Goal: Communication & Community: Answer question/provide support

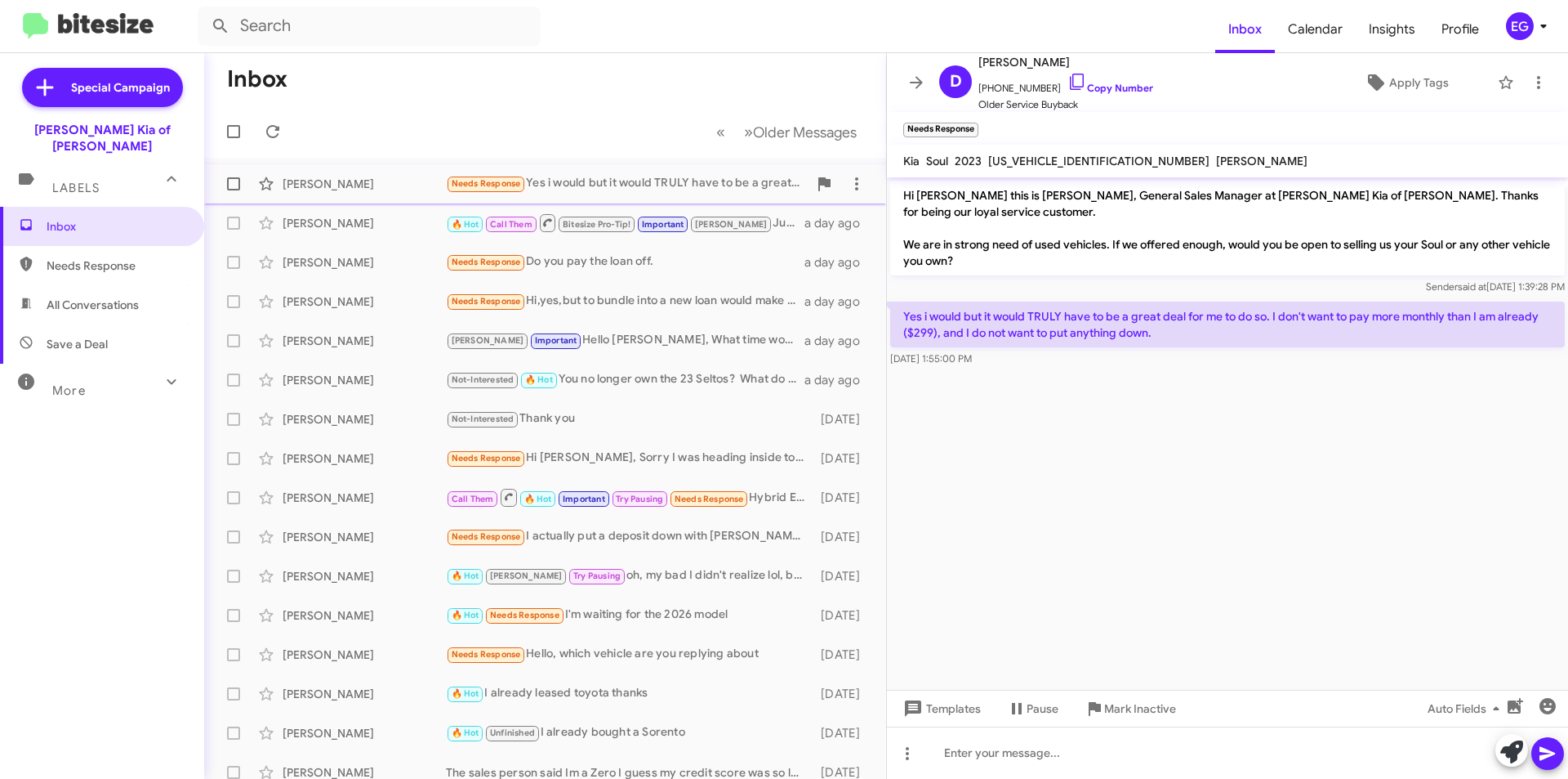
click at [621, 177] on div "Needs Response Yes i would but it would TRULY have to be a great deal for me to…" at bounding box center [626, 183] width 361 height 19
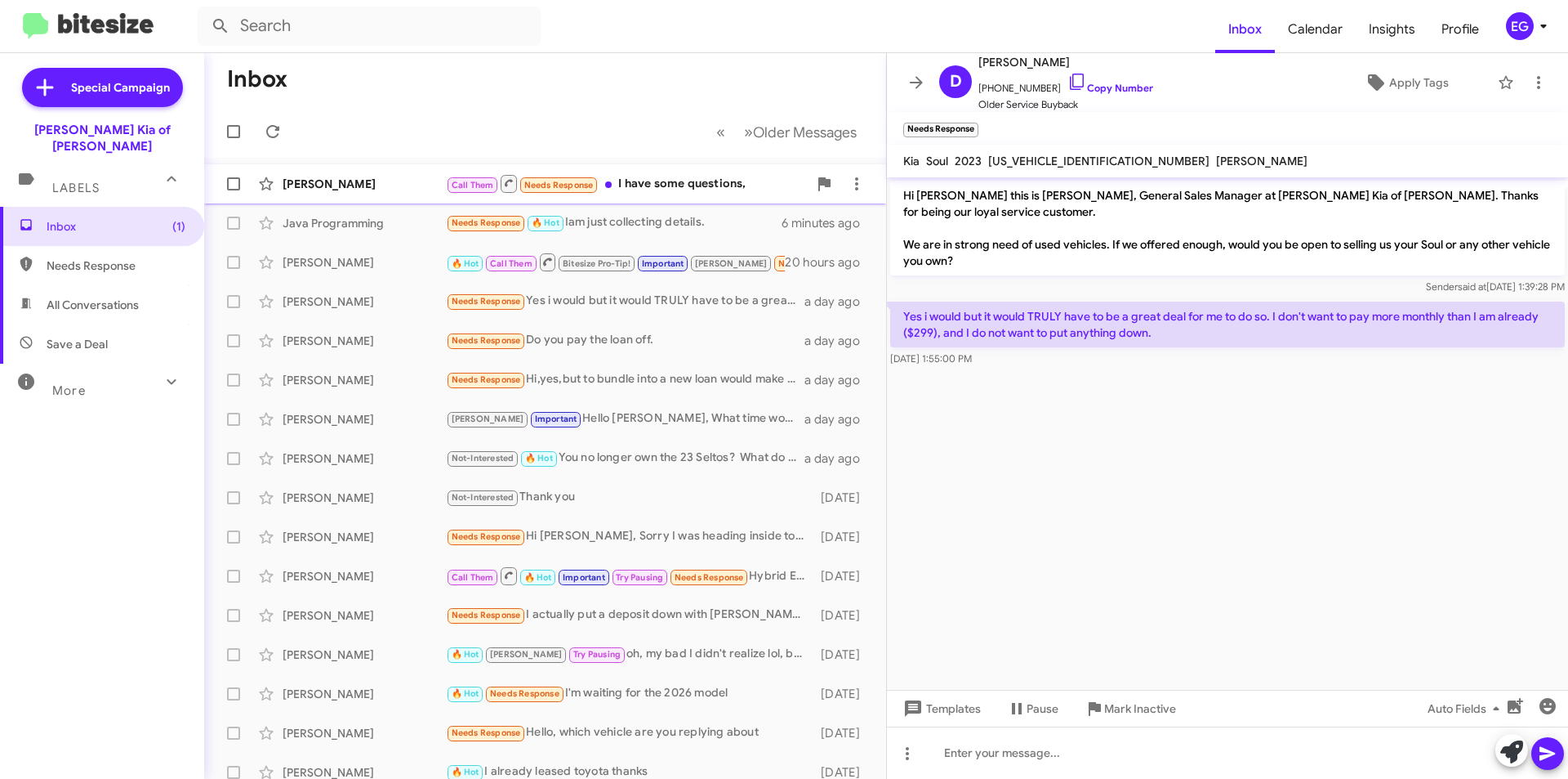
click at [654, 172] on div "[PERSON_NAME] Call Them Needs Response I have some questions, 3 minutes ago" at bounding box center [545, 184] width 656 height 33
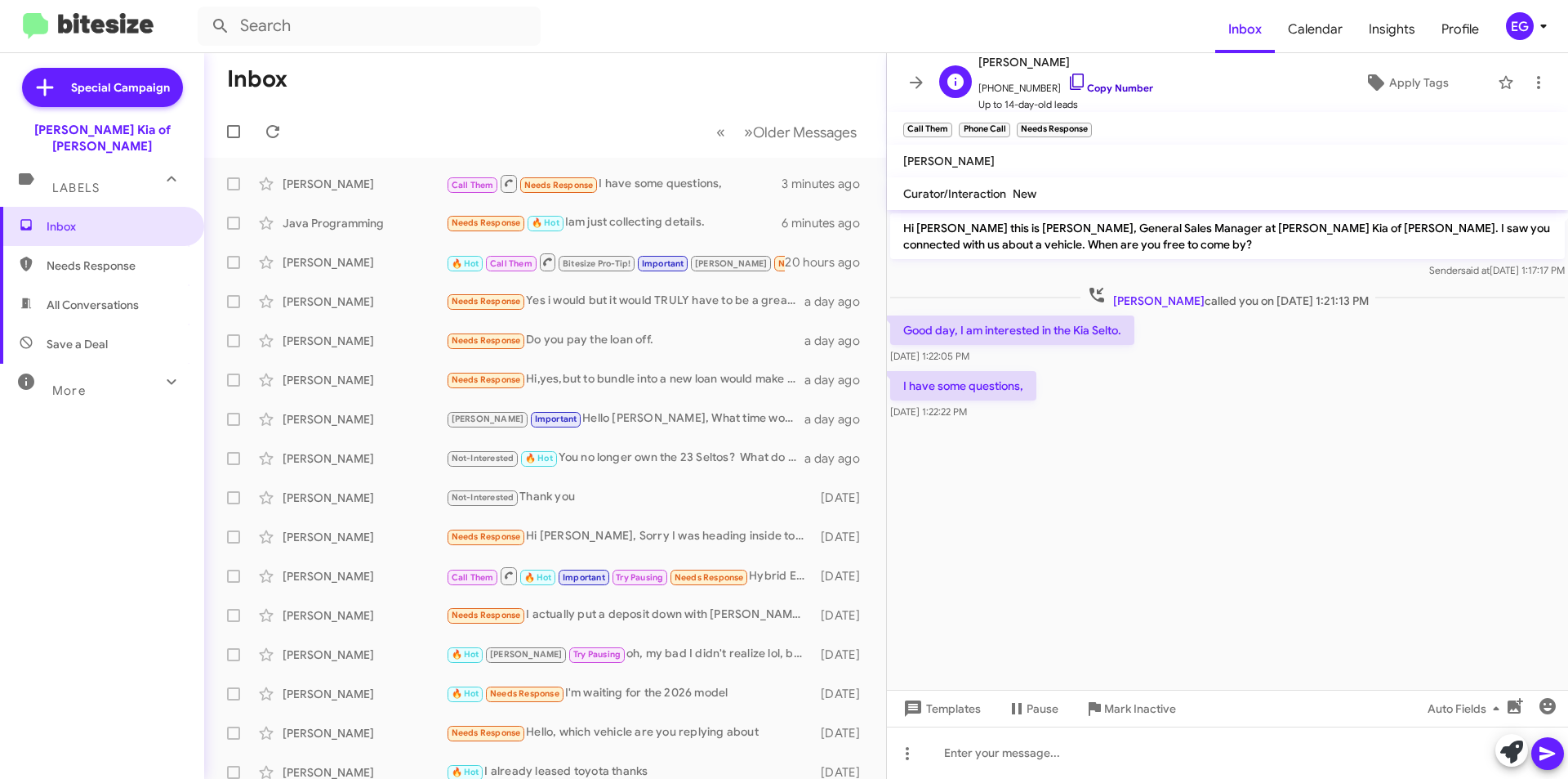
click at [1097, 82] on link "Copy Number" at bounding box center [1110, 88] width 86 height 12
click at [625, 234] on div "Java Programming Needs Response 🔥 Hot Iam just collecting details. 7 minutes ago" at bounding box center [545, 223] width 656 height 33
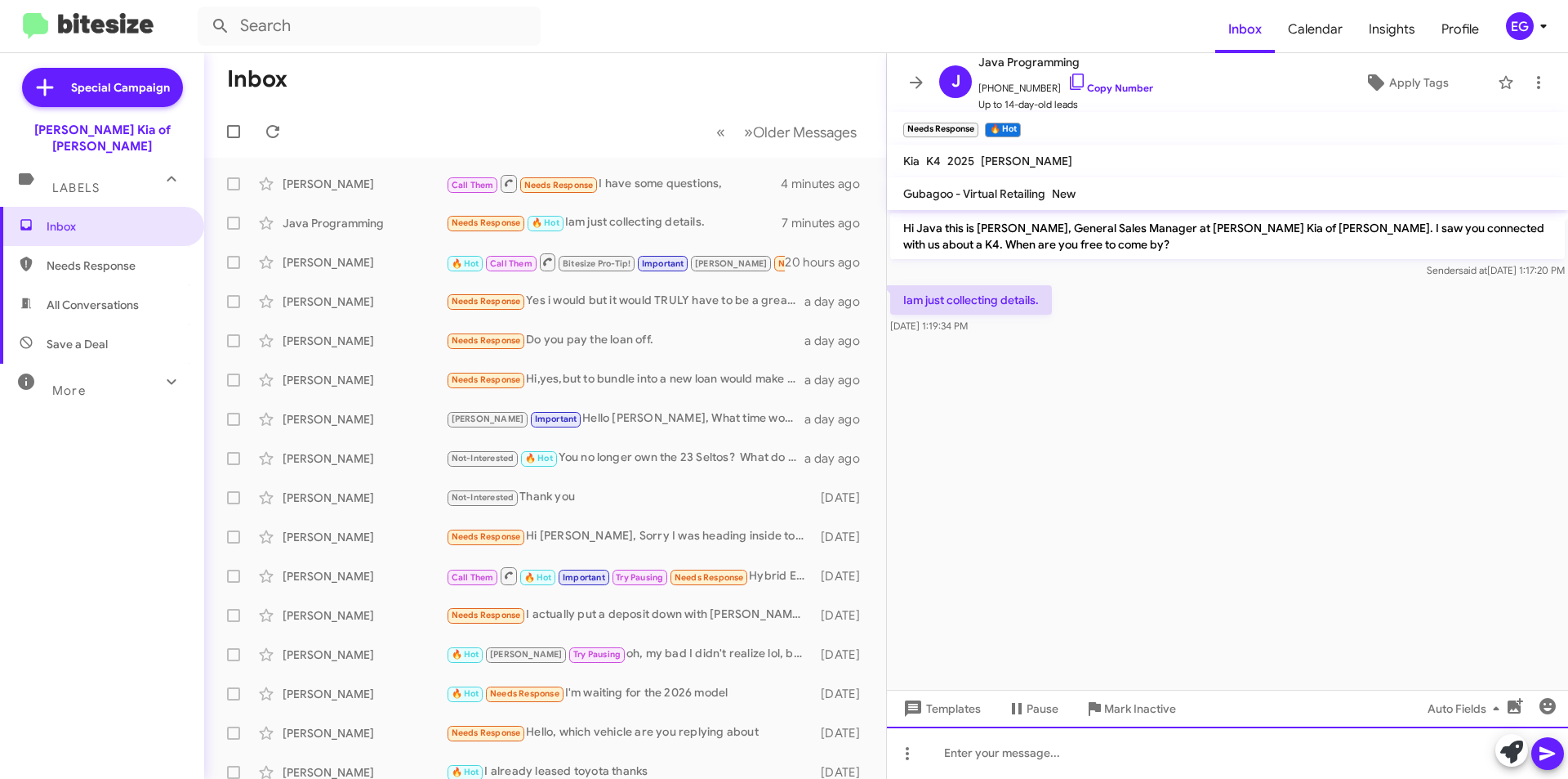
click at [938, 769] on div at bounding box center [1227, 752] width 681 height 52
click at [1541, 751] on icon at bounding box center [1547, 754] width 15 height 14
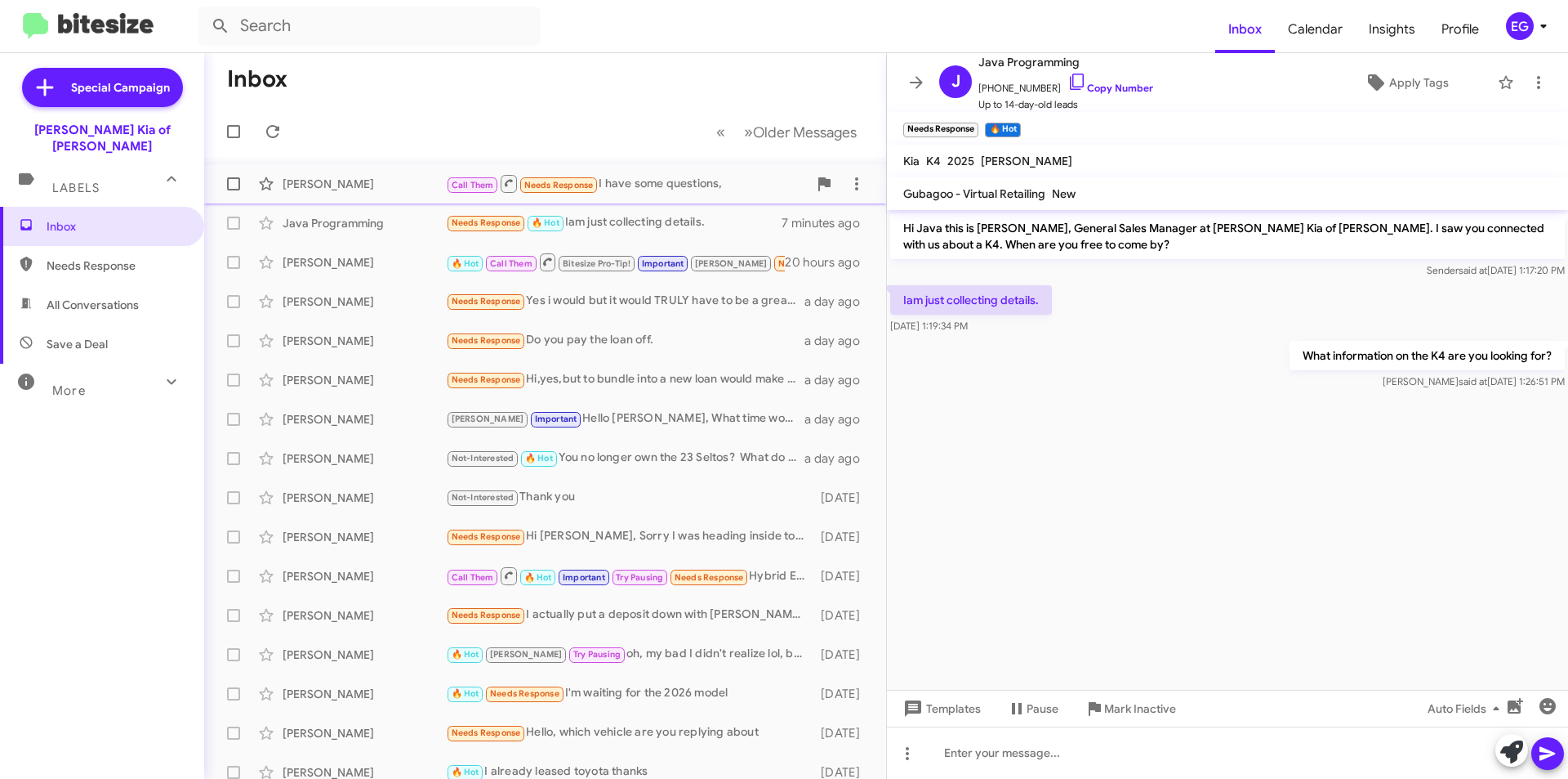
click at [640, 193] on div "Call Them Needs Response I have some questions," at bounding box center [626, 183] width 361 height 20
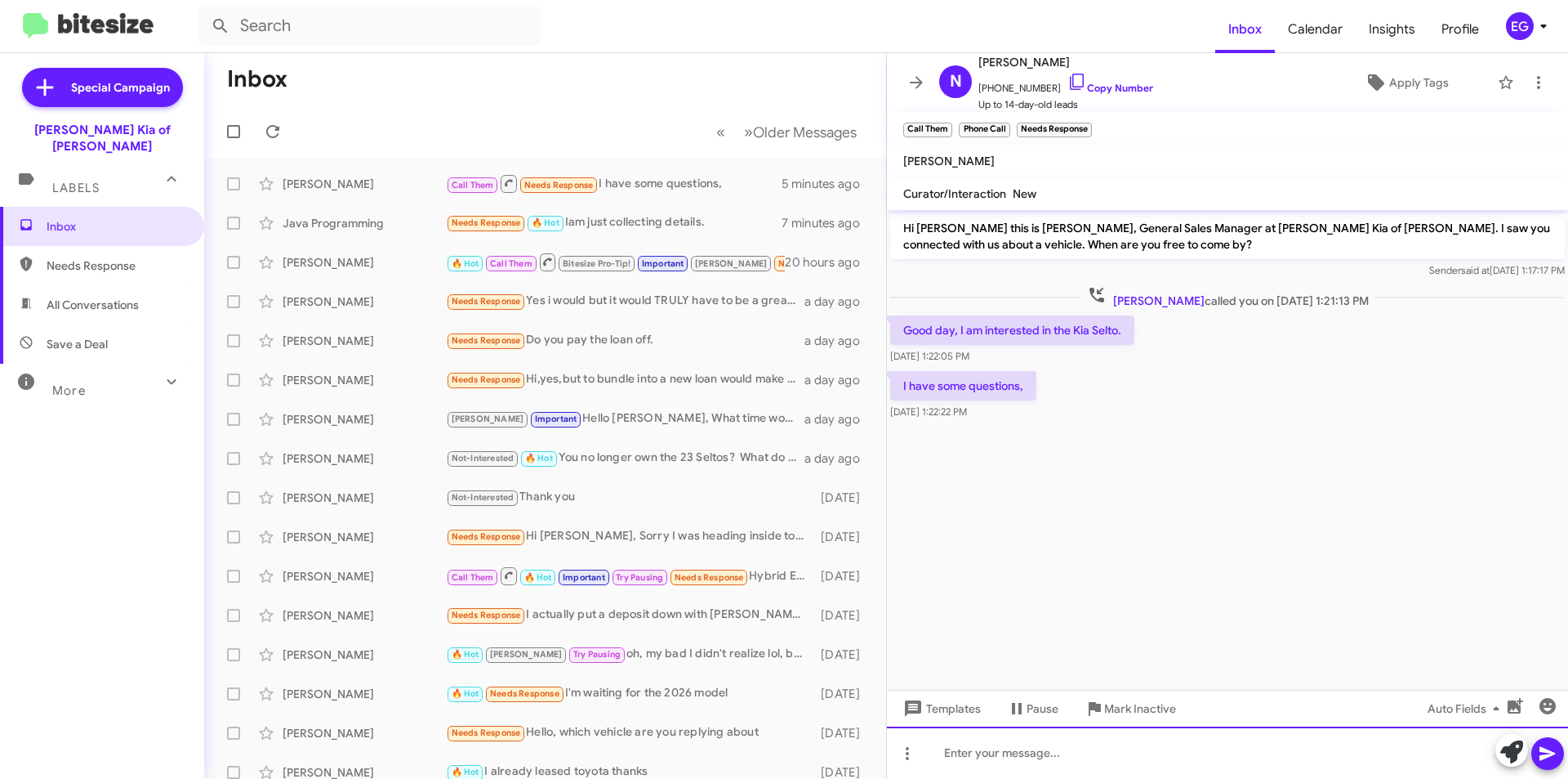
click at [965, 745] on div at bounding box center [1227, 752] width 681 height 52
click at [1549, 750] on icon at bounding box center [1548, 753] width 20 height 20
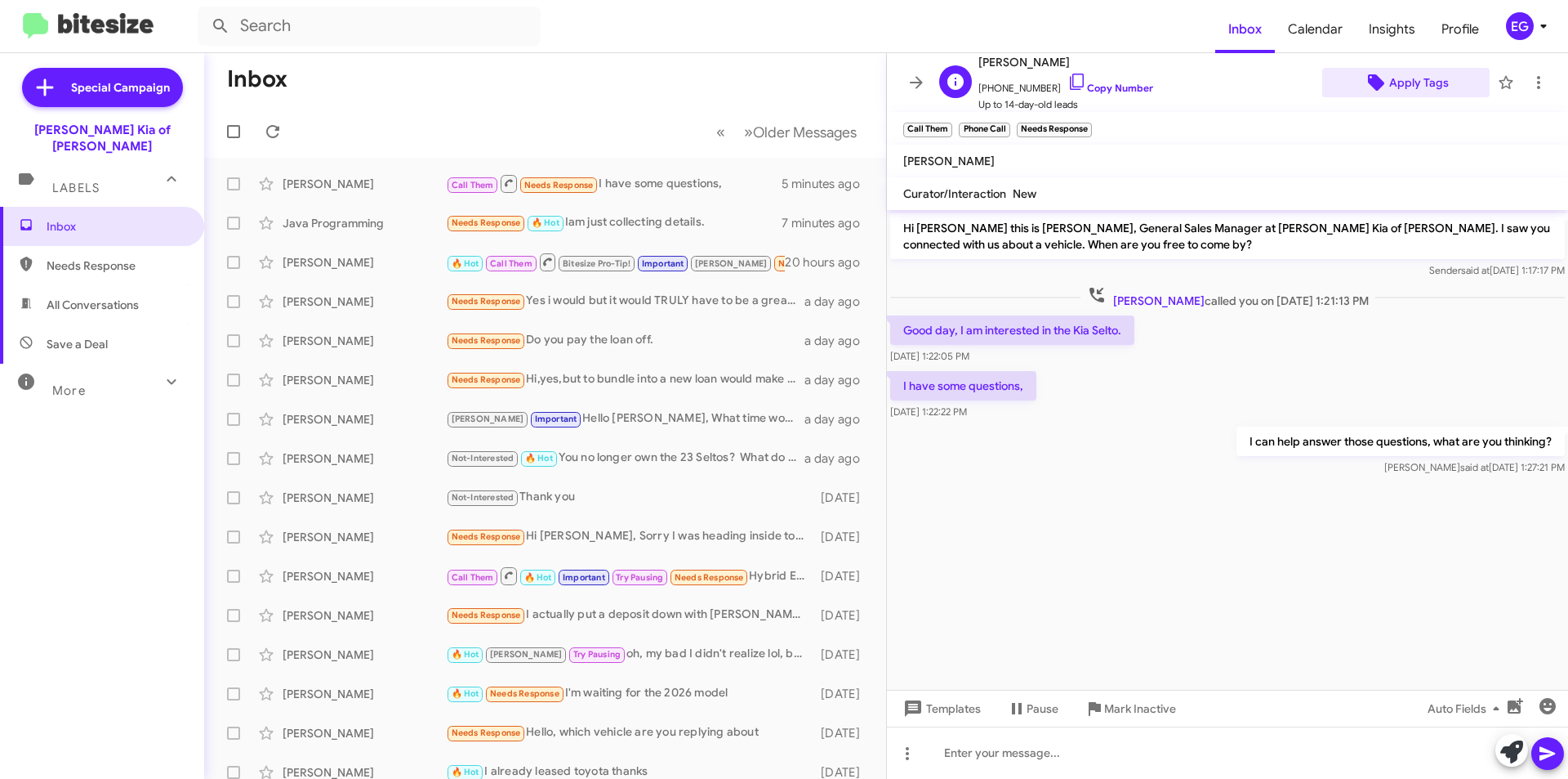
click at [1398, 87] on span "Apply Tags" at bounding box center [1419, 82] width 59 height 29
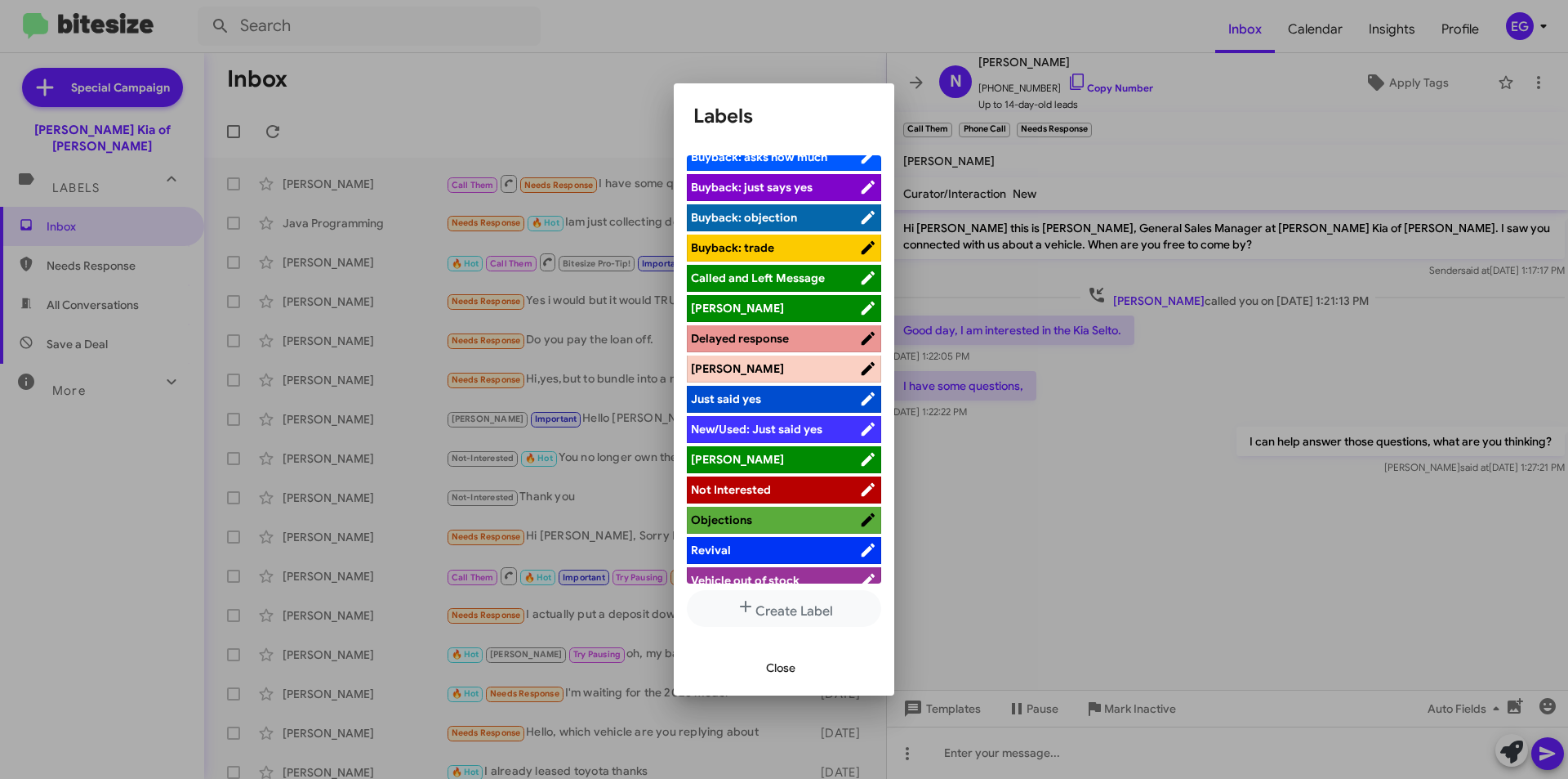
scroll to position [178, 0]
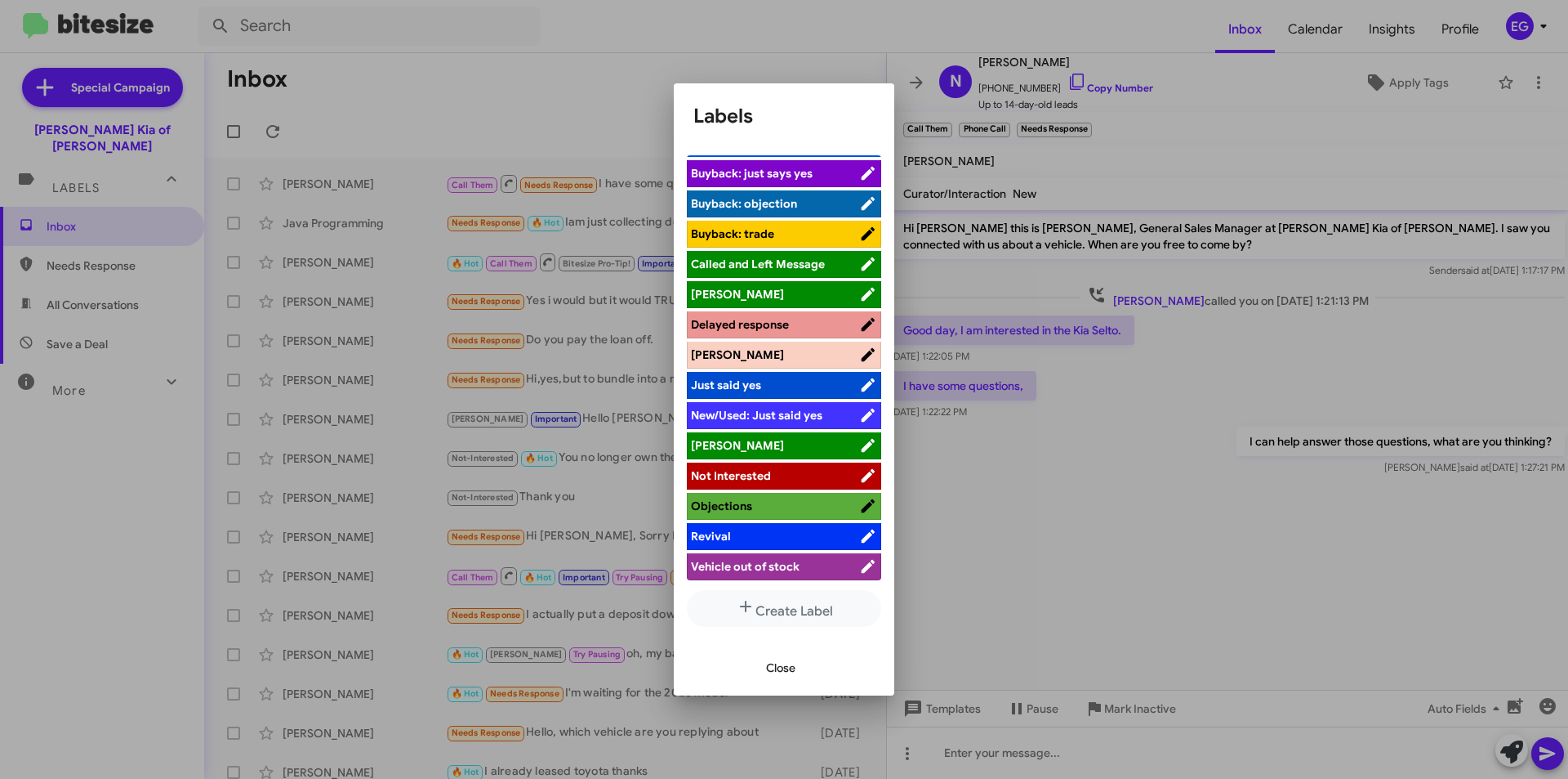
click at [780, 448] on span "[PERSON_NAME]" at bounding box center [774, 445] width 168 height 16
click at [783, 662] on span "Close" at bounding box center [780, 667] width 29 height 29
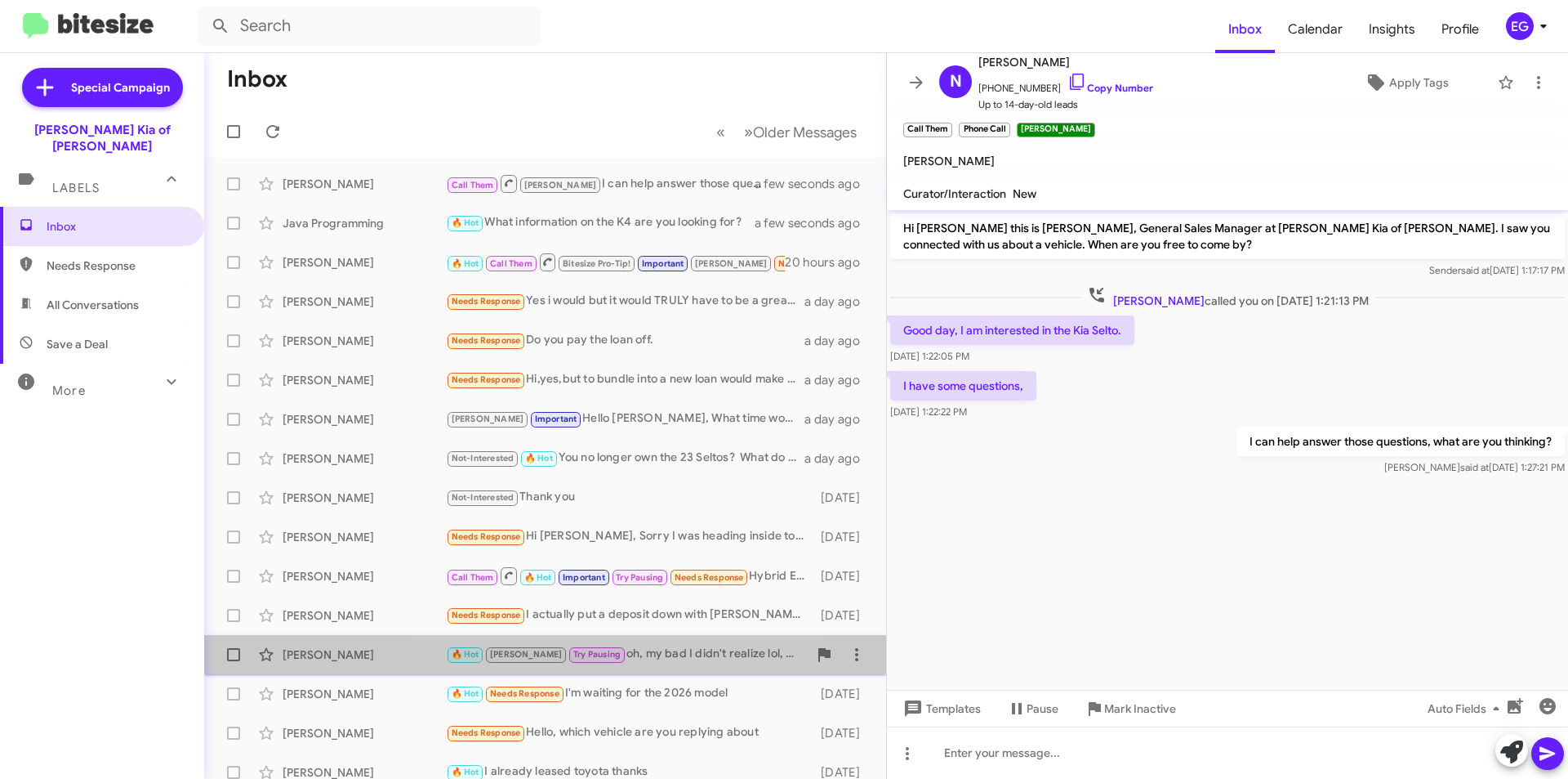
click at [637, 654] on div "🔥 Hot Craig Try Pausing oh, my bad I didn't realize lol, but I'll go look to se…" at bounding box center [626, 654] width 361 height 19
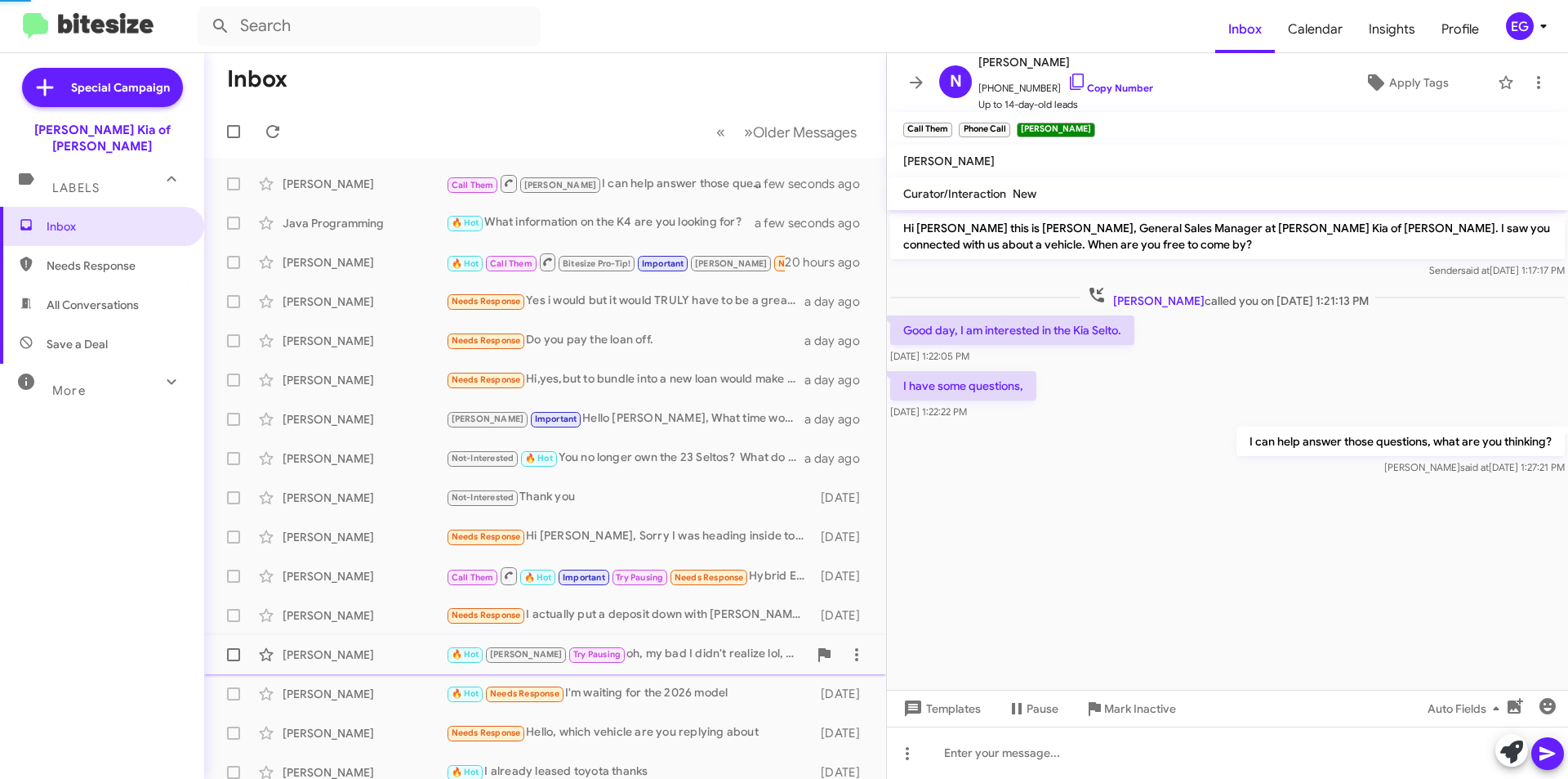
scroll to position [556, 0]
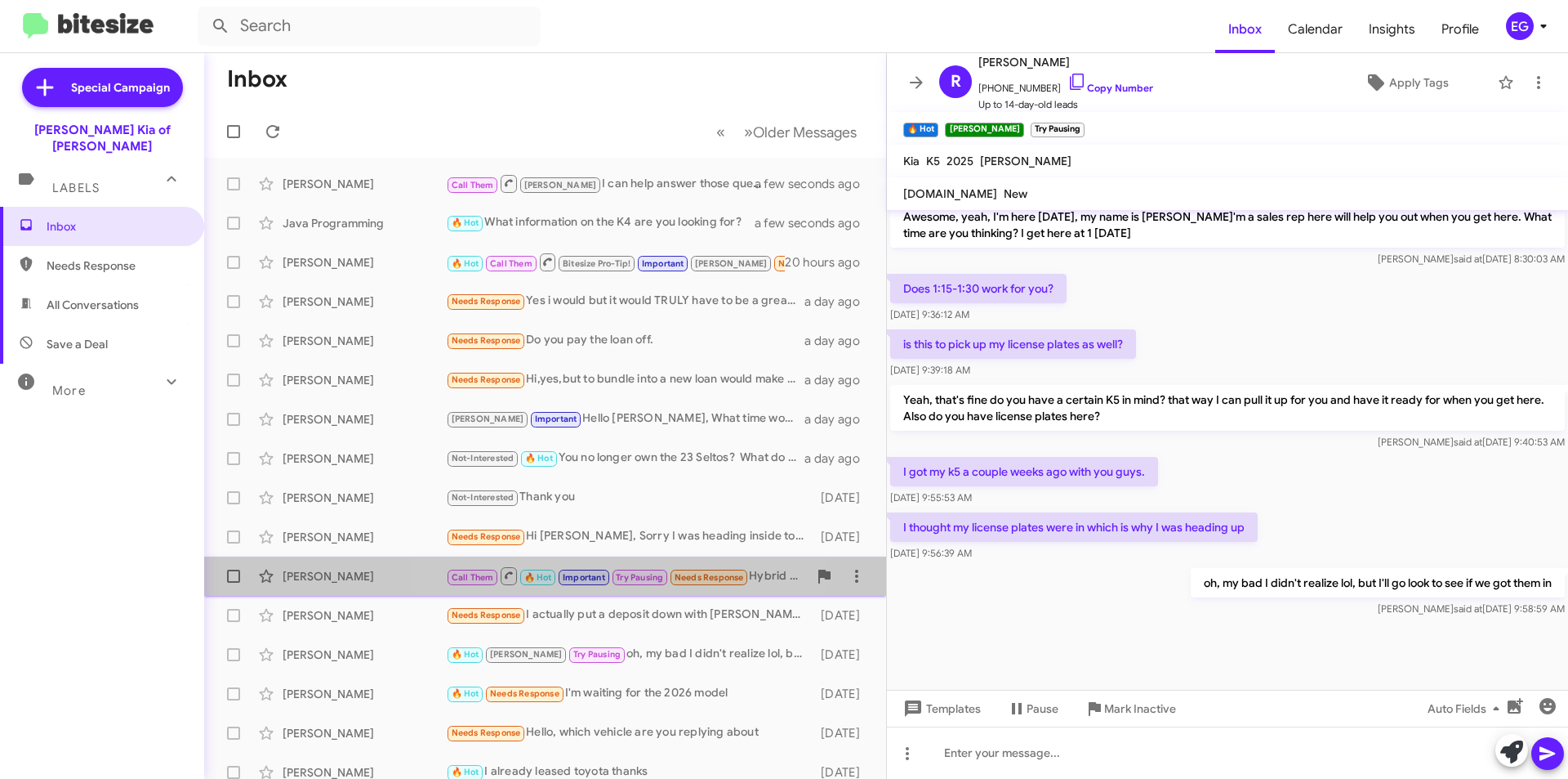
click at [624, 582] on span "Try Pausing" at bounding box center [639, 577] width 47 height 11
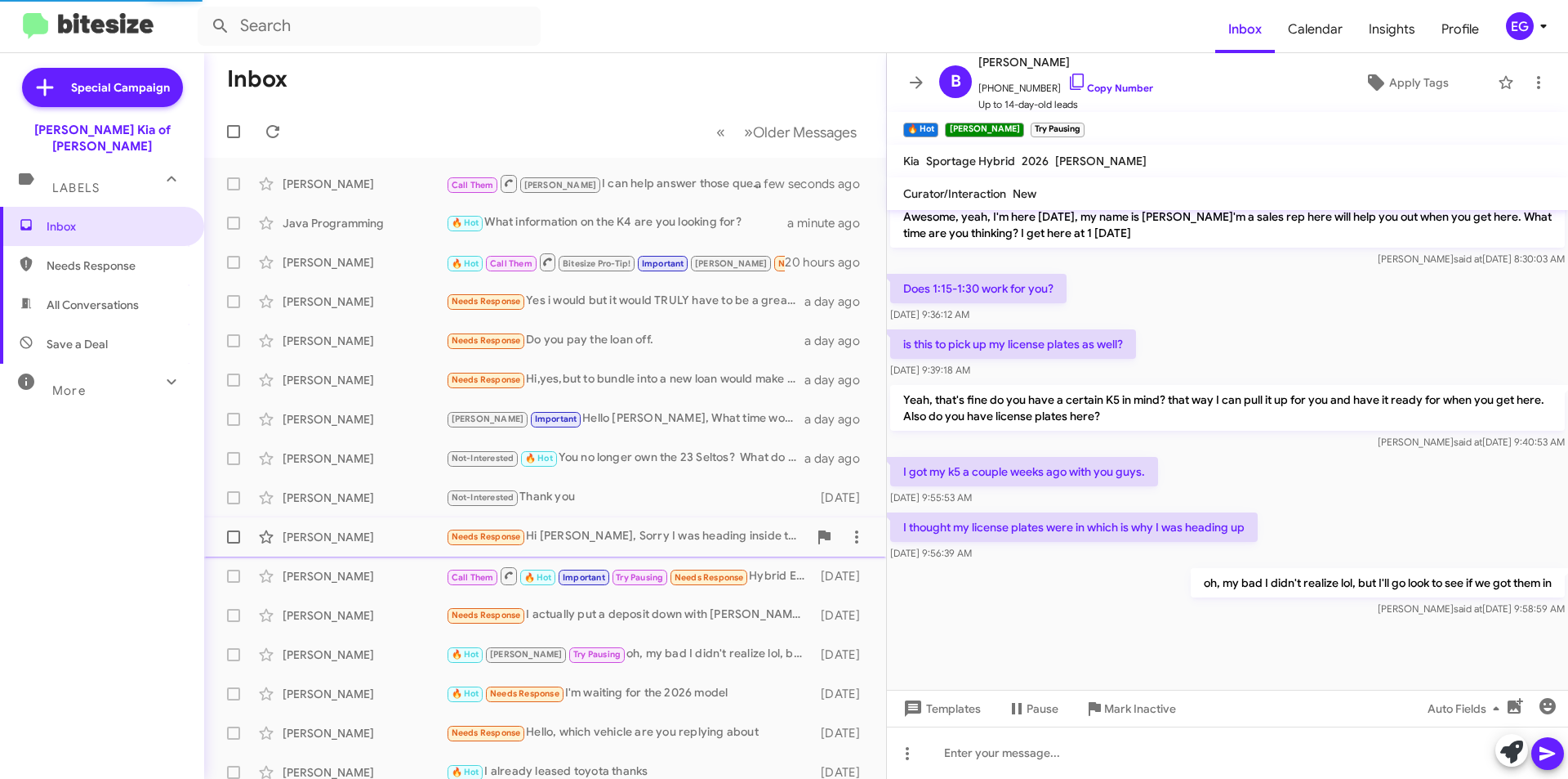
scroll to position [679, 0]
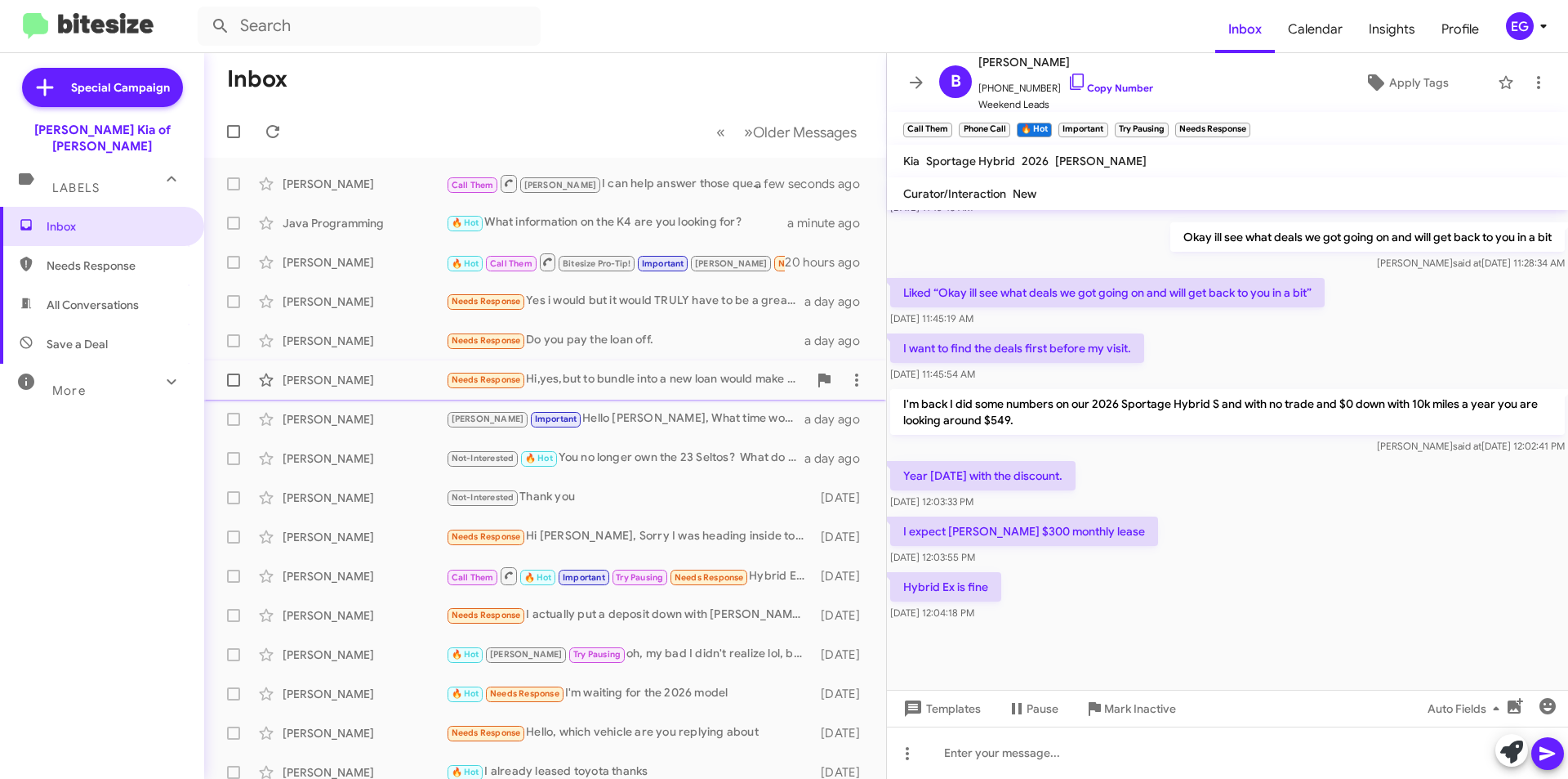
click at [587, 393] on div "Cheree Philip Needs Response Hi,yes,but to bundle into a new loan would make pa…" at bounding box center [545, 379] width 656 height 33
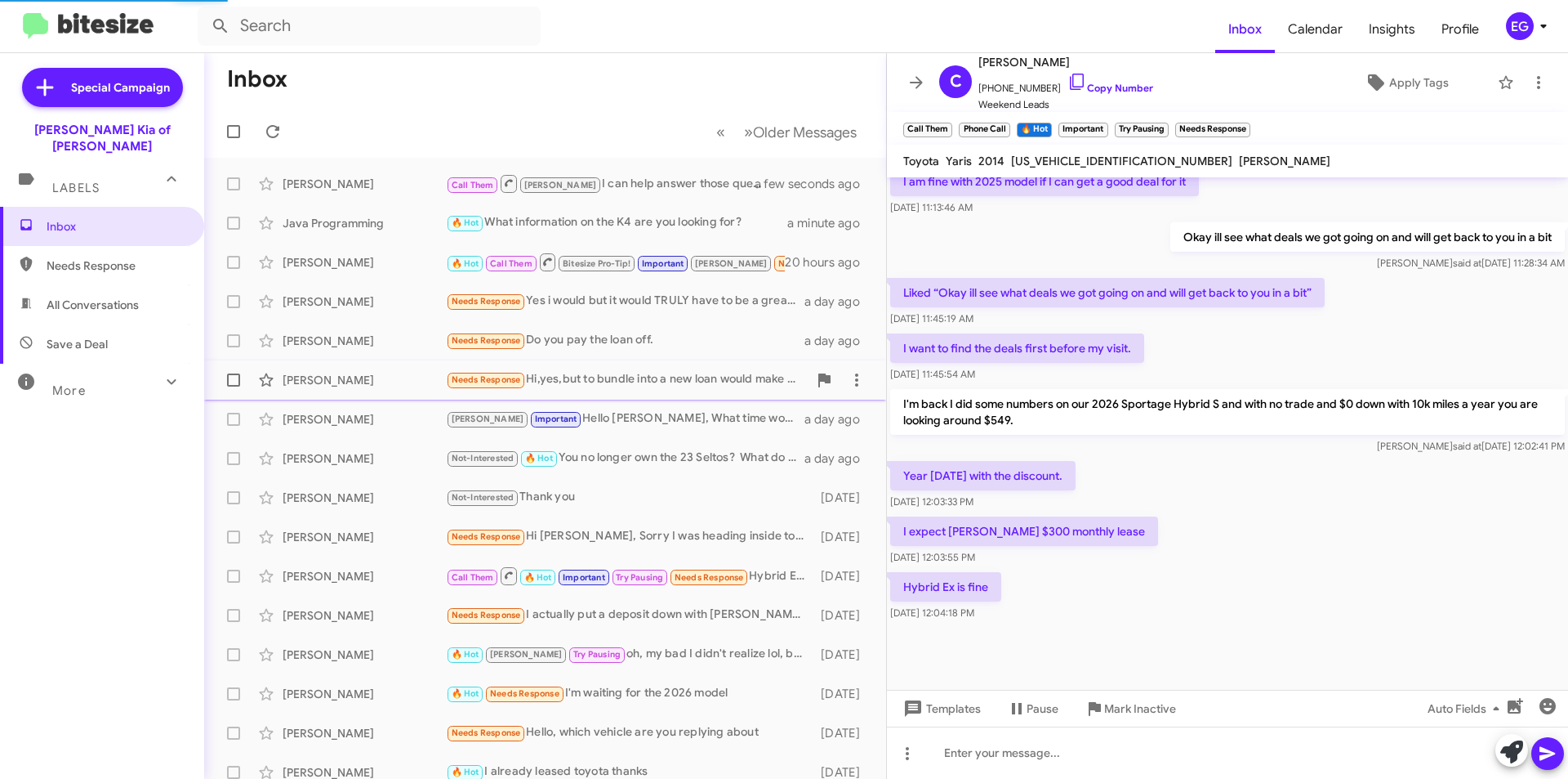
scroll to position [167, 0]
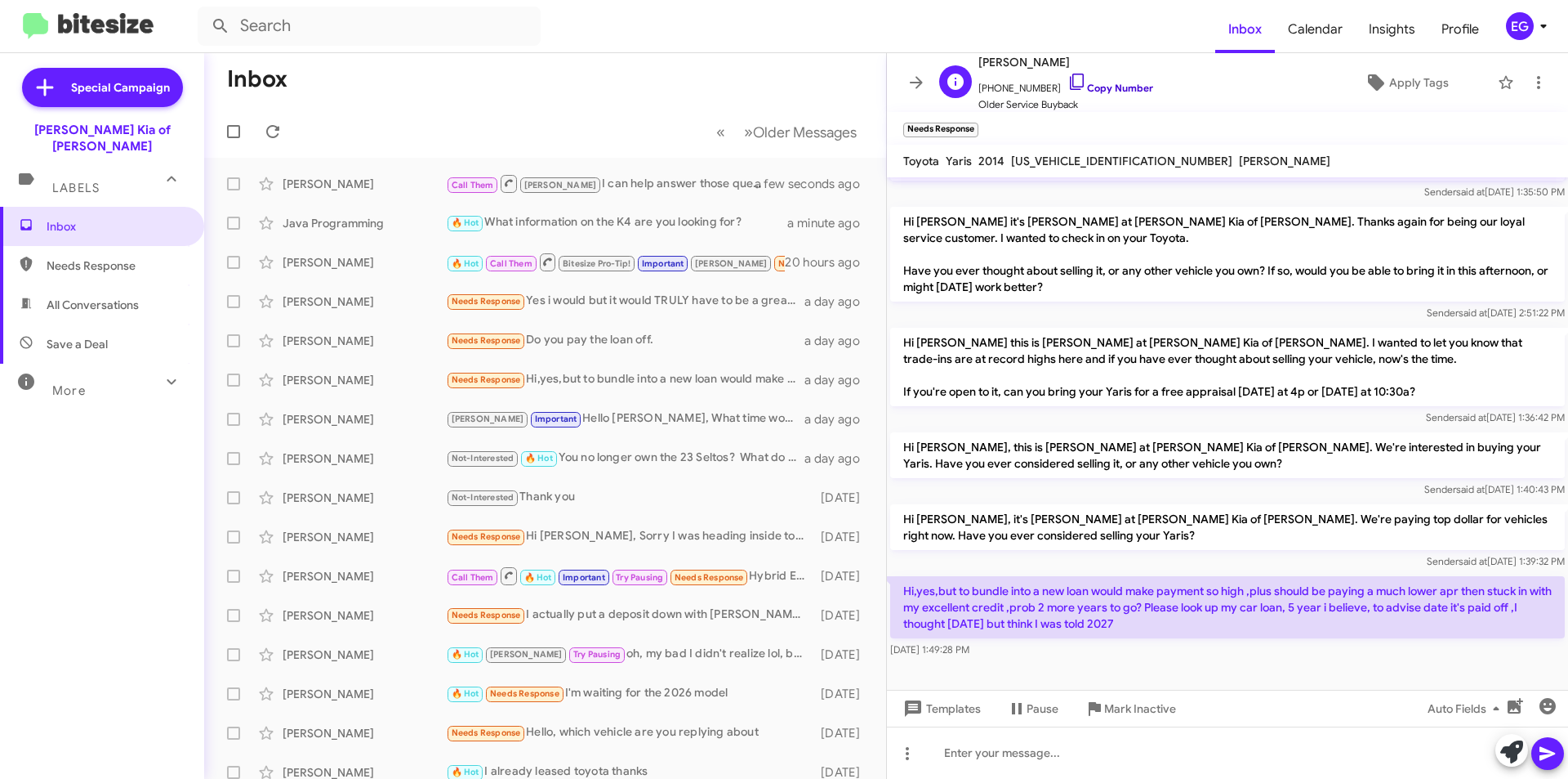
click at [1097, 83] on link "Copy Number" at bounding box center [1110, 88] width 86 height 12
click at [979, 760] on div at bounding box center [1227, 752] width 681 height 52
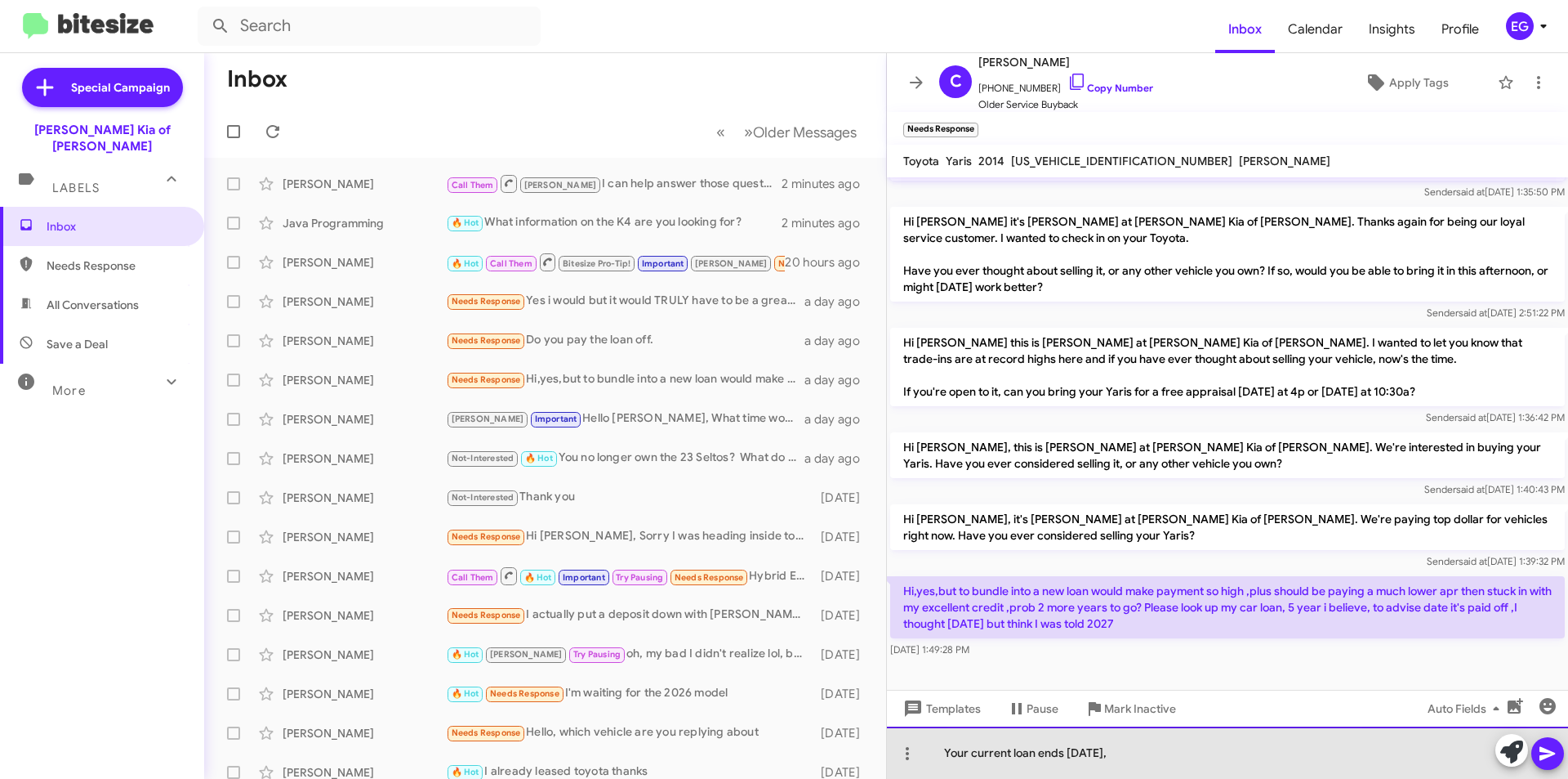
click at [1154, 751] on div "Your current loan ends 12/25/28," at bounding box center [1227, 752] width 681 height 52
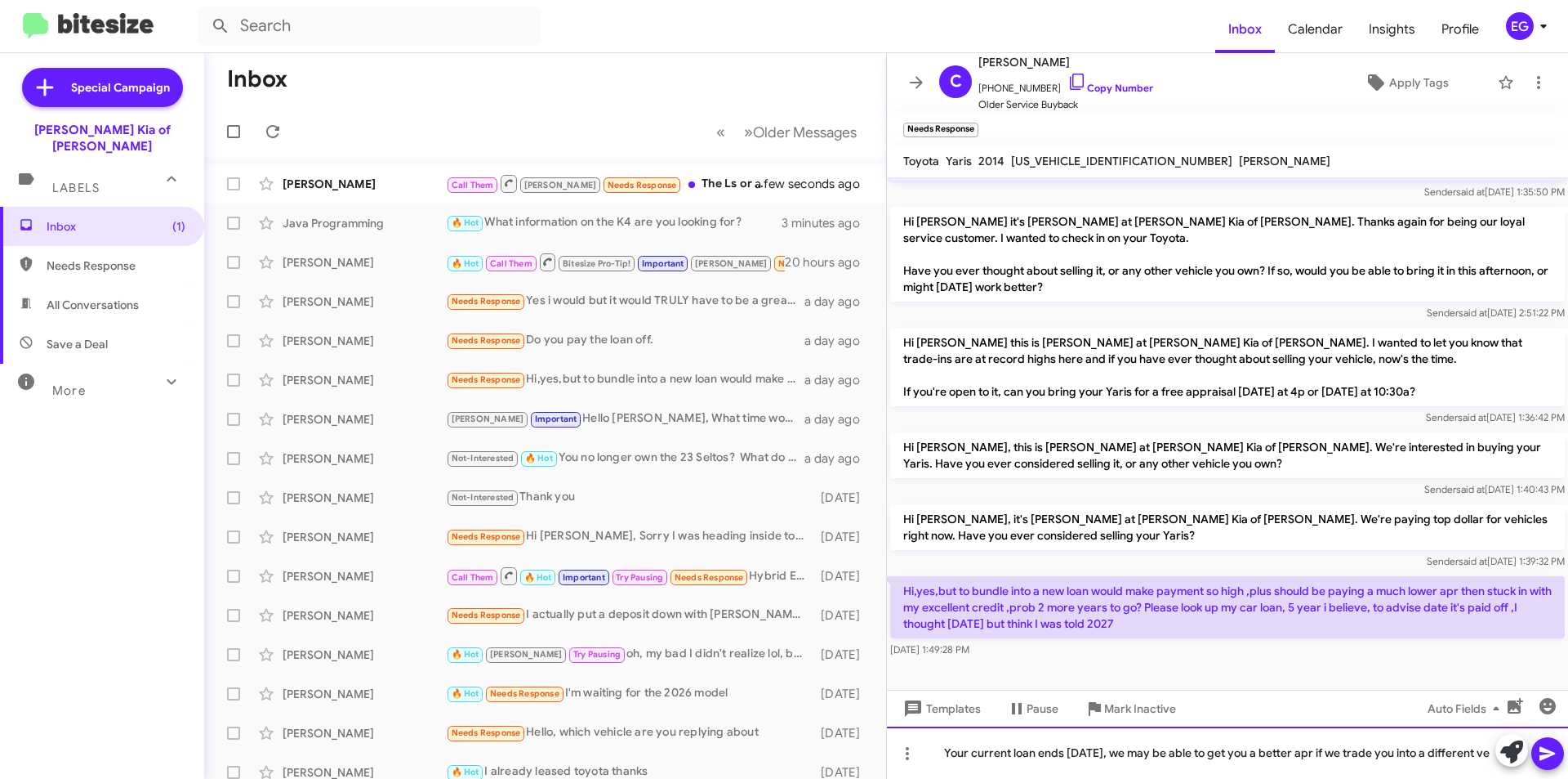
scroll to position [183, 0]
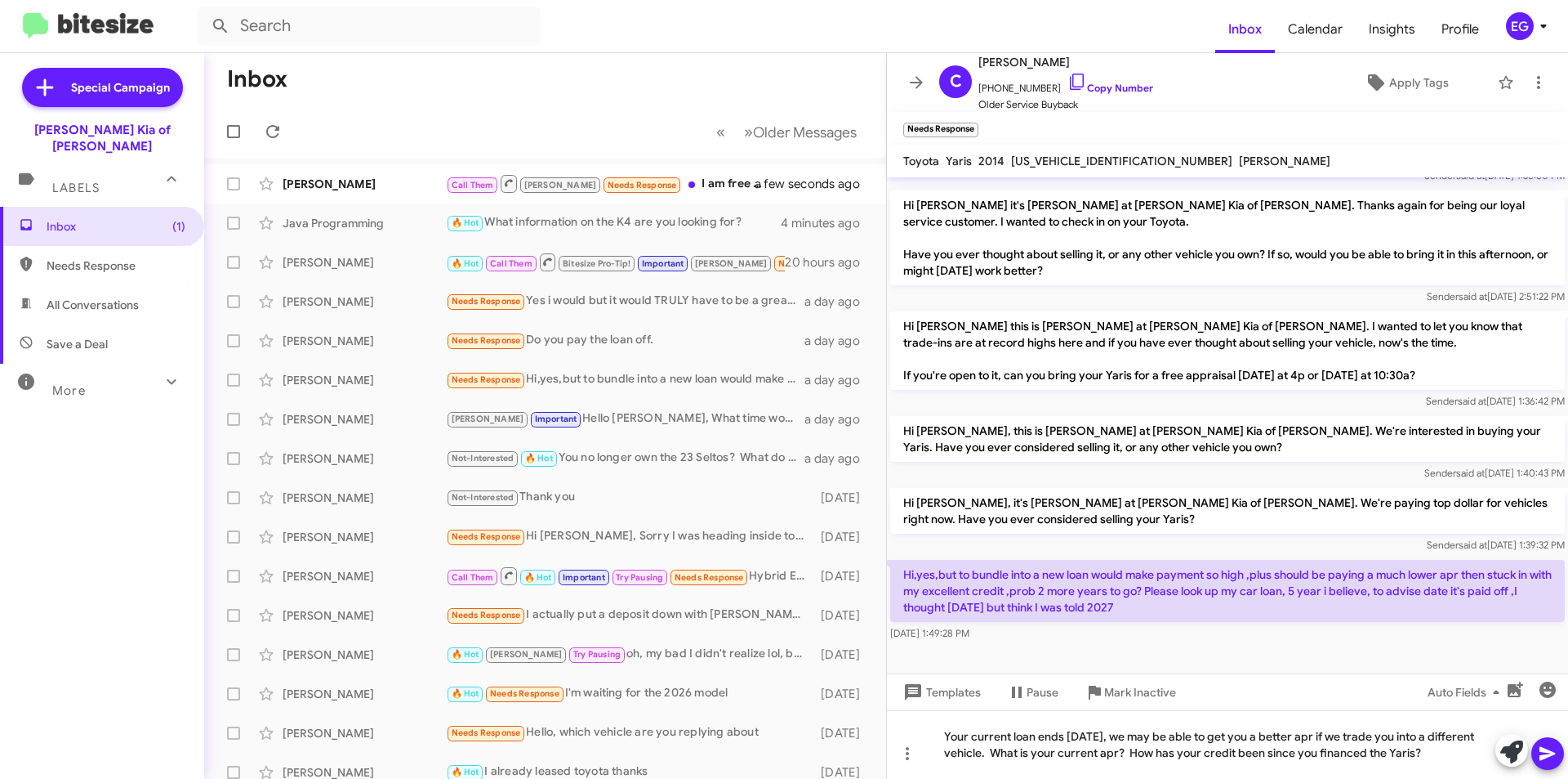
click at [1554, 753] on icon at bounding box center [1547, 754] width 15 height 14
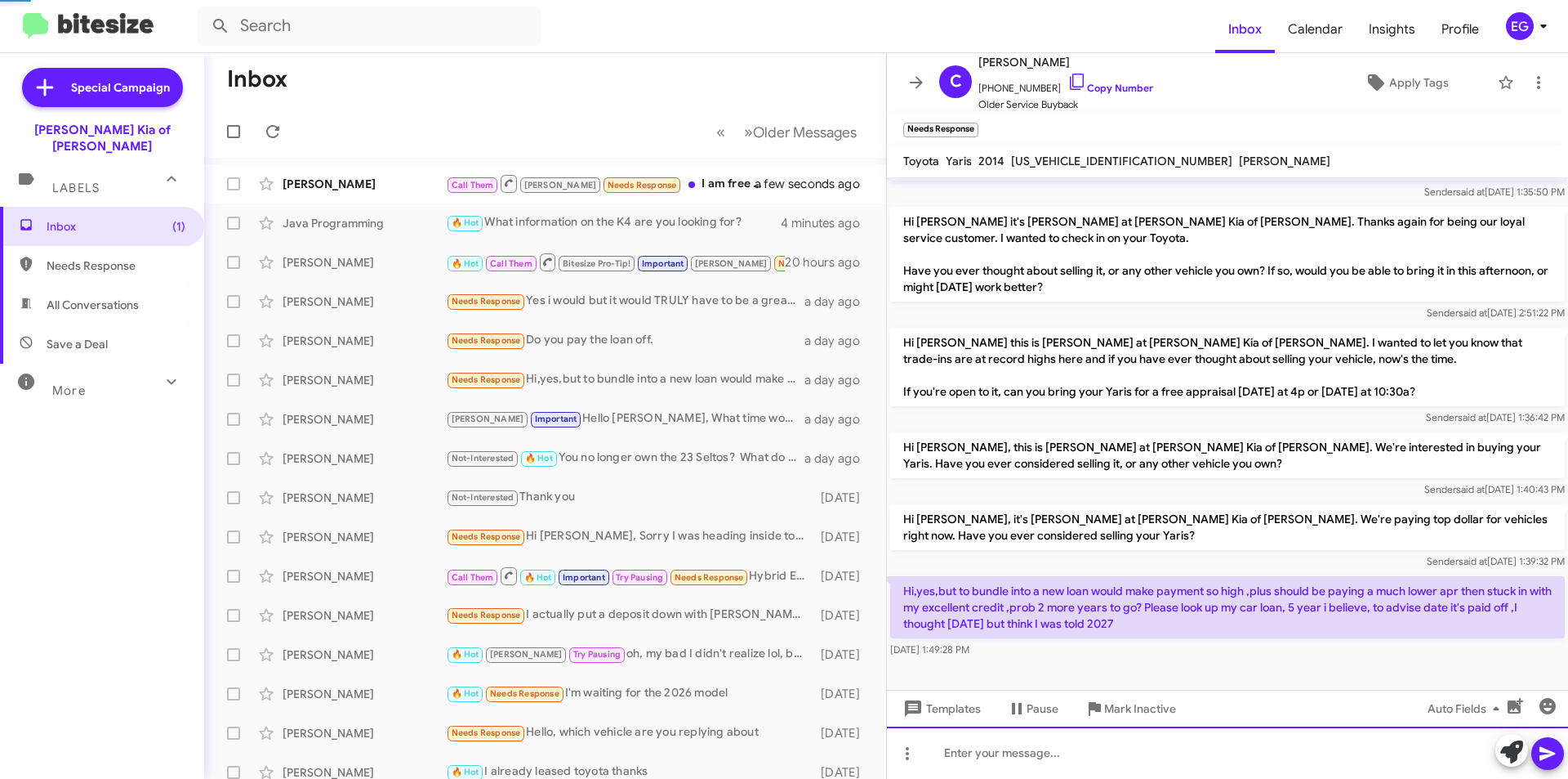
scroll to position [0, 0]
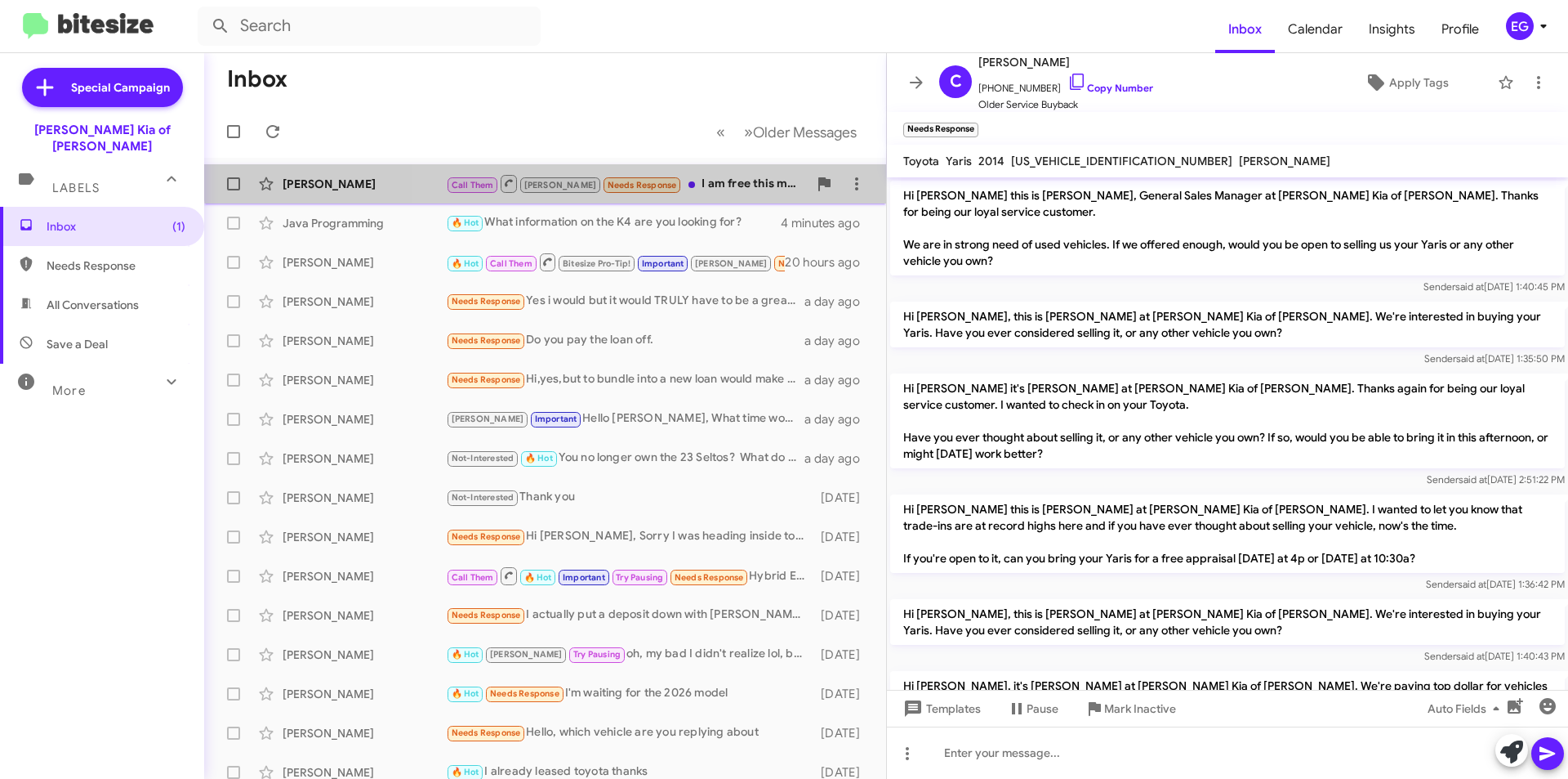
click at [687, 173] on div "Call Them nolan Needs Response I am free this moment" at bounding box center [626, 183] width 361 height 20
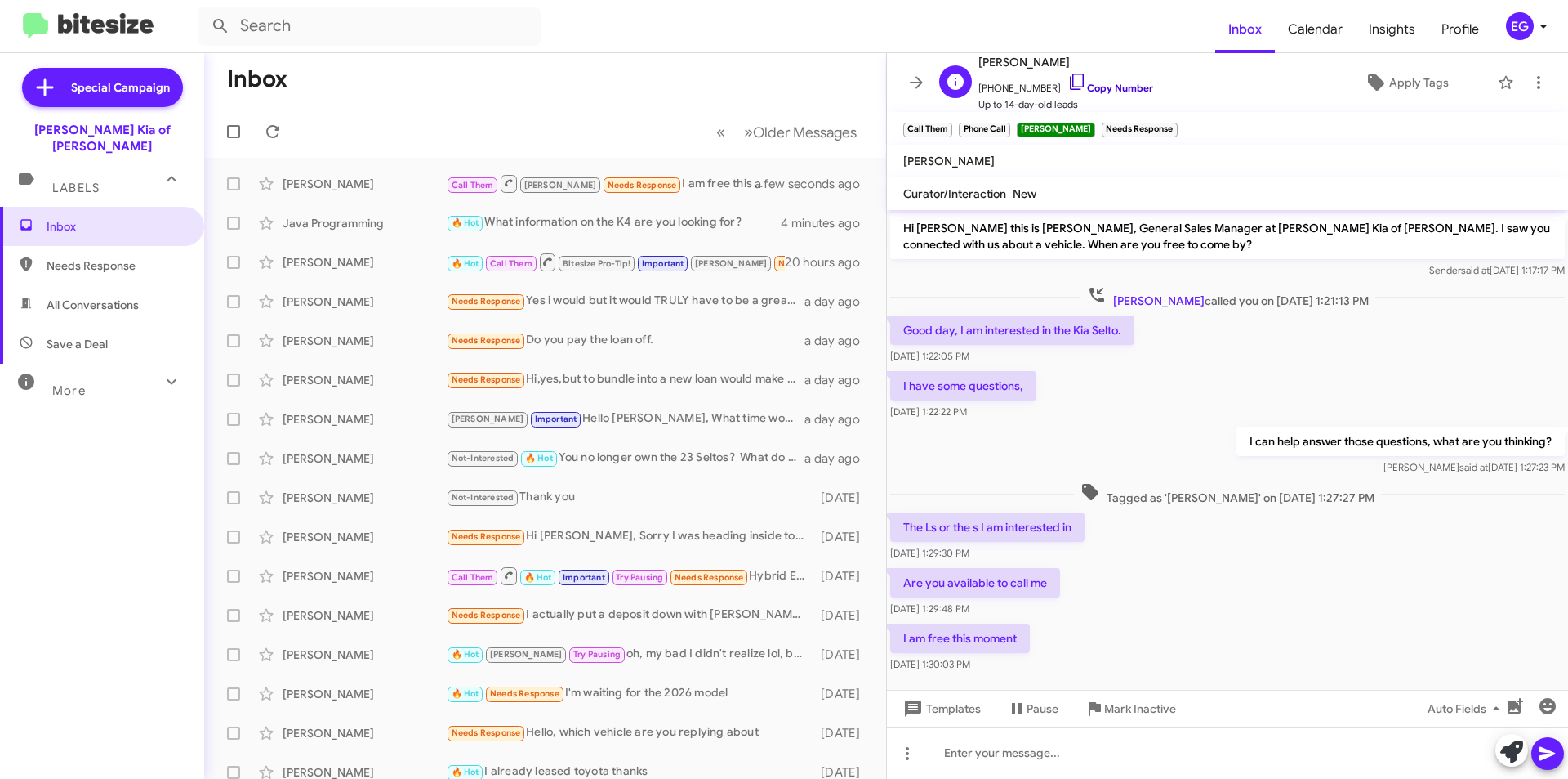
click at [1134, 82] on link "Copy Number" at bounding box center [1110, 88] width 86 height 12
click at [1014, 754] on div at bounding box center [1227, 752] width 681 height 52
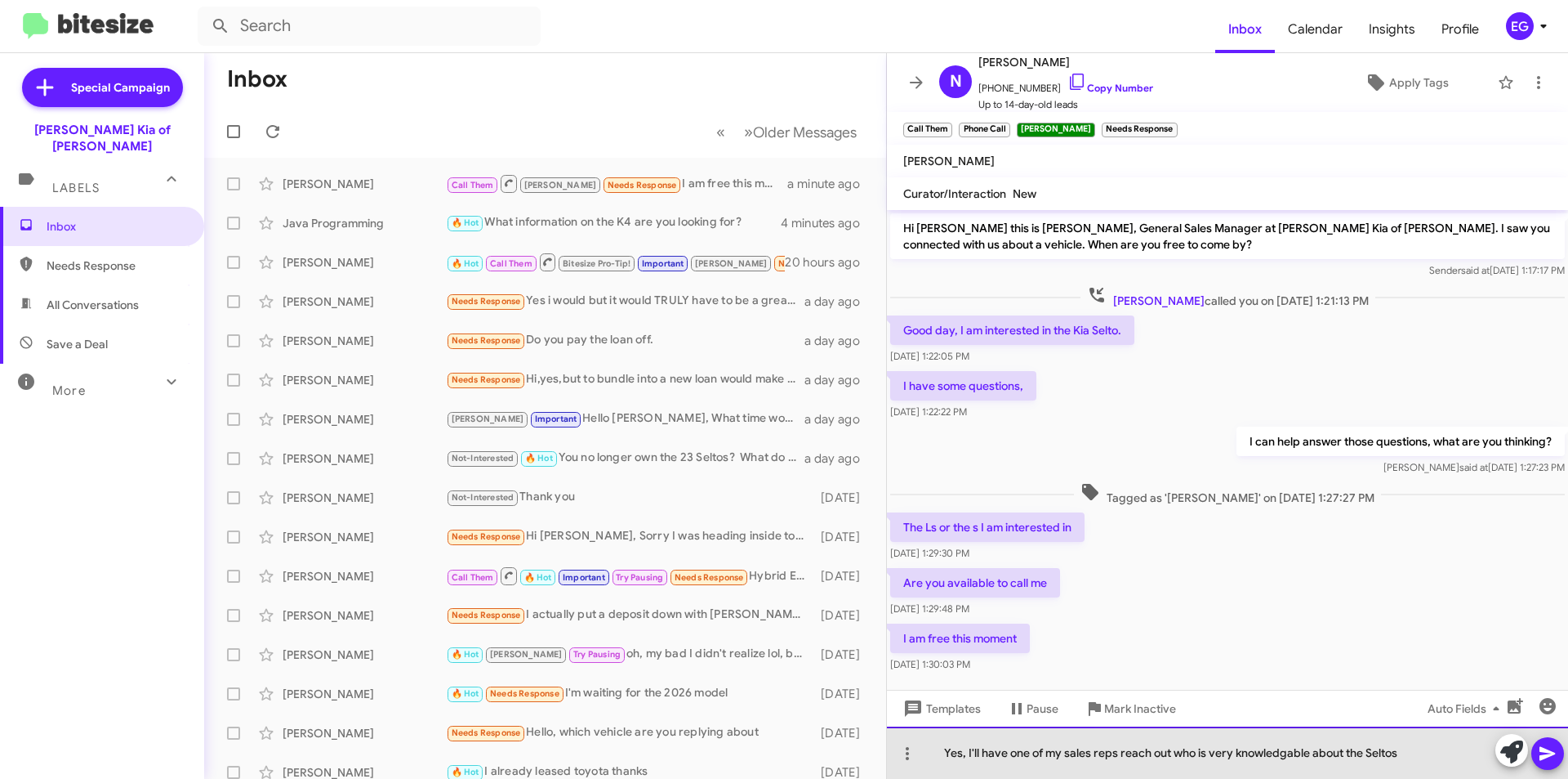
click at [1273, 753] on div "Yes, I'll have one of my sales reps reach out who is very knowledgable about th…" at bounding box center [1227, 752] width 681 height 52
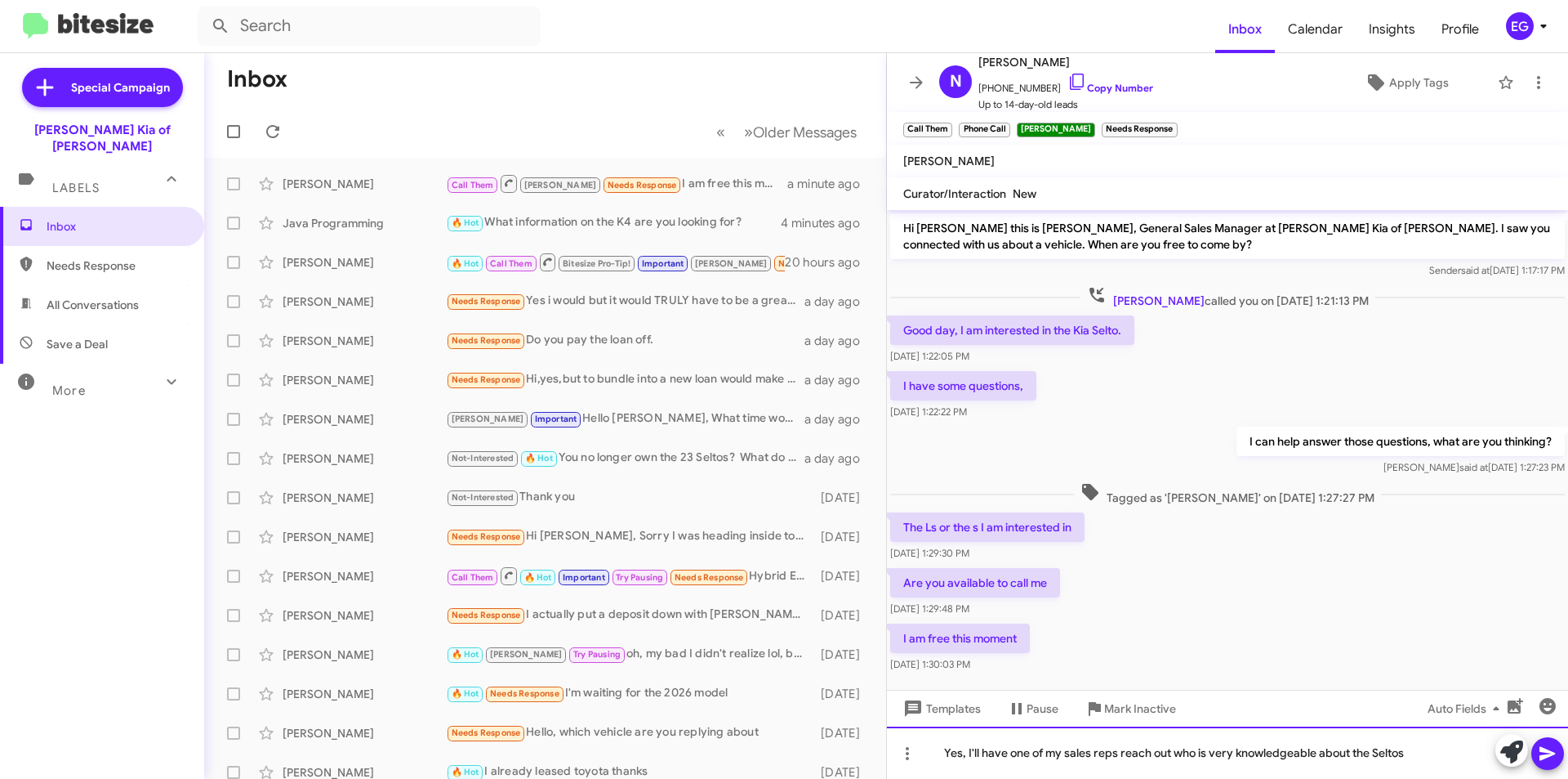
click at [1421, 759] on div "Yes, I'll have one of my sales reps reach out who is very knowledgeable about t…" at bounding box center [1227, 752] width 681 height 52
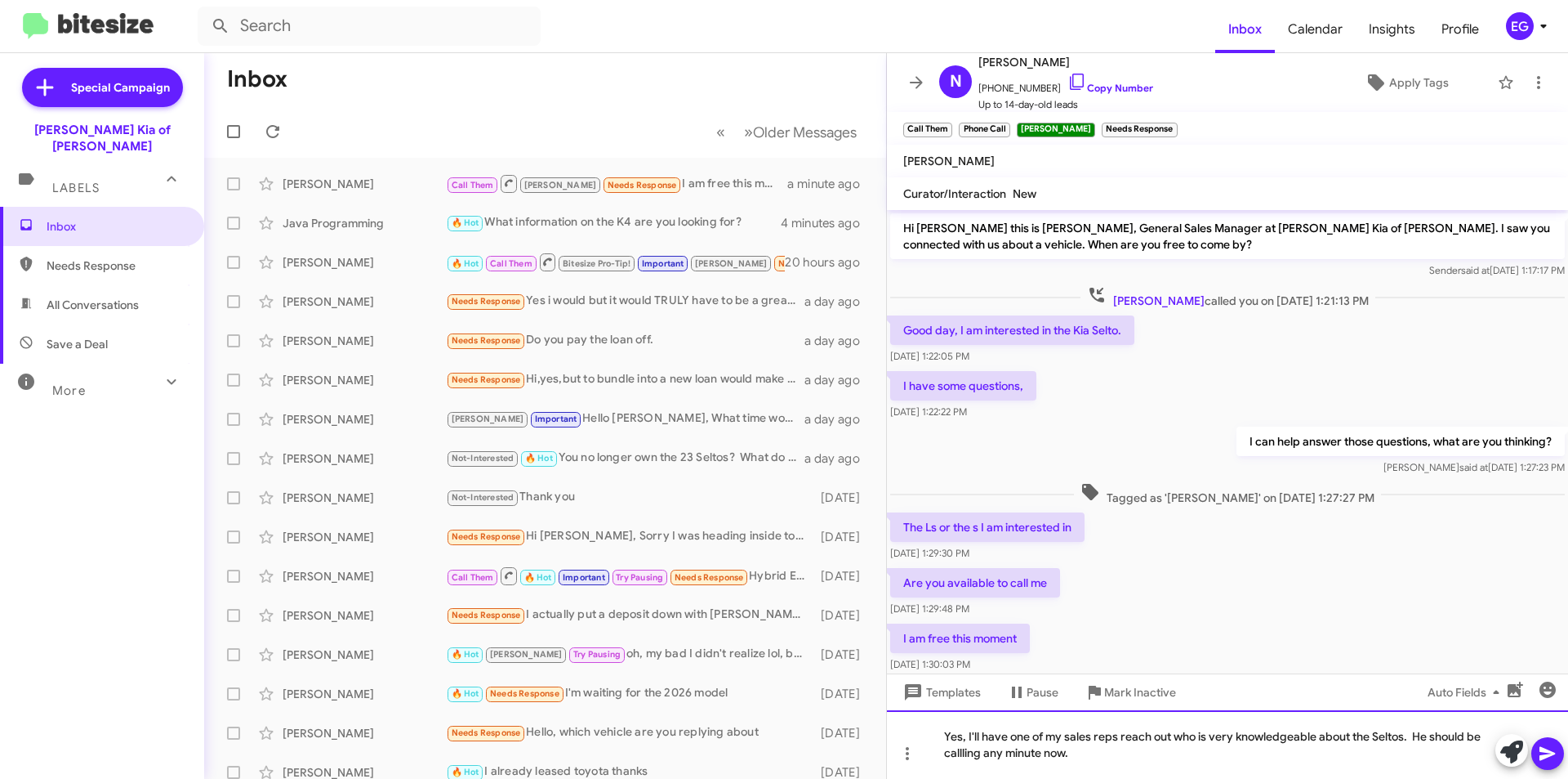
click at [964, 751] on div "Yes, I'll have one of my sales reps reach out who is very knowledgeable about t…" at bounding box center [1227, 743] width 681 height 68
click at [1539, 766] on span at bounding box center [1548, 753] width 20 height 33
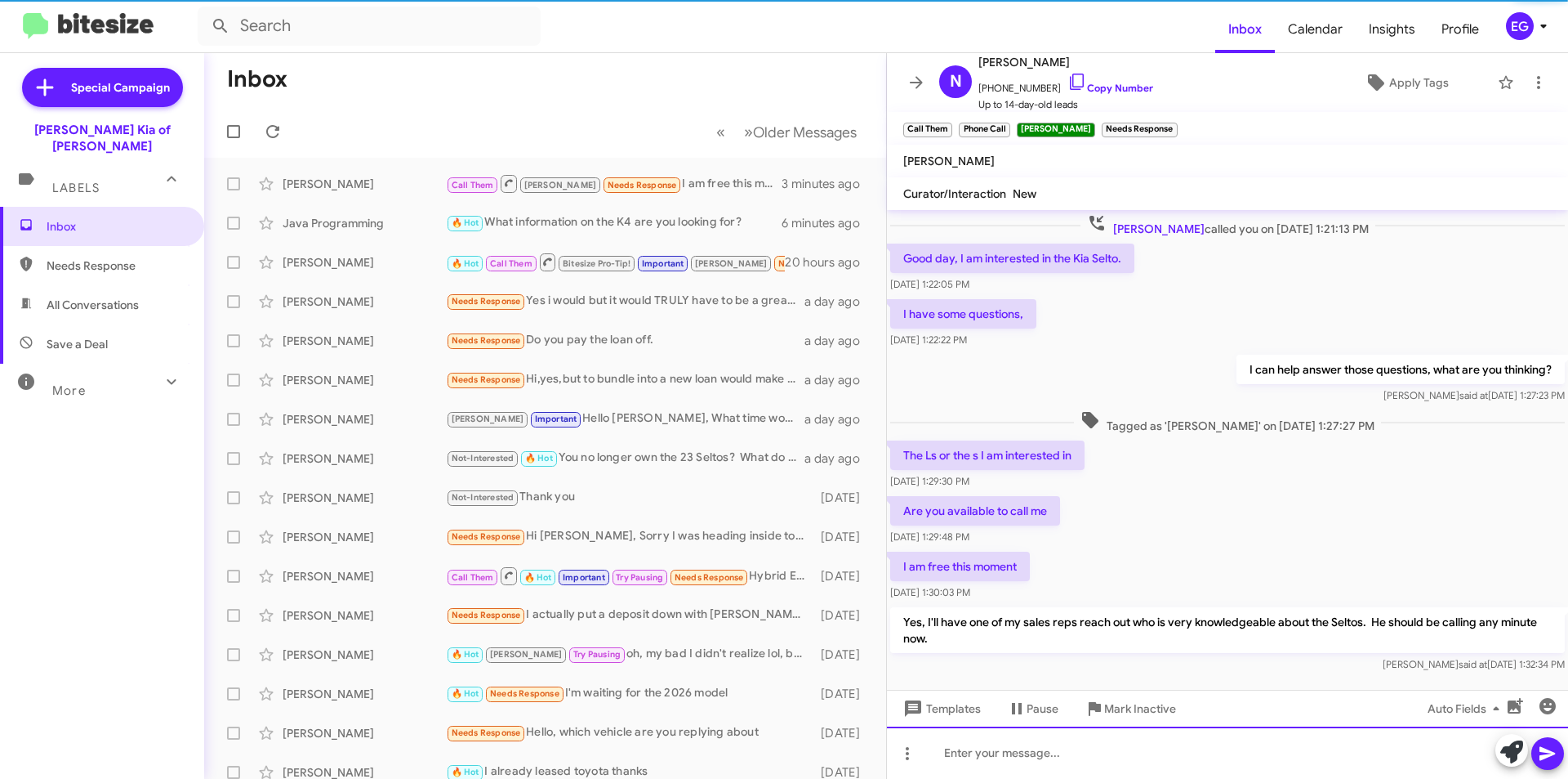
scroll to position [99, 0]
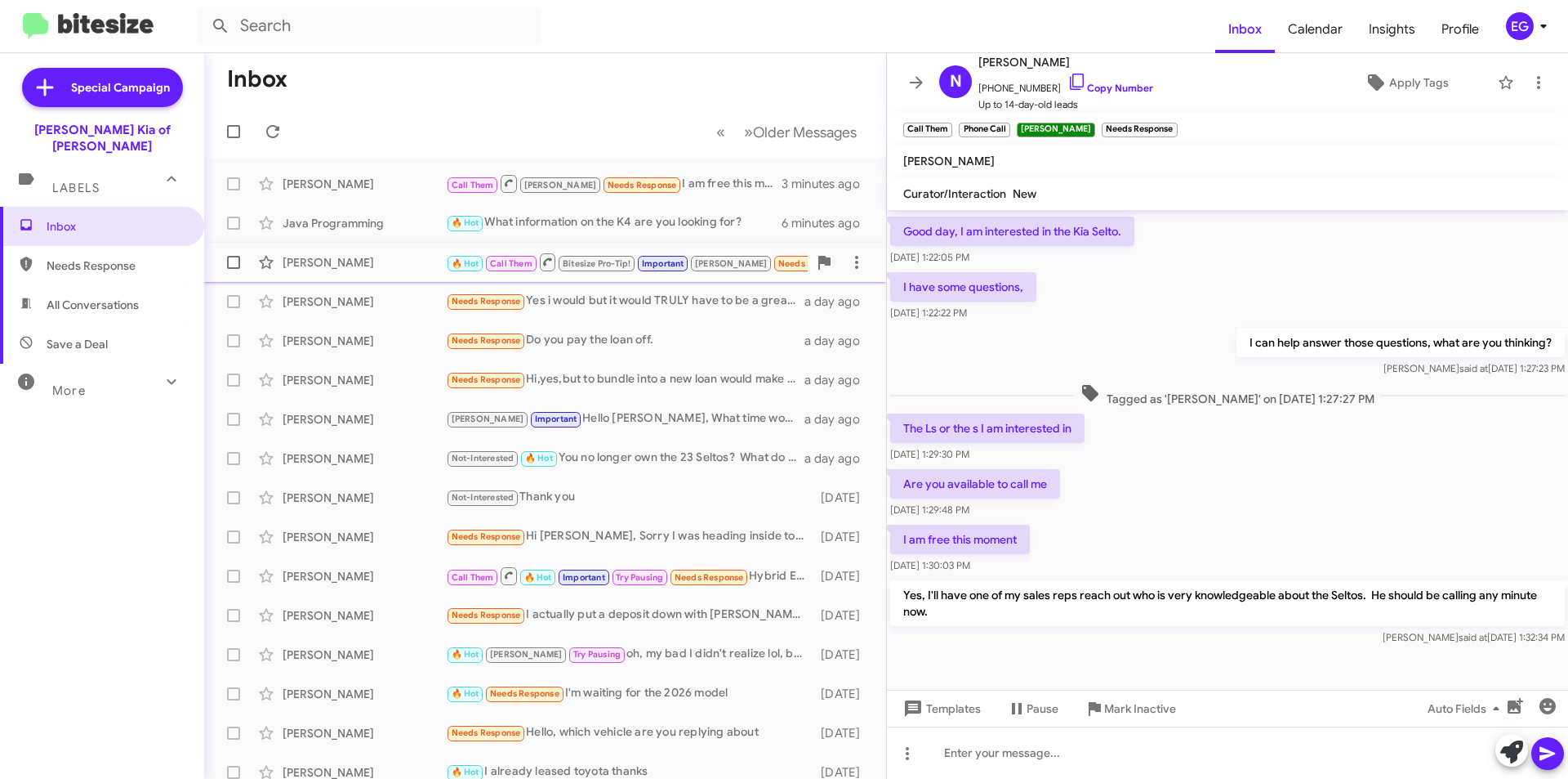
click at [699, 272] on span "🔥 Hot Call Them Bitesize Pro-Tip! Important Craig Needs Response" at bounding box center [649, 261] width 407 height 20
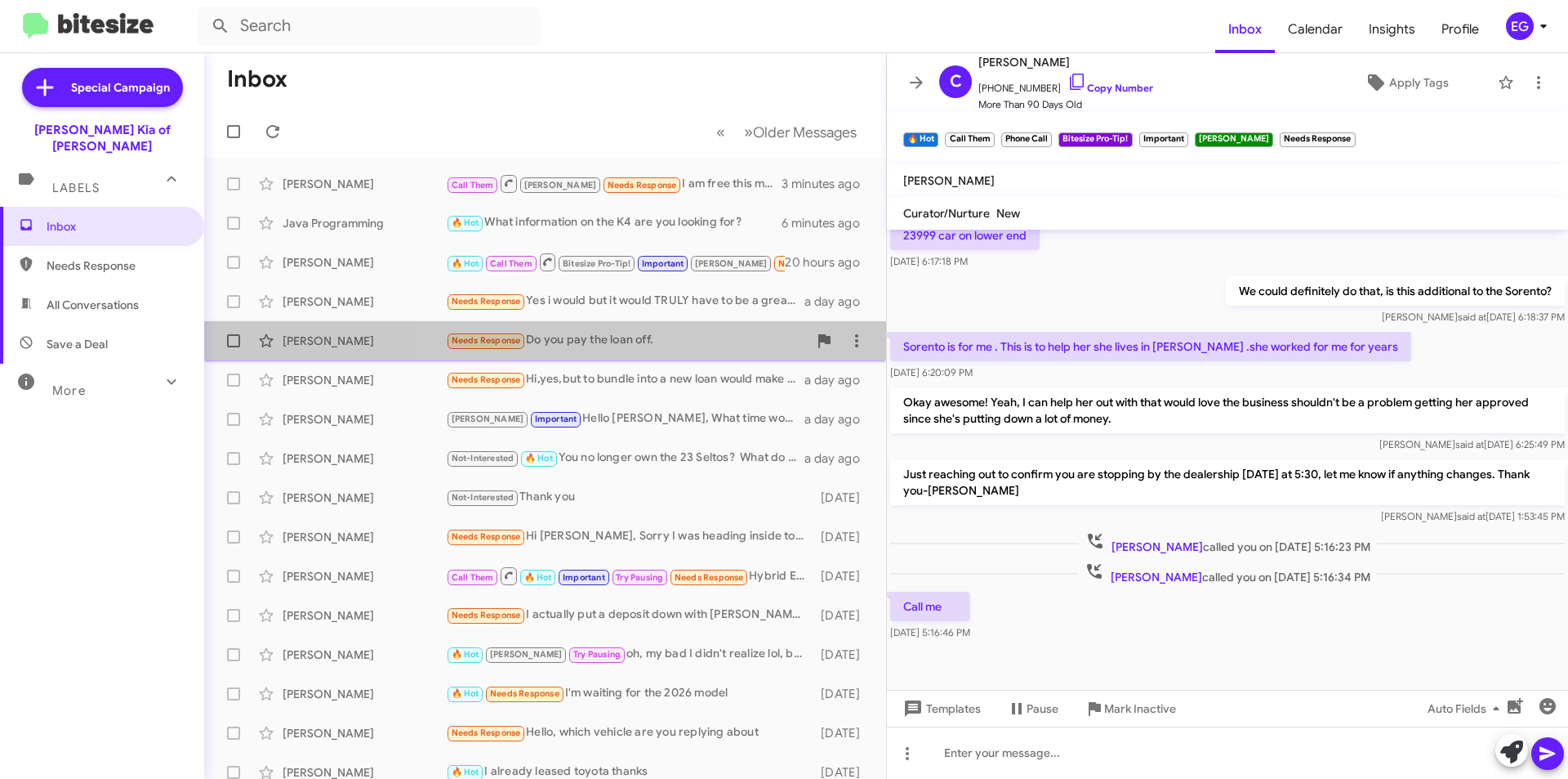
click at [682, 323] on span "Matthew Willix Needs Response Do you pay the loan off. a day ago" at bounding box center [545, 341] width 682 height 39
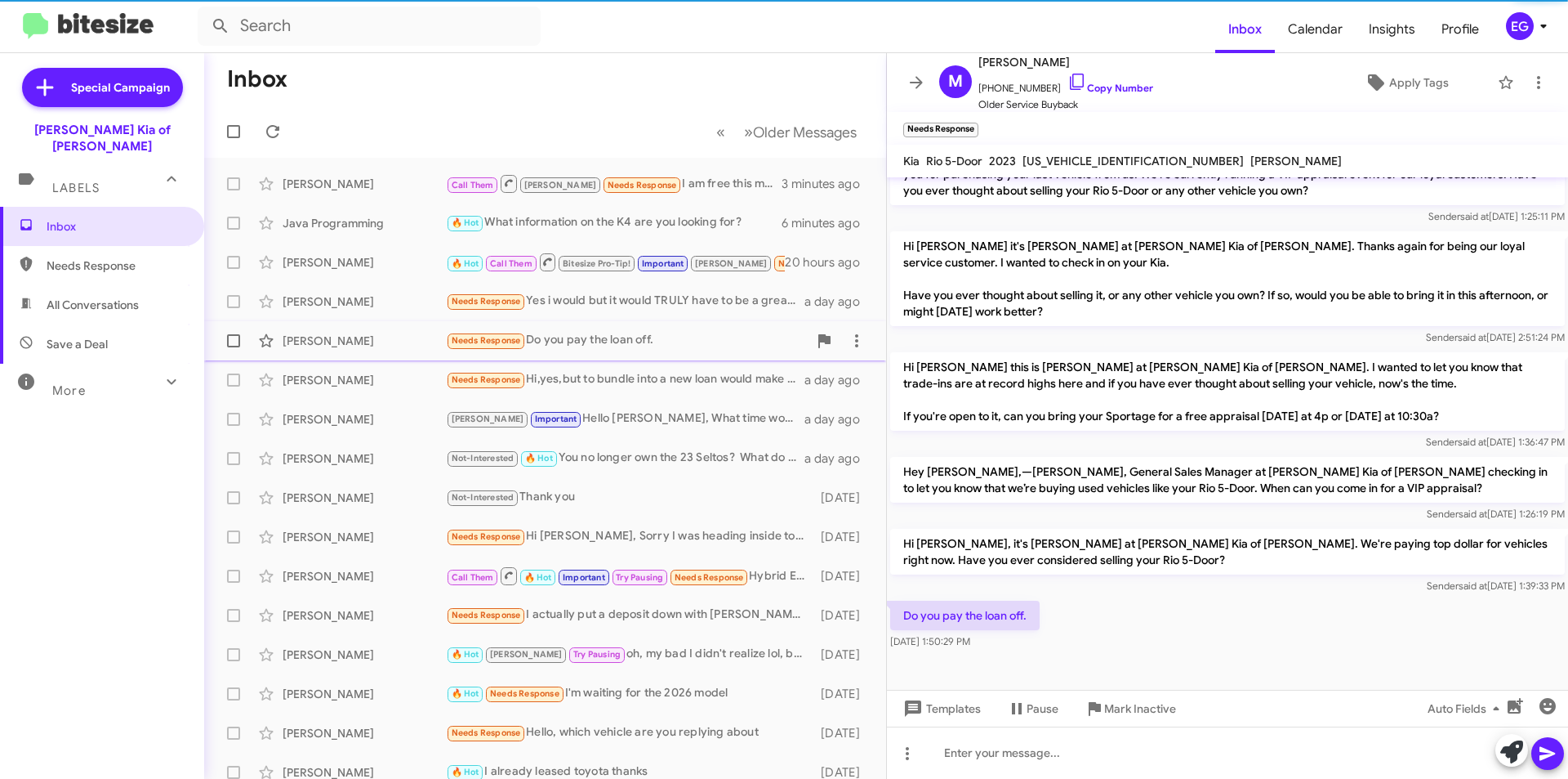
scroll to position [352, 0]
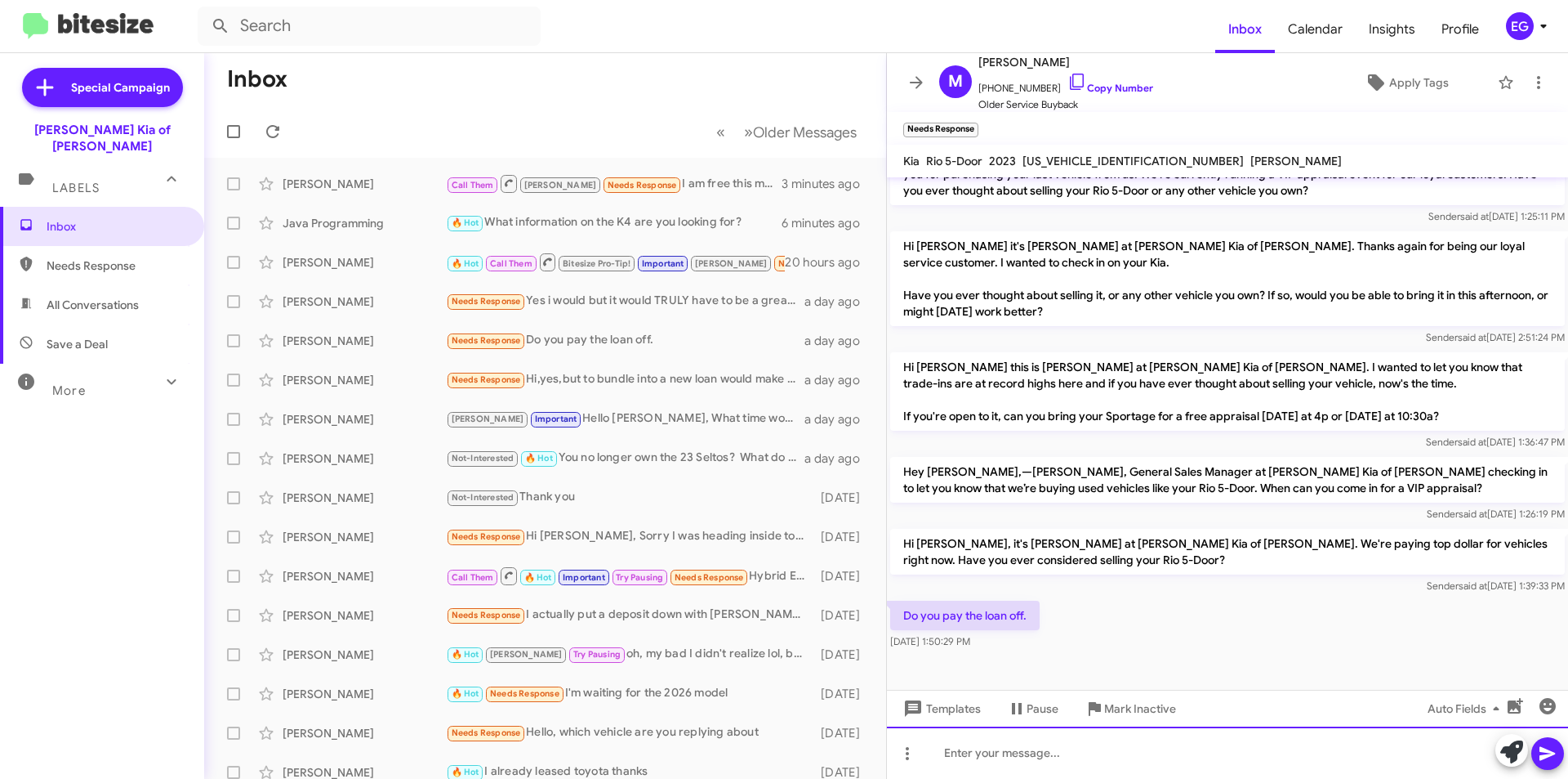
click at [974, 759] on div at bounding box center [1227, 752] width 681 height 52
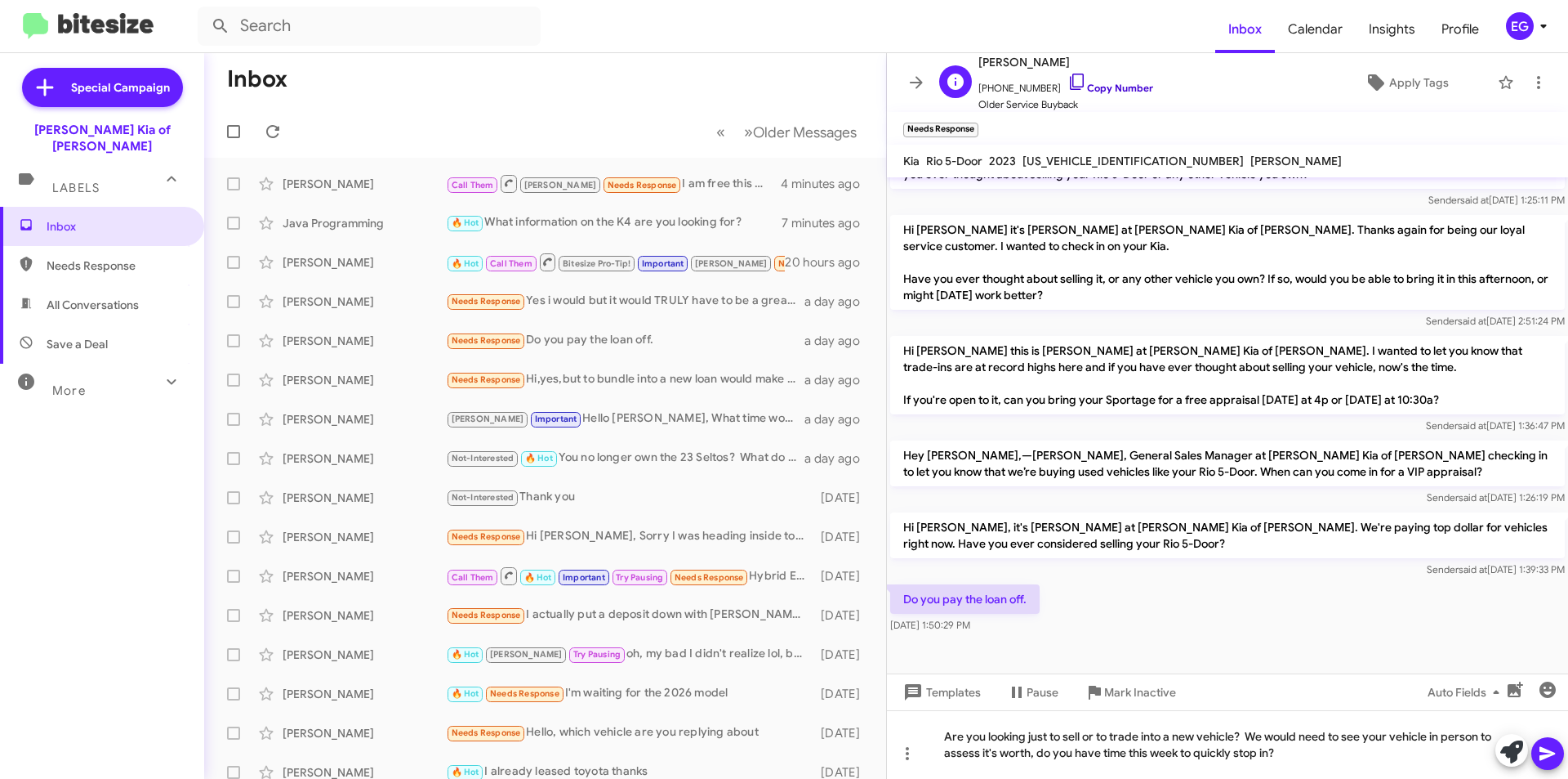
click at [1094, 90] on link "Copy Number" at bounding box center [1110, 88] width 86 height 12
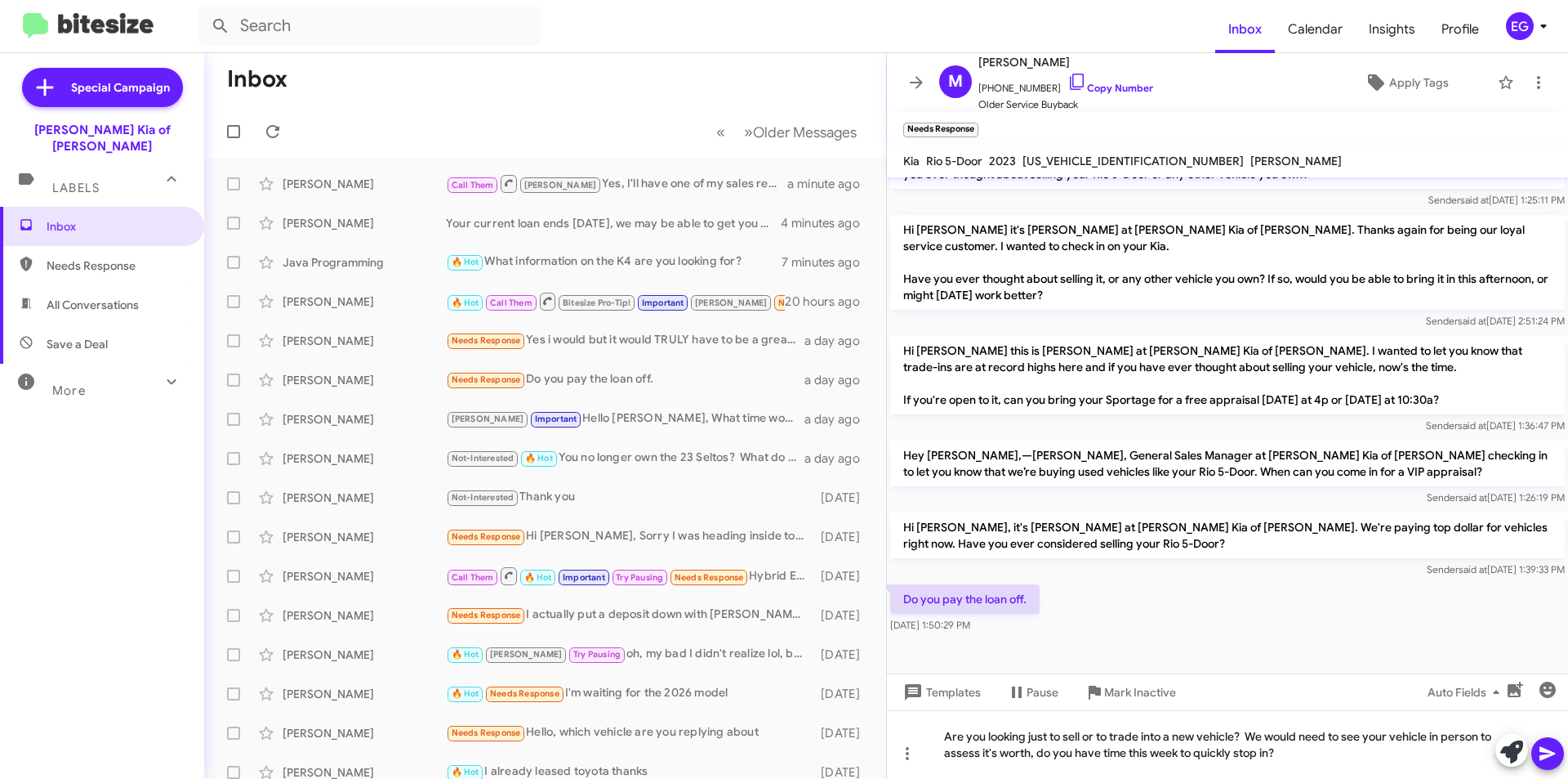
click at [1546, 758] on icon at bounding box center [1547, 754] width 15 height 14
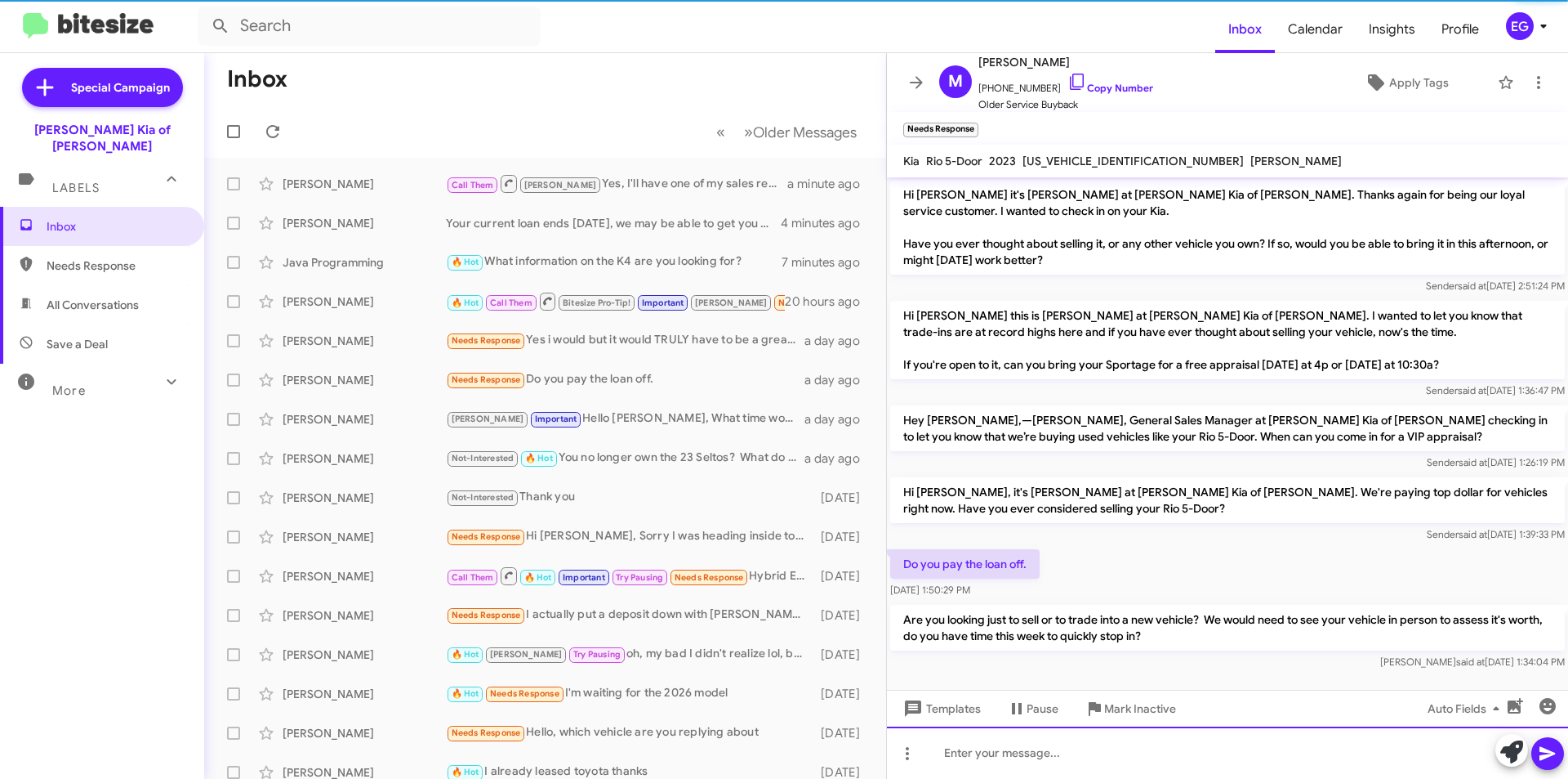
scroll to position [427, 0]
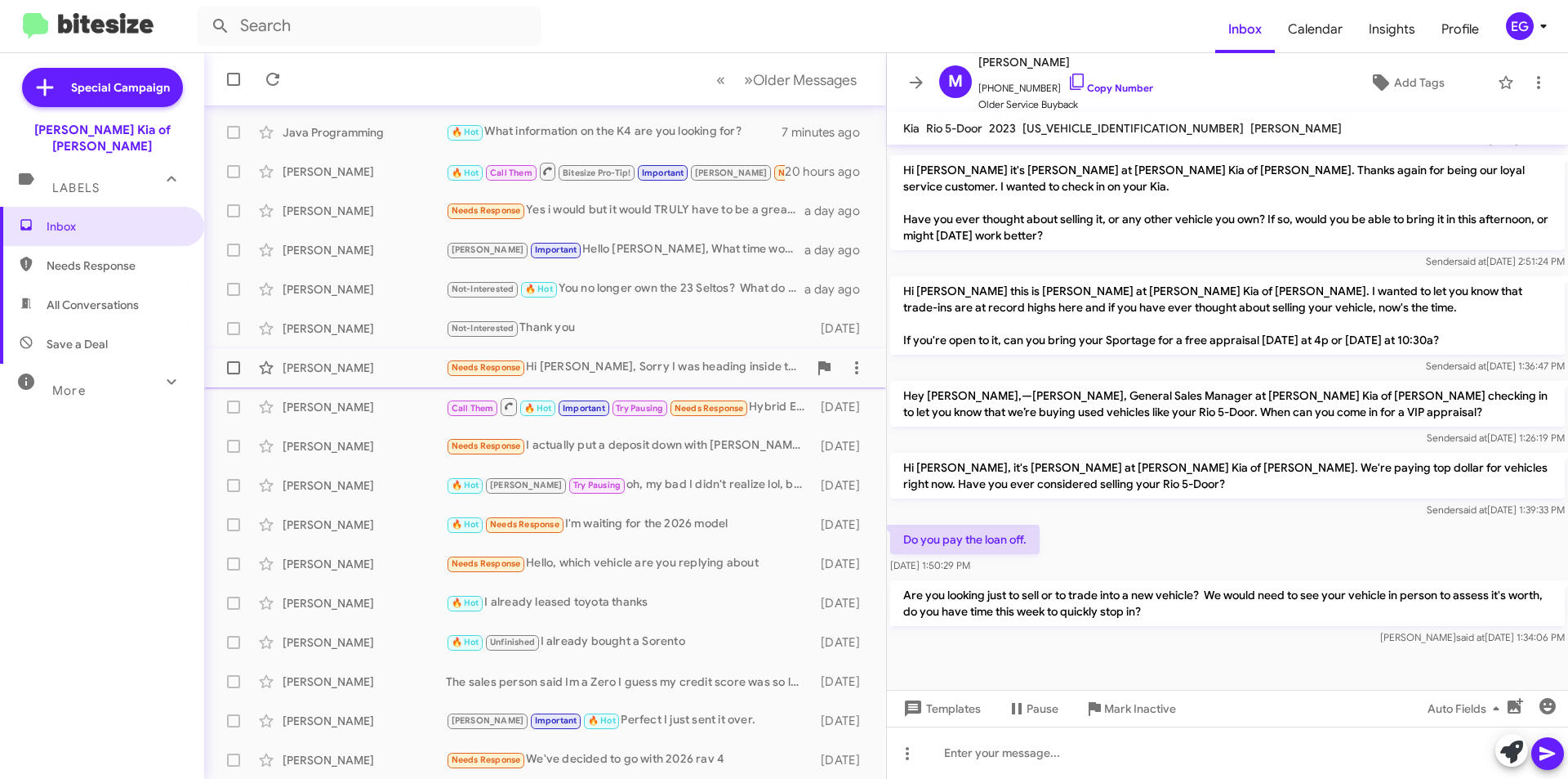
scroll to position [170, 0]
click at [615, 575] on div "Sally Andrews Needs Response Hello, which vehicle are you replying about 6 days…" at bounding box center [545, 562] width 656 height 33
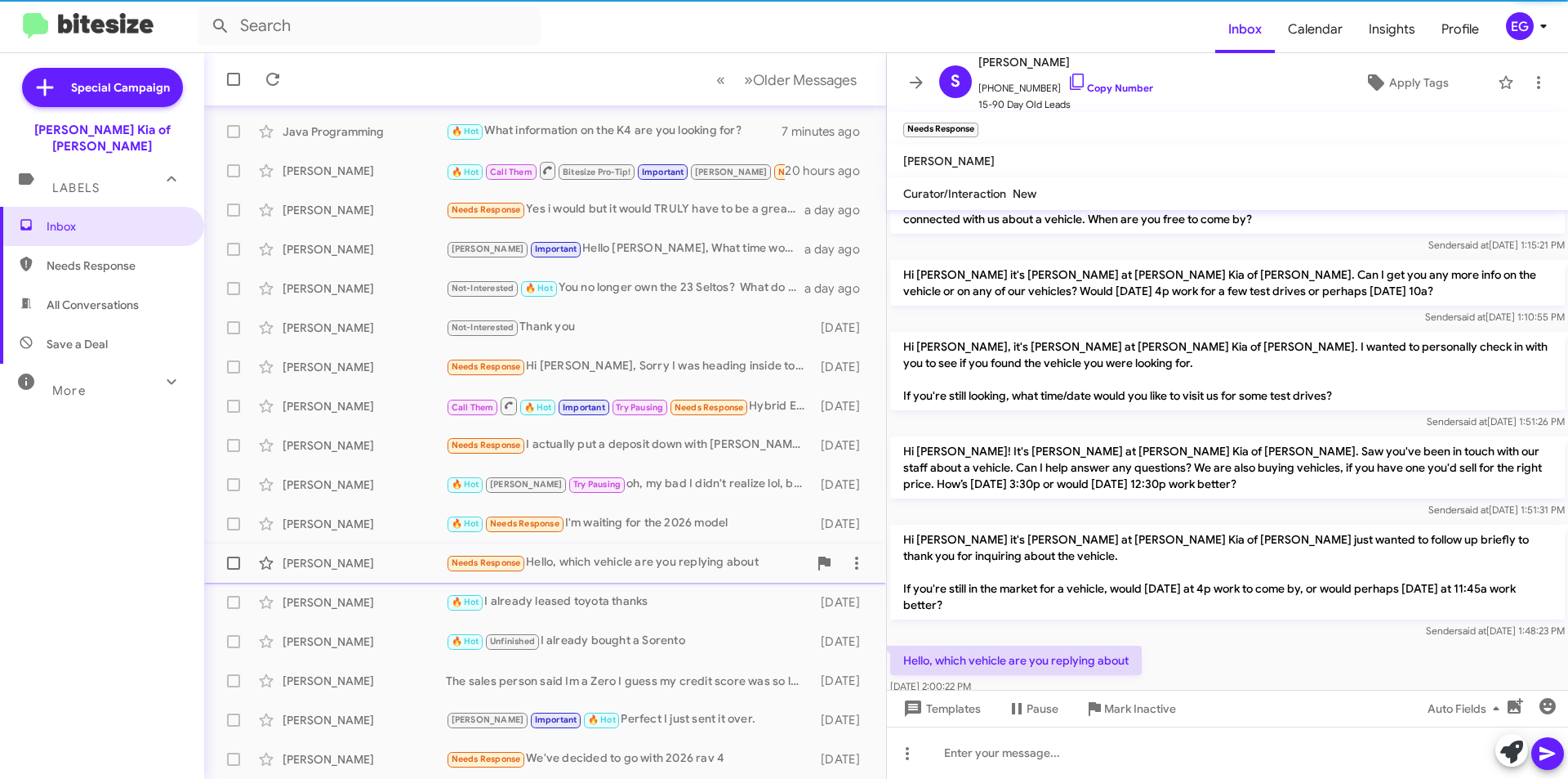
scroll to position [58, 0]
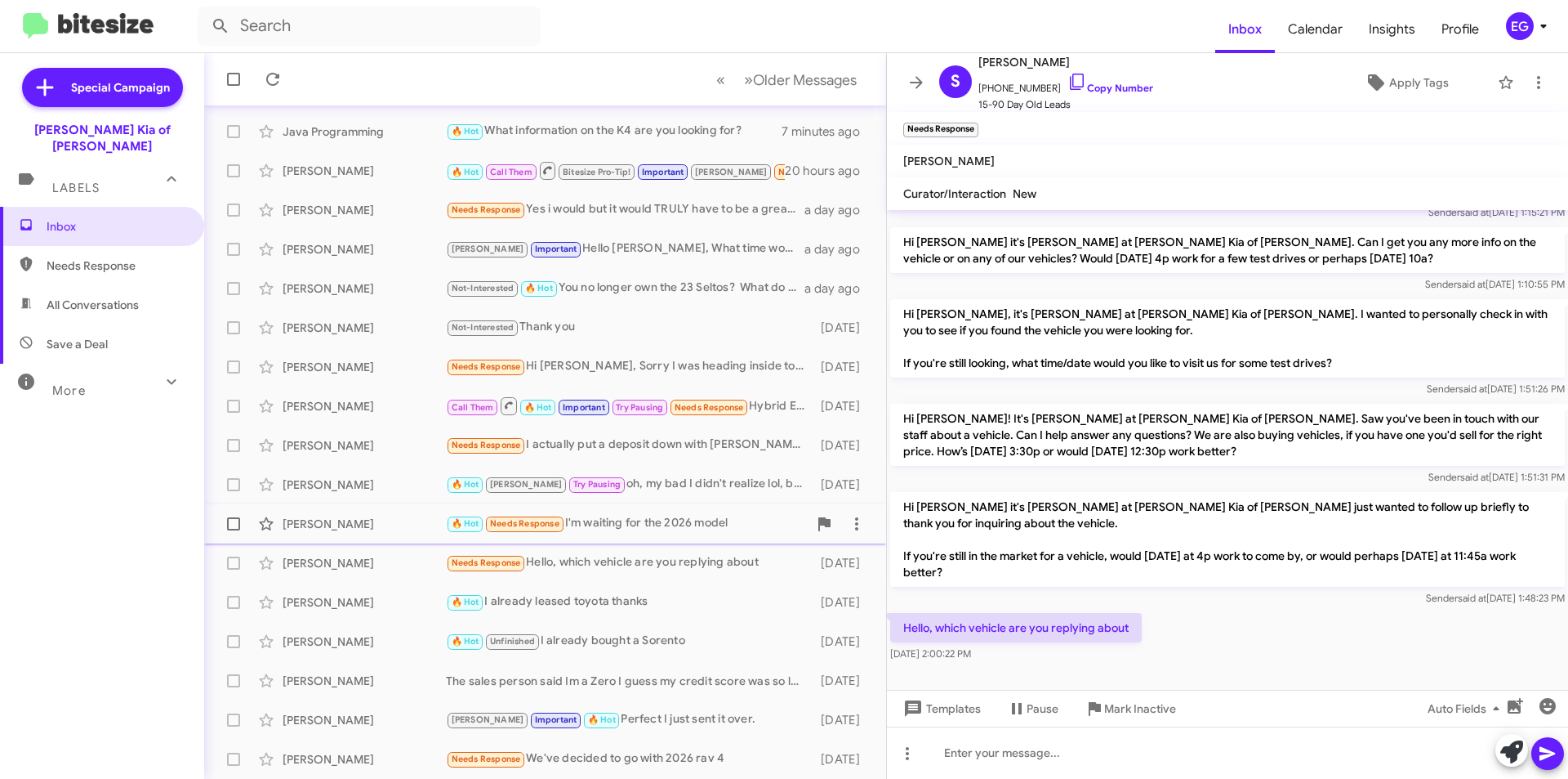
click at [616, 536] on div "Joseph Blunda 🔥 Hot Needs Response I'm waiting for the 2026 model 6 days ago" at bounding box center [545, 523] width 656 height 33
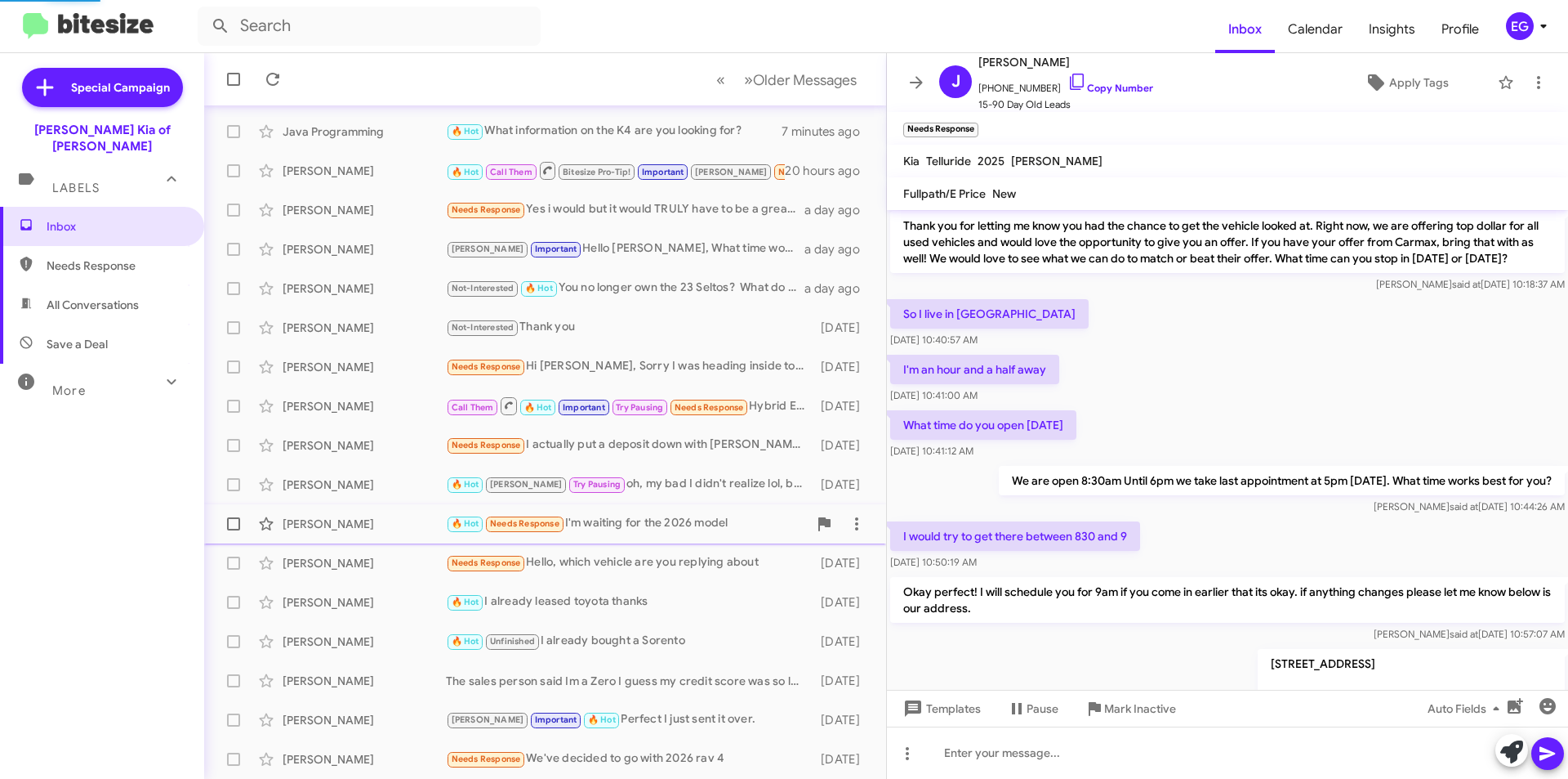
scroll to position [958, 0]
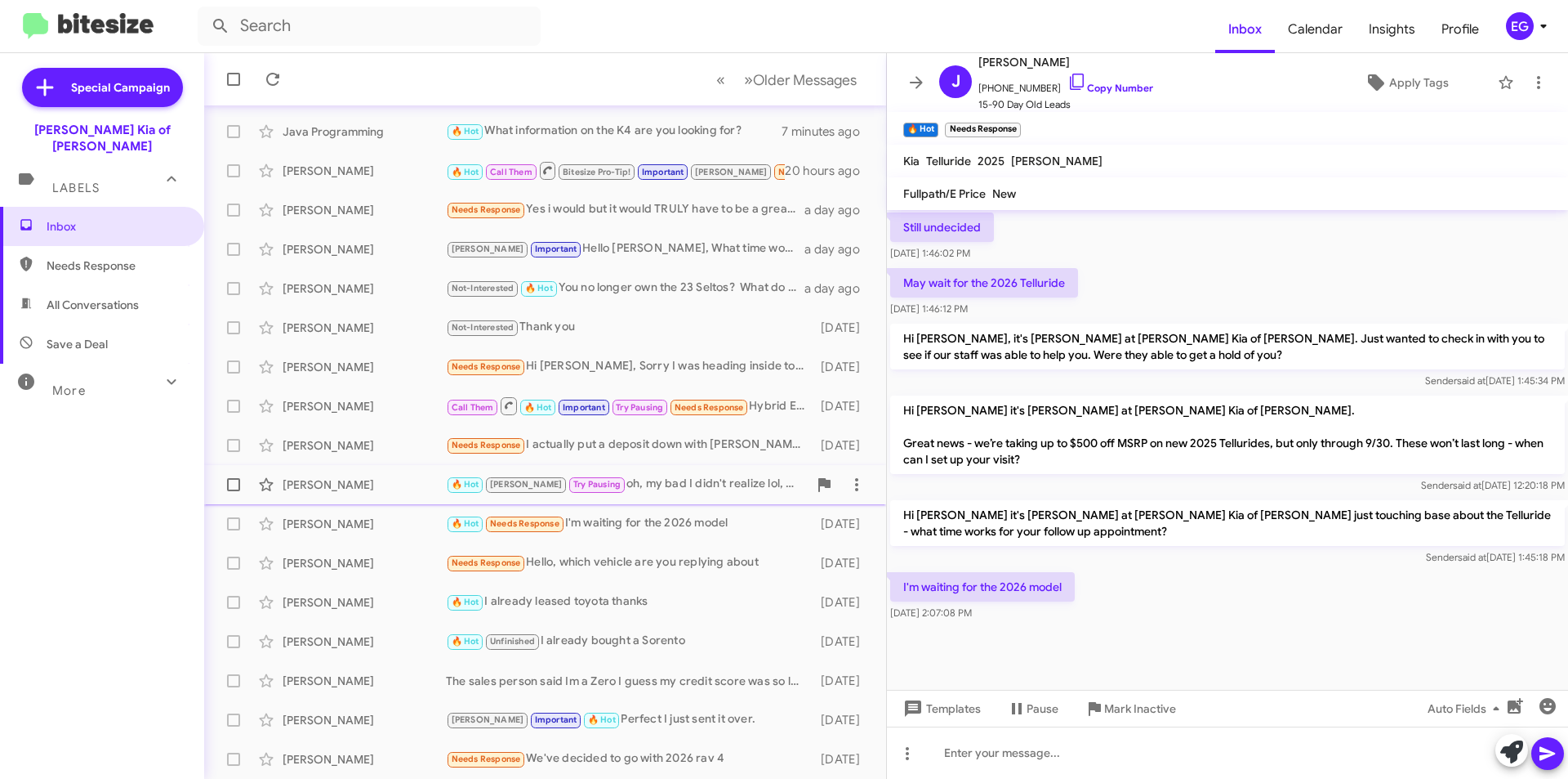
click at [616, 491] on div "🔥 Hot [PERSON_NAME] Try Pausing oh, my bad I didn't realize lol, but I'll go lo…" at bounding box center [626, 483] width 361 height 19
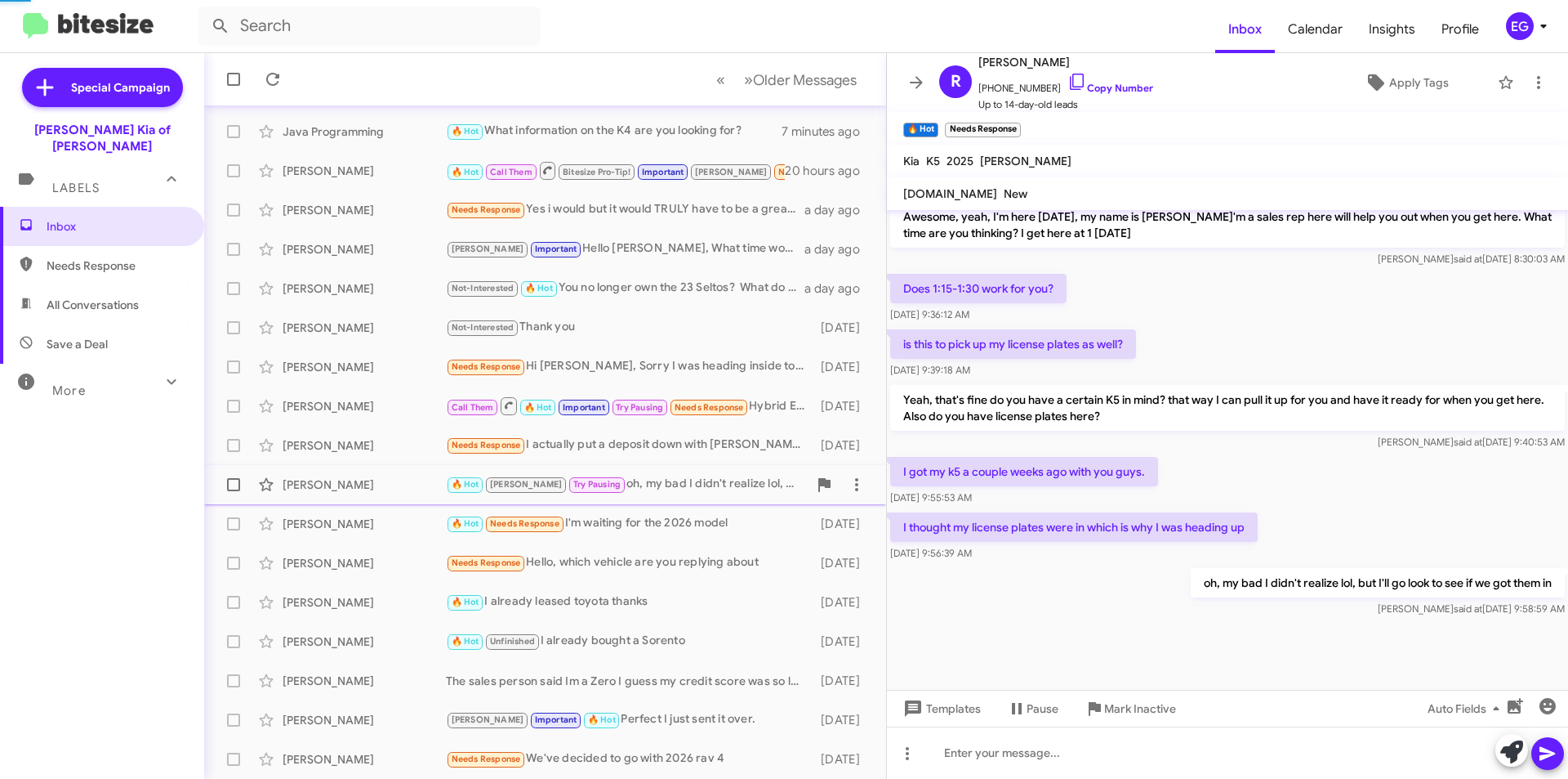
scroll to position [556, 0]
click at [619, 443] on div "Needs Response I actually put a deposit down with Nolan on Saturday for a soren…" at bounding box center [626, 444] width 361 height 19
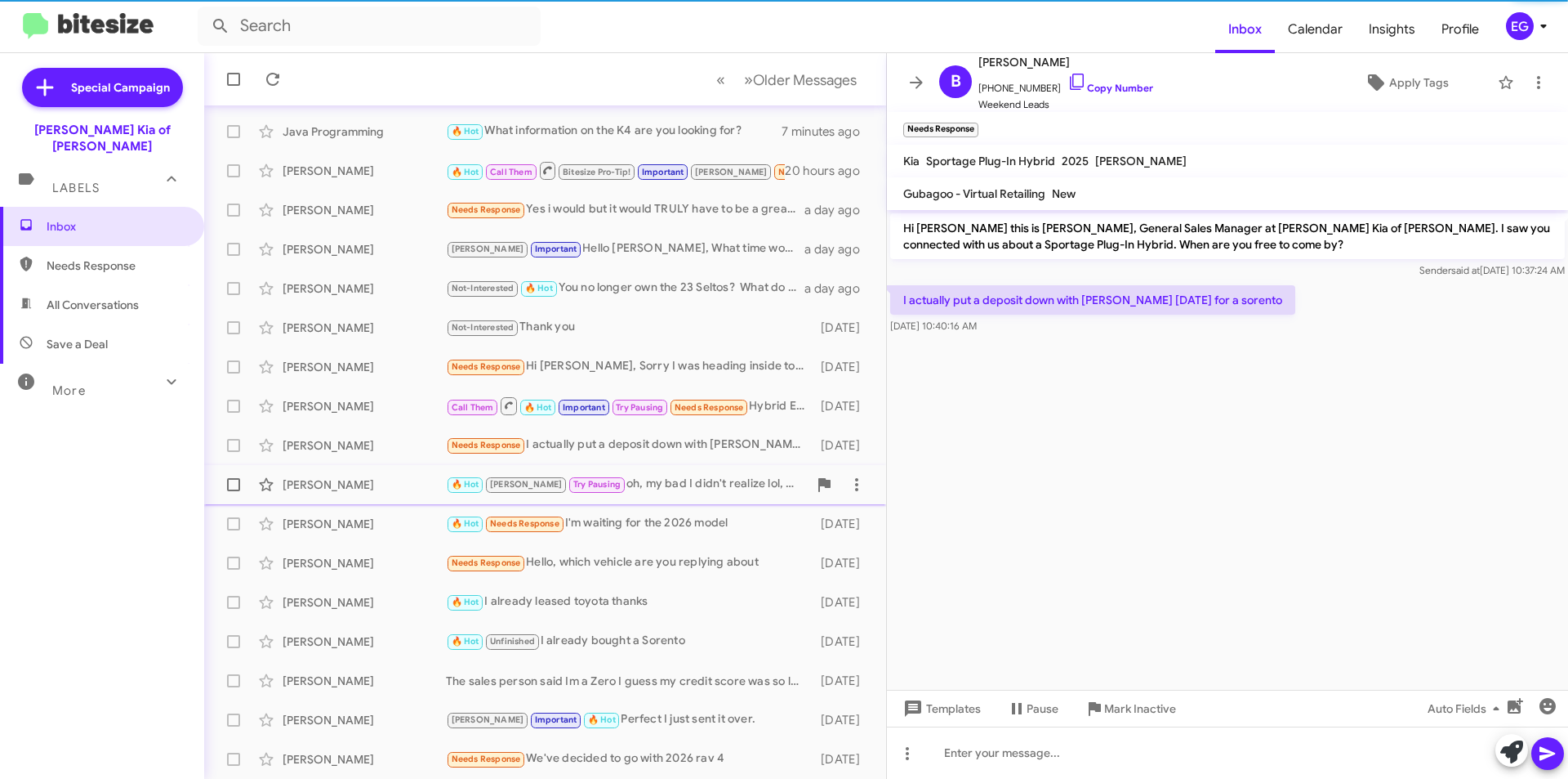
click at [629, 497] on div "Ryan Aromin 🔥 Hot Craig Try Pausing oh, my bad I didn't realize lol, but I'll g…" at bounding box center [545, 484] width 656 height 33
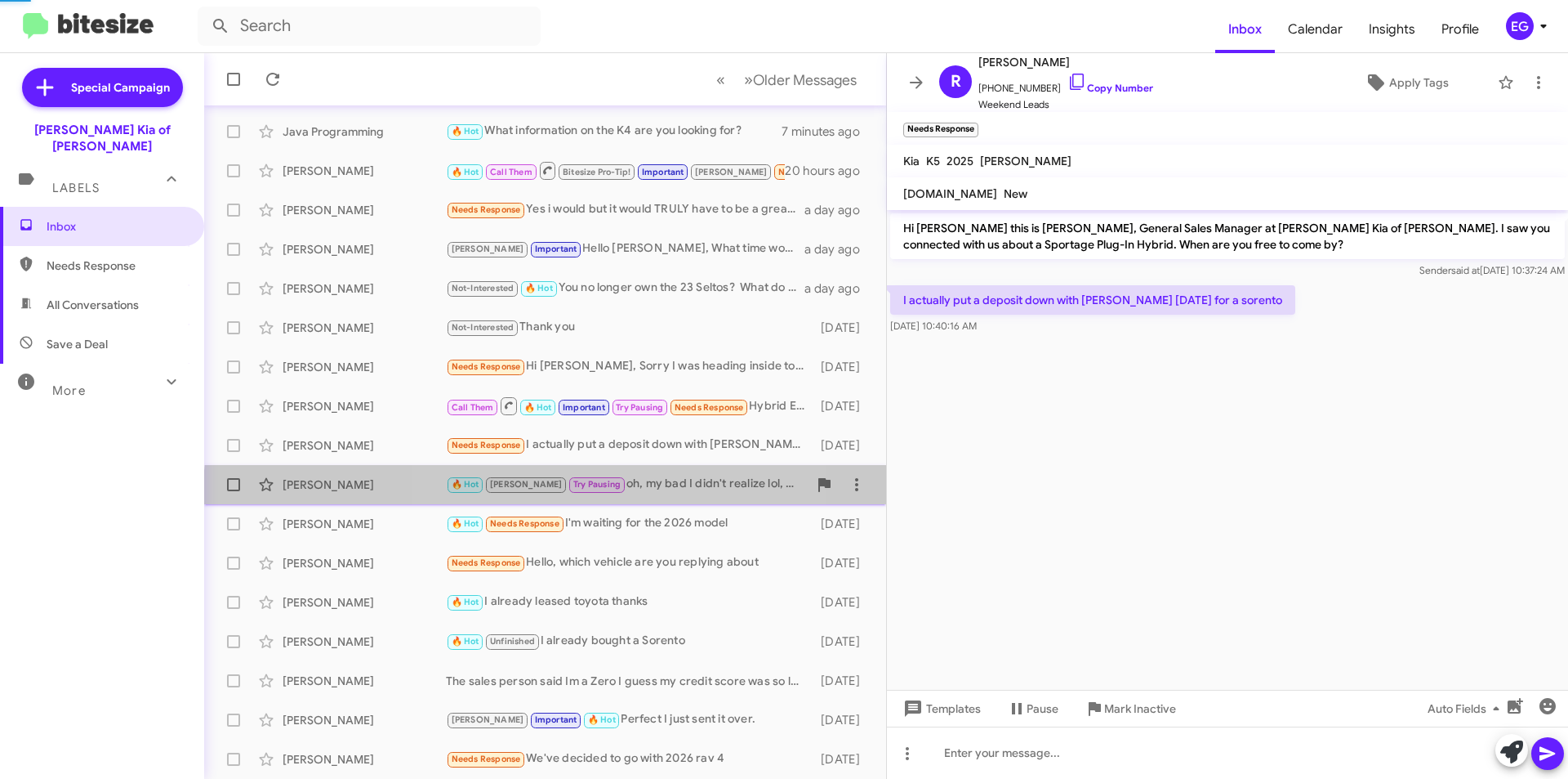
scroll to position [556, 0]
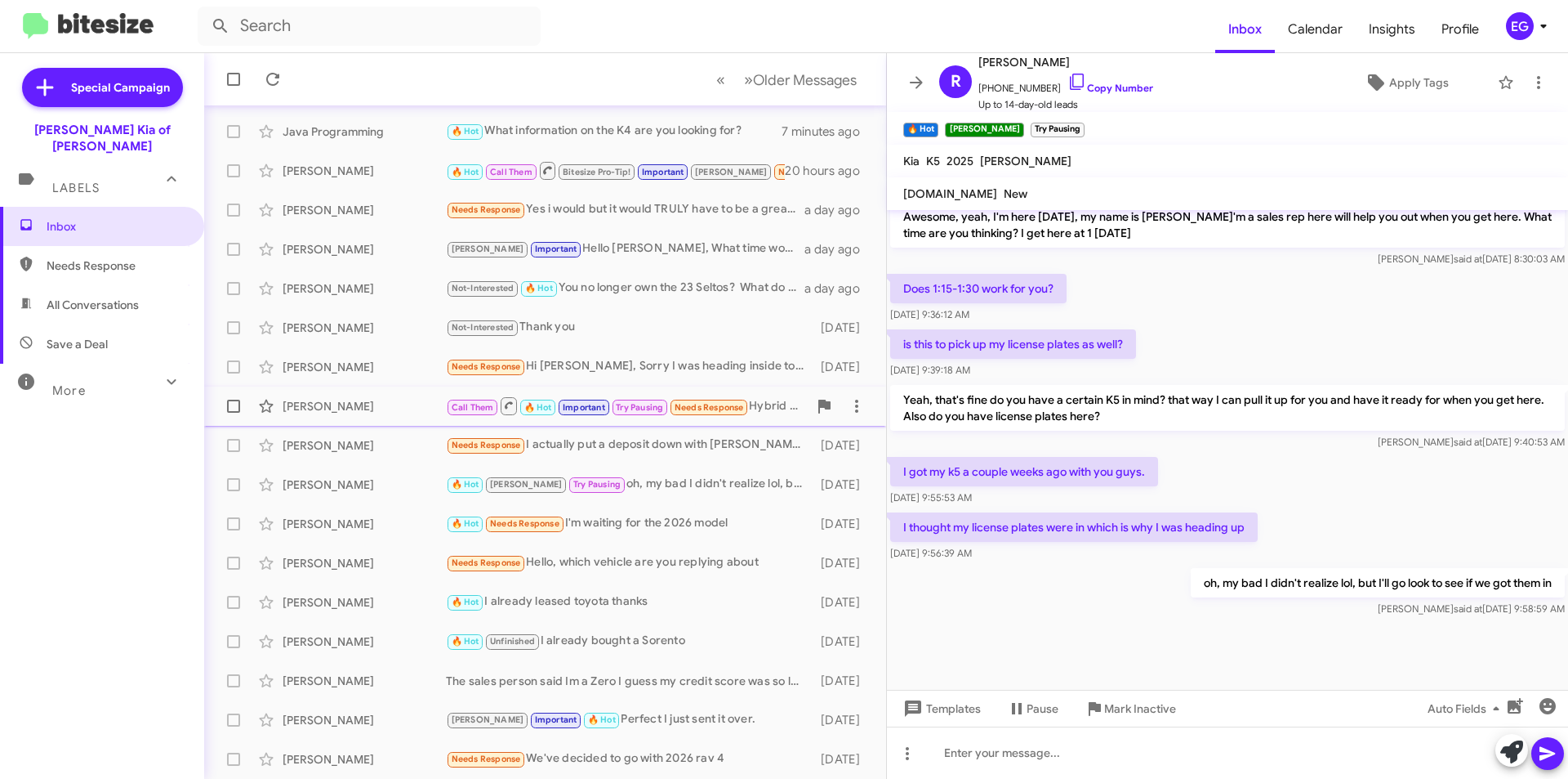
click at [768, 401] on div "Call Them 🔥 Hot Important Try Pausing Needs Response Hybrid Ex is fine" at bounding box center [626, 405] width 361 height 20
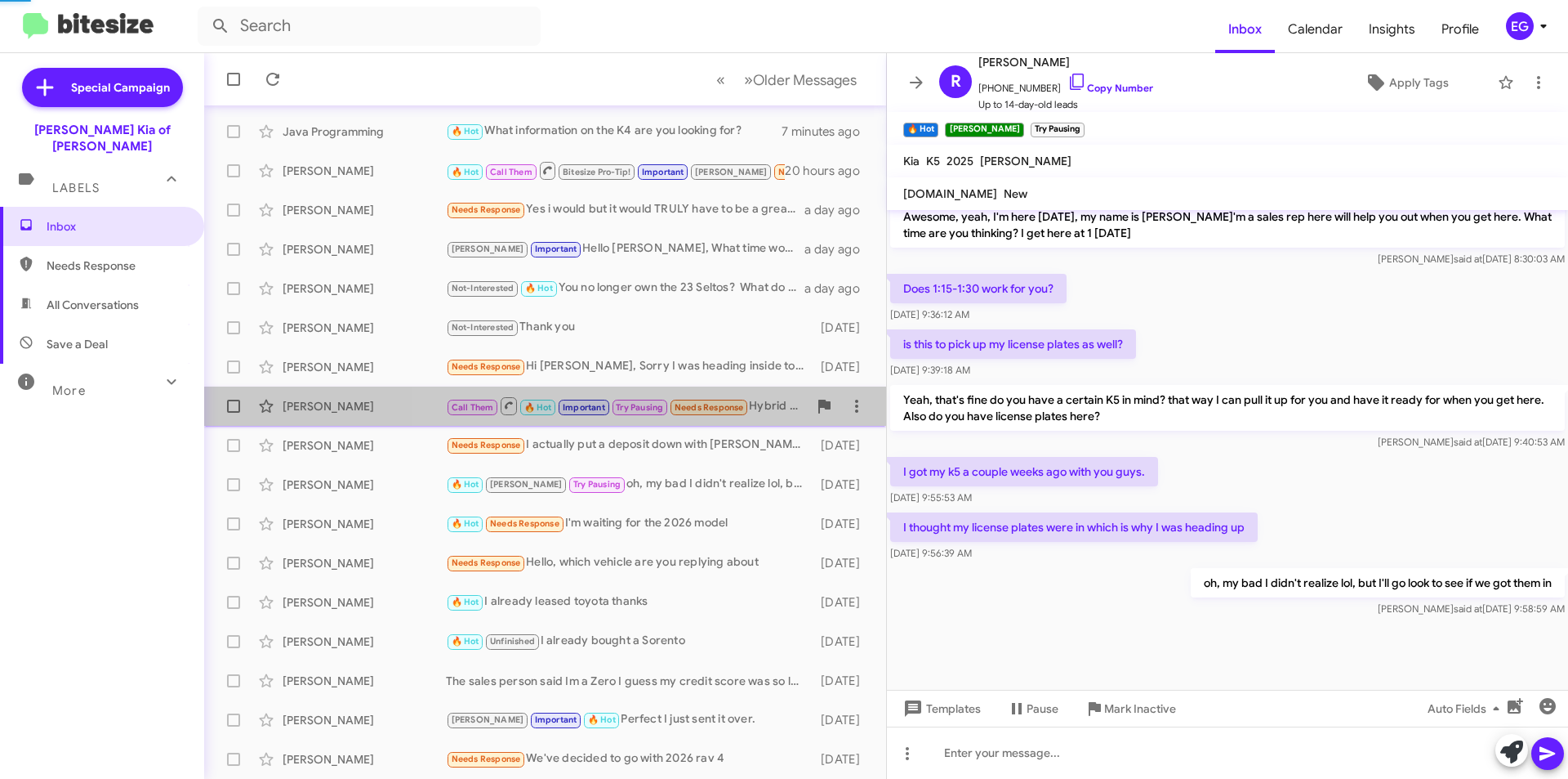
scroll to position [679, 0]
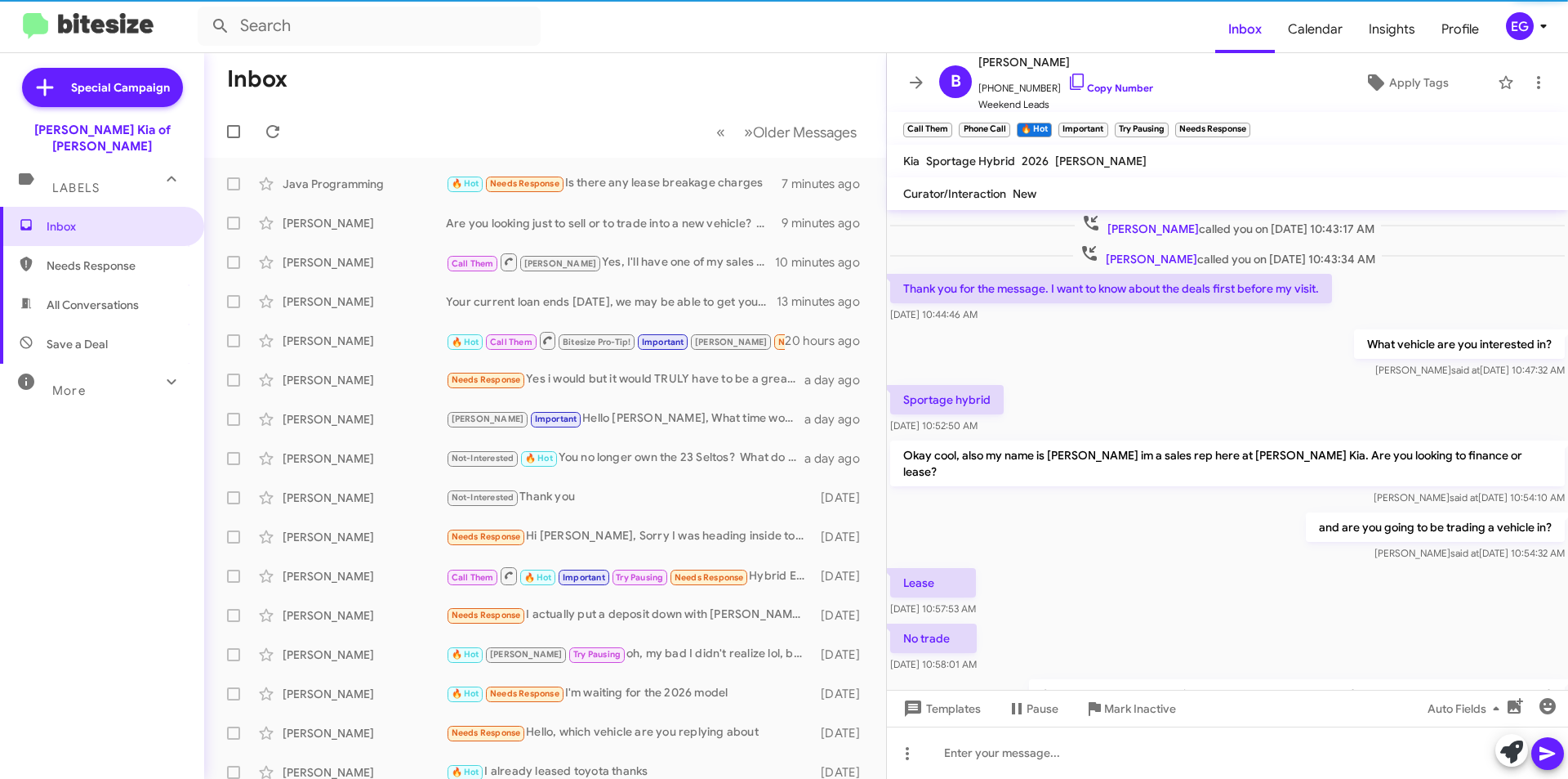
scroll to position [679, 0]
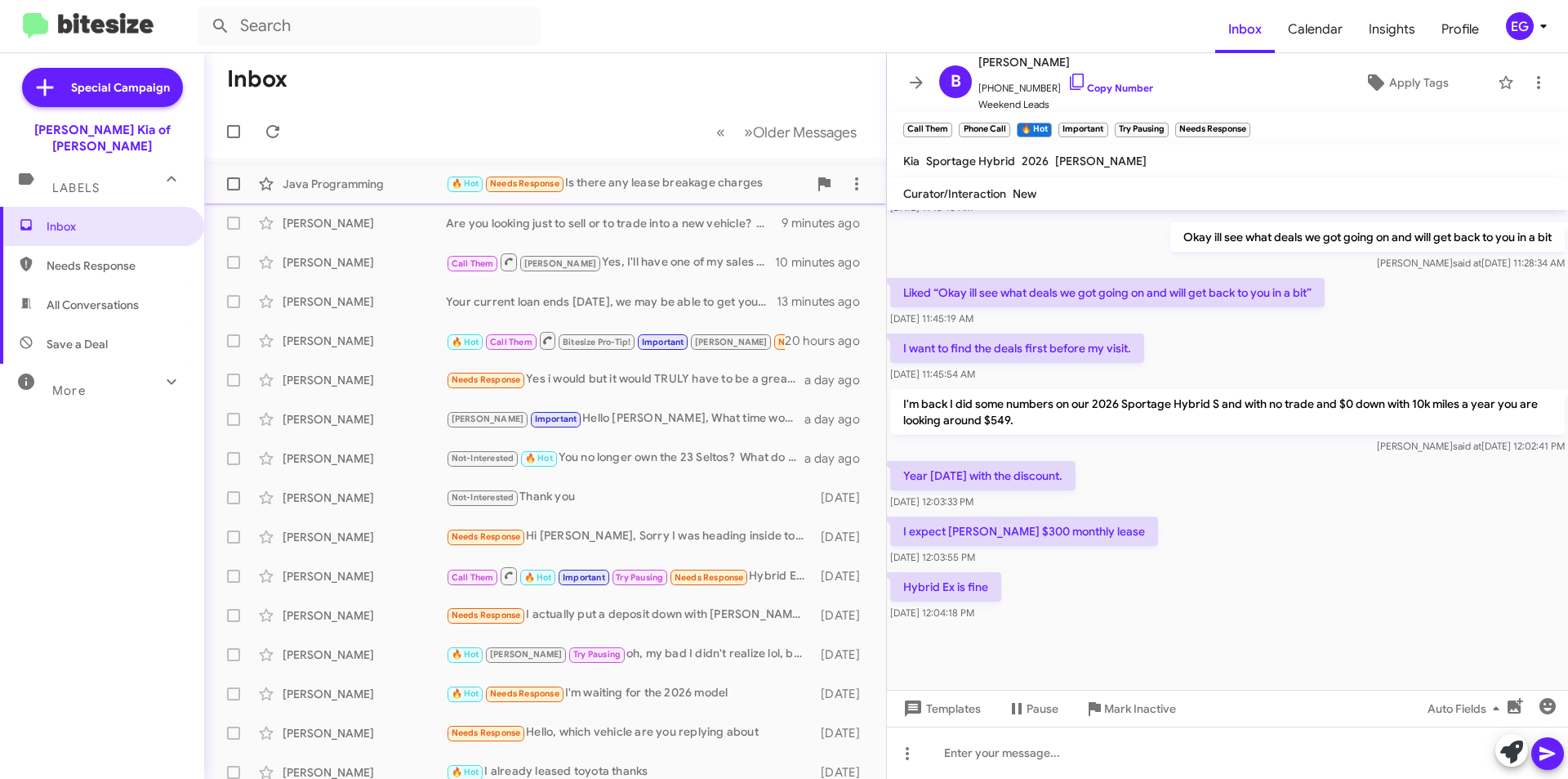
click at [700, 188] on div "🔥 Hot Needs Response Is there any lease breakage charges" at bounding box center [626, 183] width 361 height 19
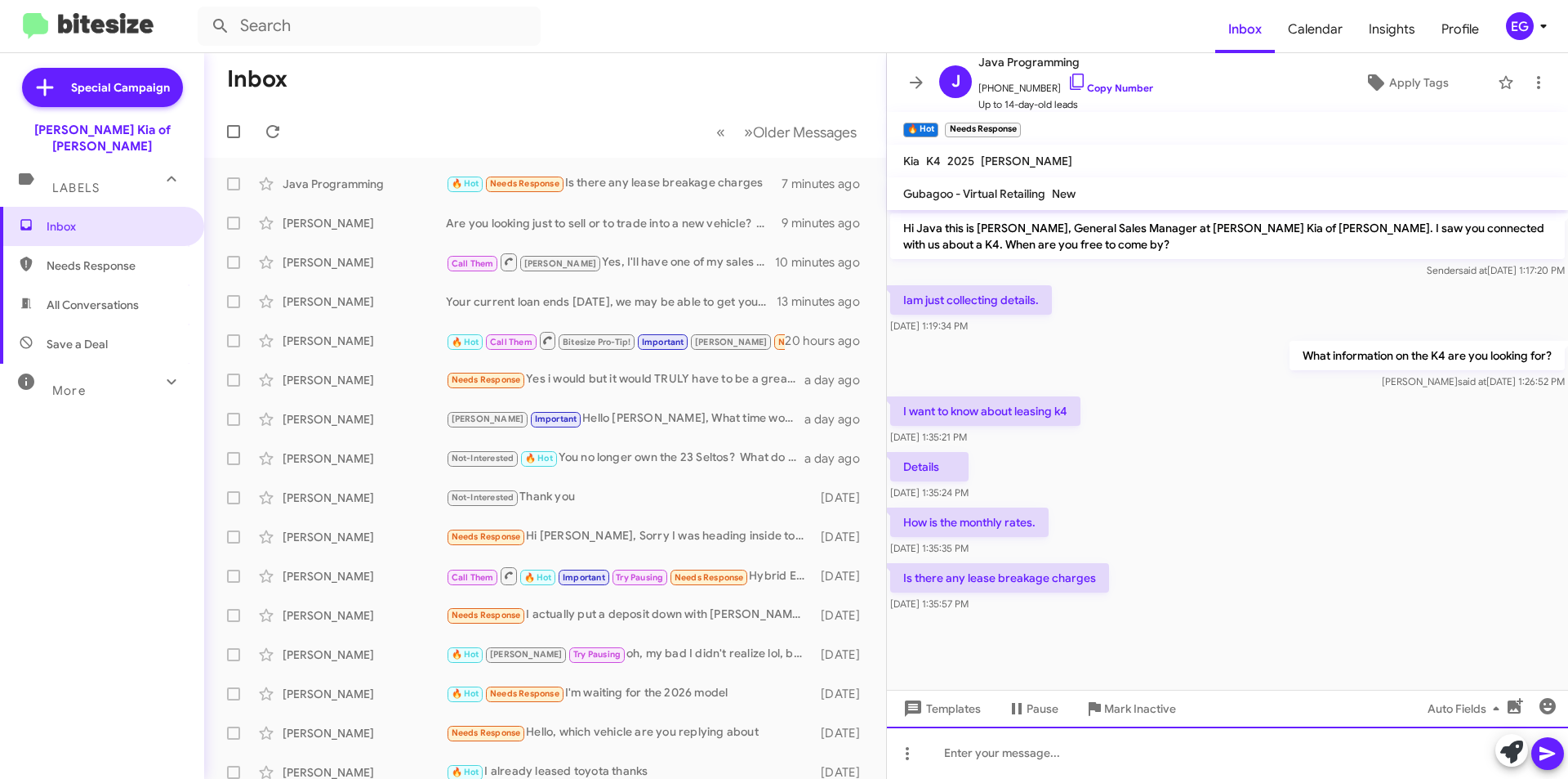
click at [971, 750] on div at bounding box center [1227, 752] width 681 height 52
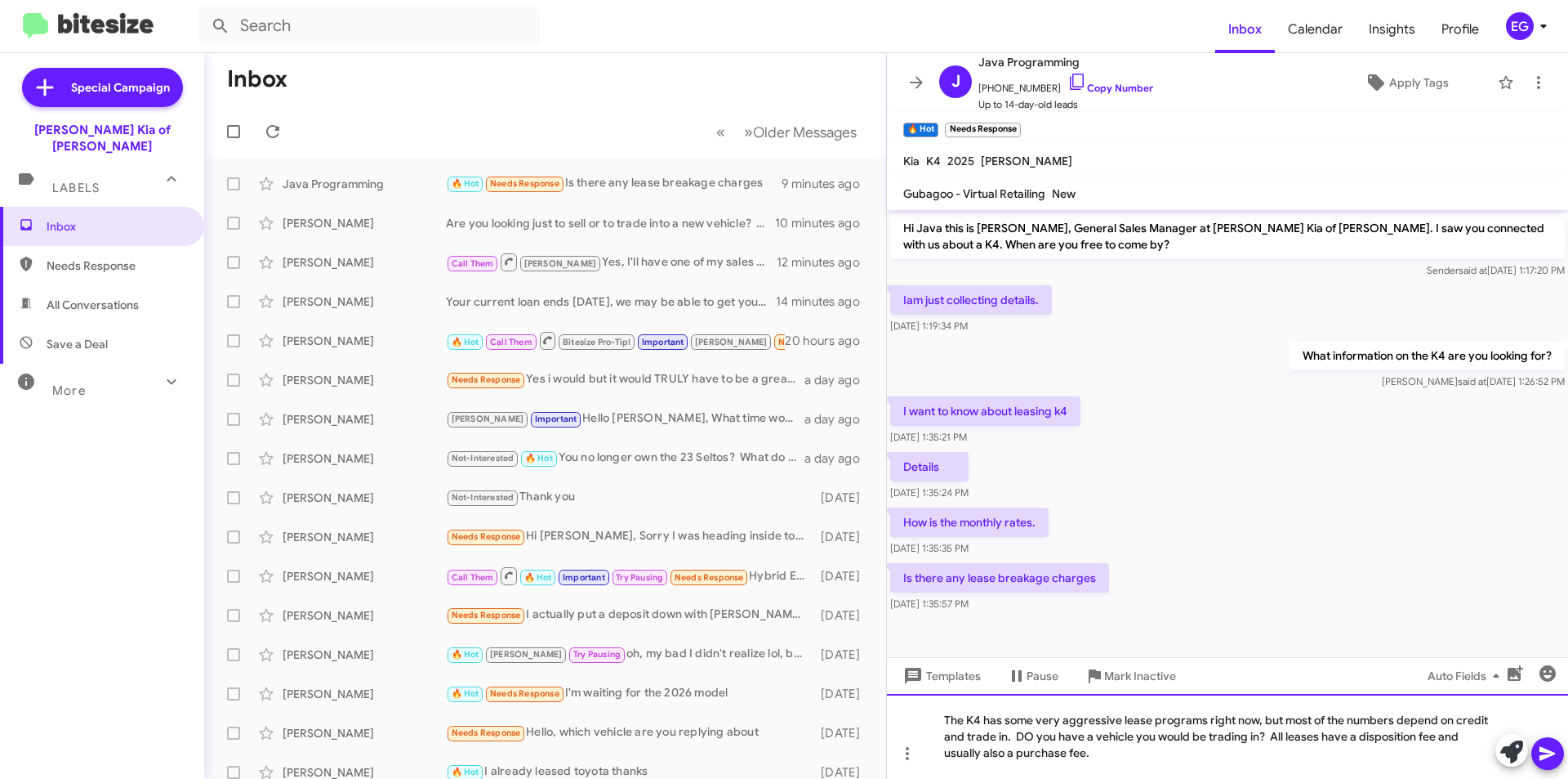
click at [1029, 735] on div "The K4 has some very aggressive lease programs right now, but most of the numbe…" at bounding box center [1227, 736] width 681 height 85
click at [1097, 758] on div "The K4 has some very aggressive lease programs right now, but most of the numbe…" at bounding box center [1227, 736] width 681 height 85
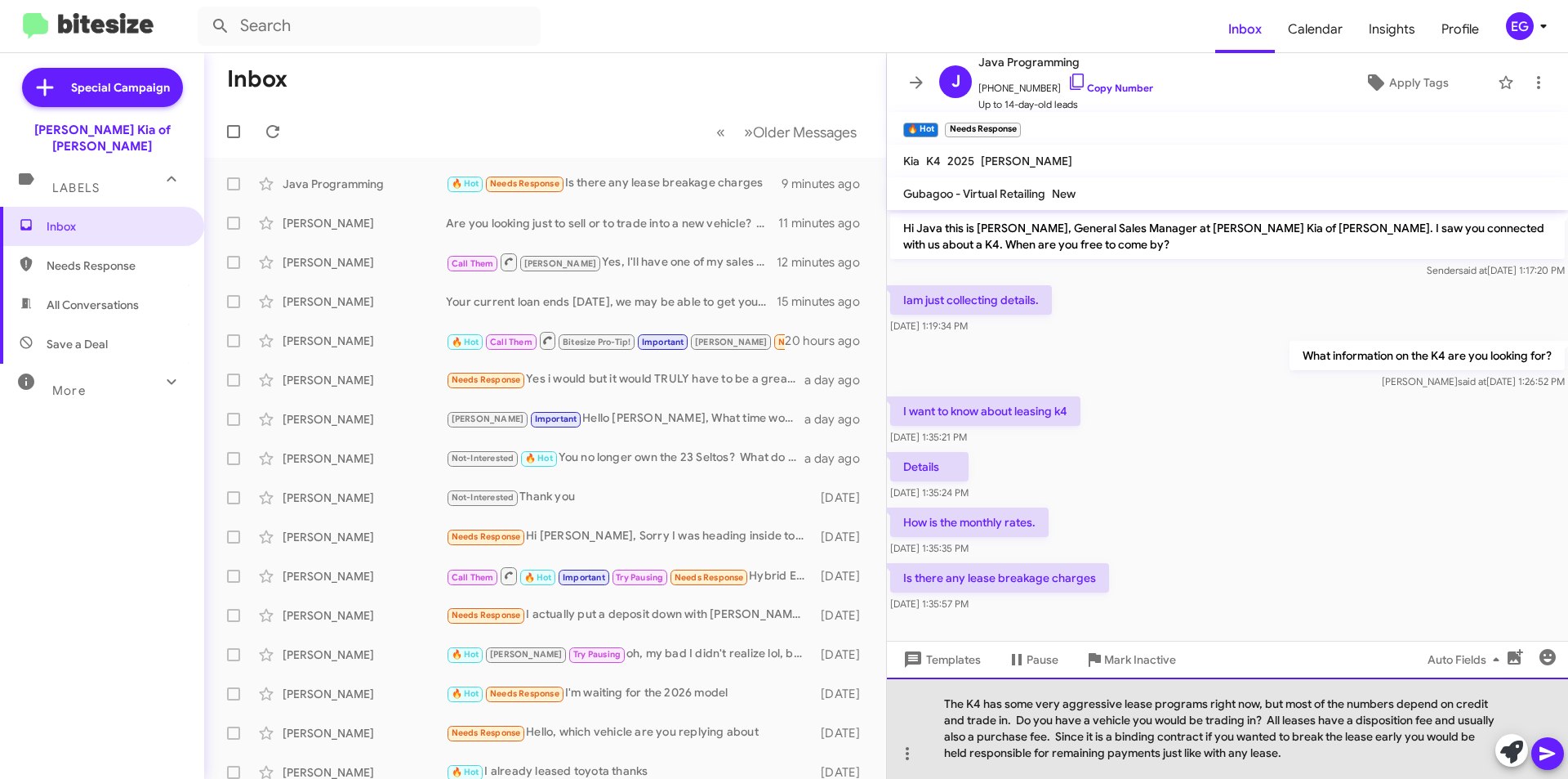
click at [1267, 719] on div "The K4 has some very aggressive lease programs right now, but most of the numbe…" at bounding box center [1227, 728] width 681 height 101
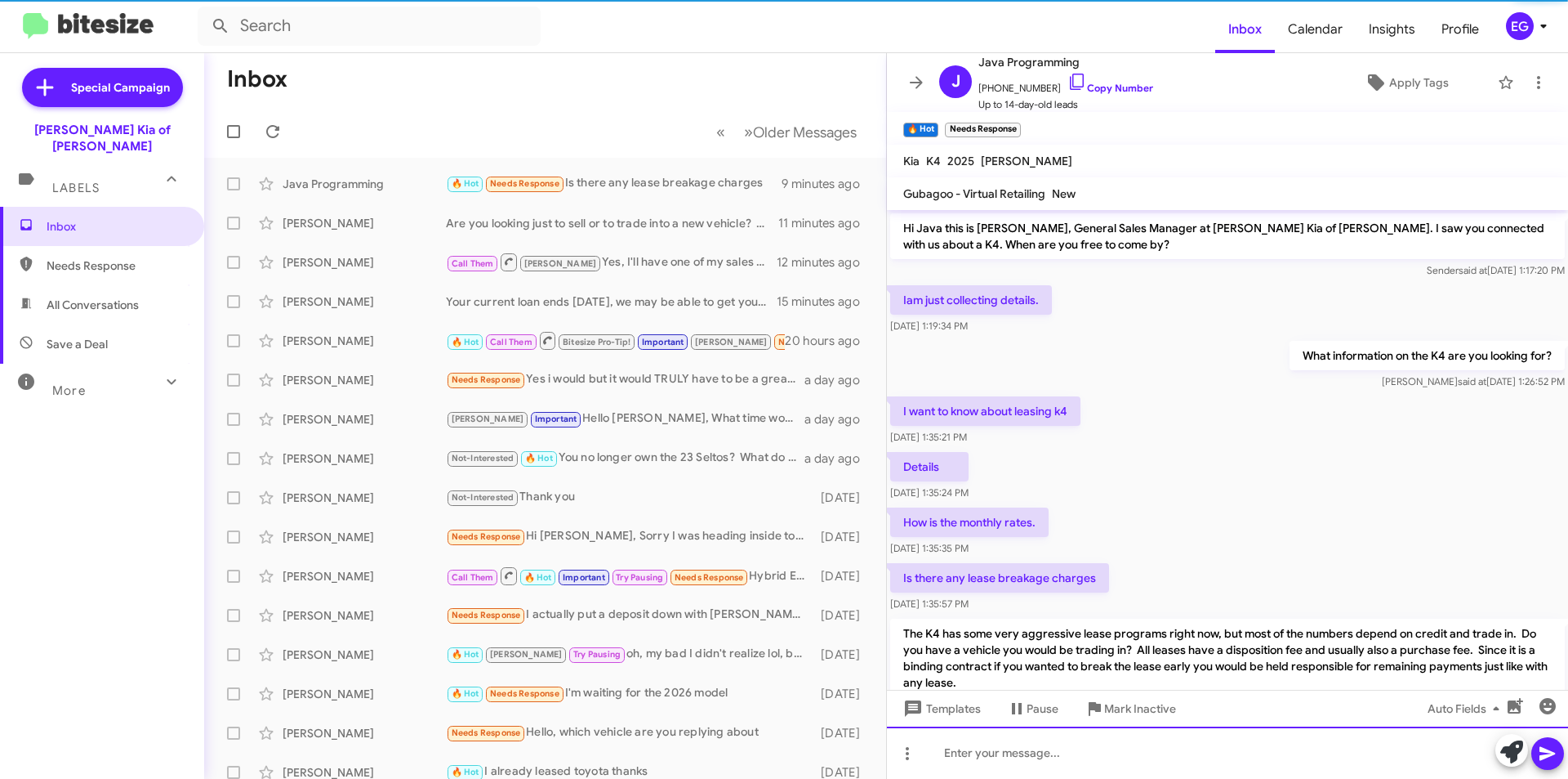
scroll to position [63, 0]
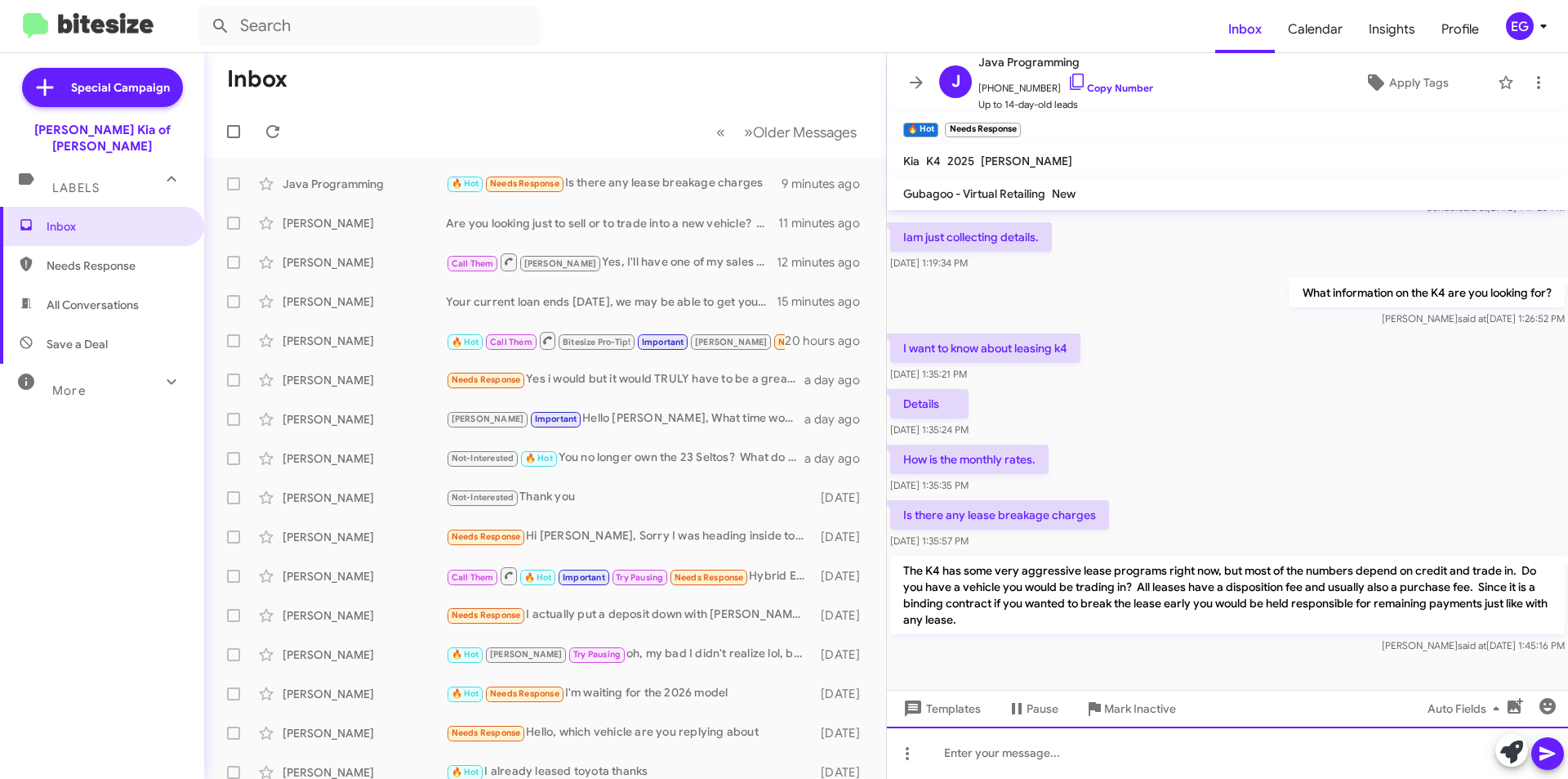
click at [1094, 754] on div at bounding box center [1227, 752] width 681 height 52
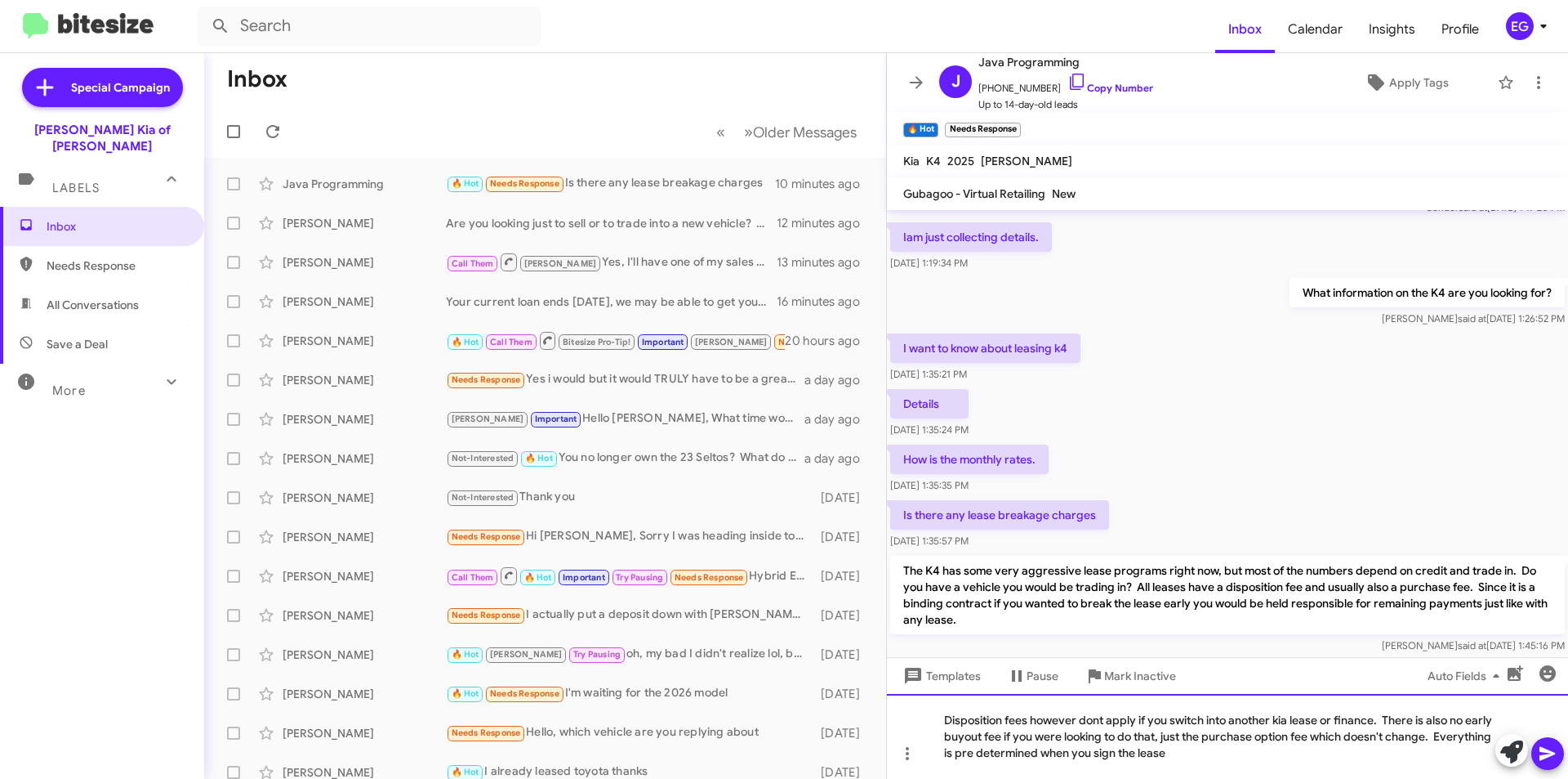
click at [1252, 755] on div "Disposition fees however dont apply if you switch into another kia lease or fin…" at bounding box center [1227, 736] width 681 height 85
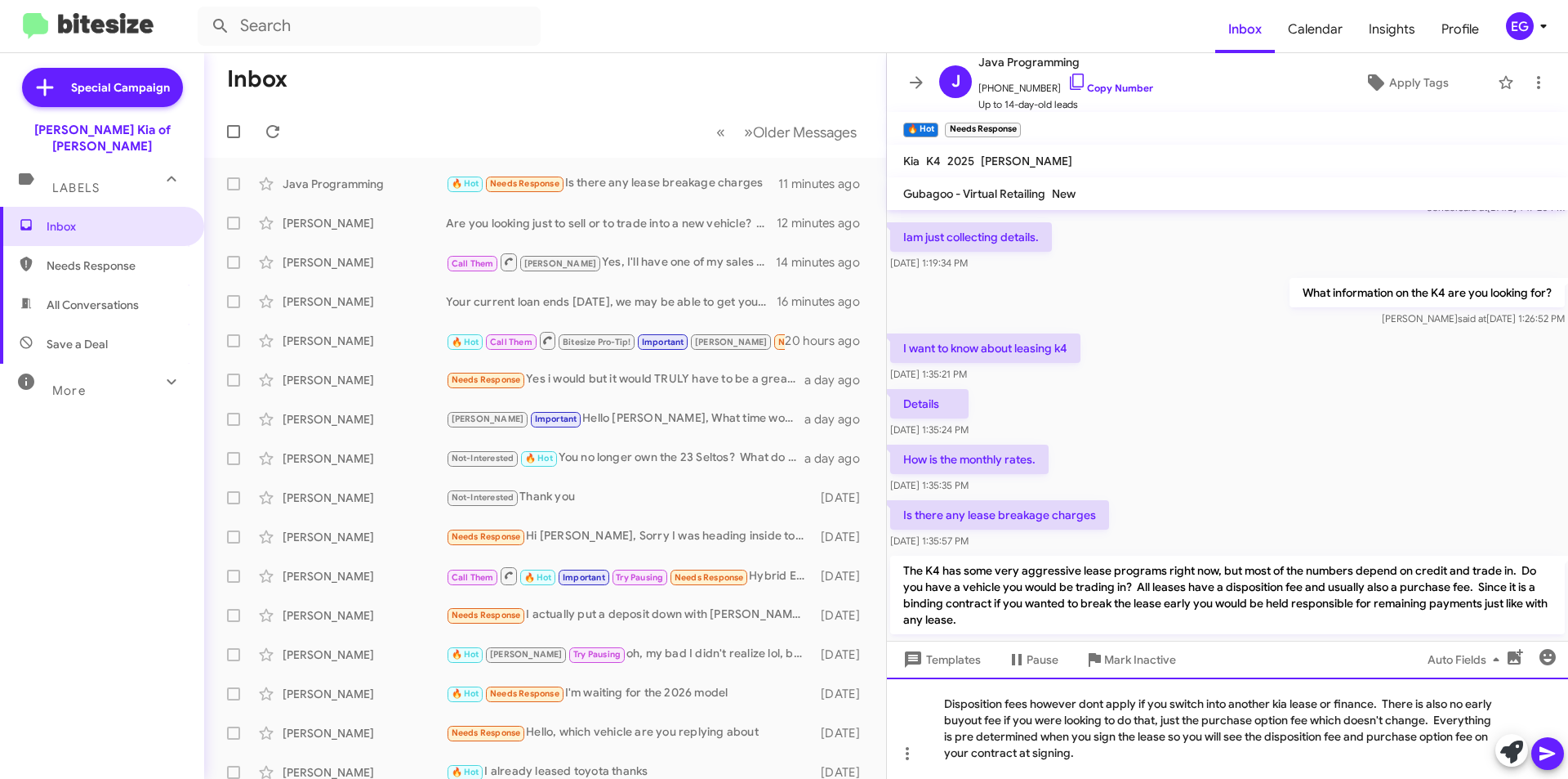
click at [1258, 759] on div "Disposition fees however dont apply if you switch into another kia lease or fin…" at bounding box center [1227, 728] width 681 height 101
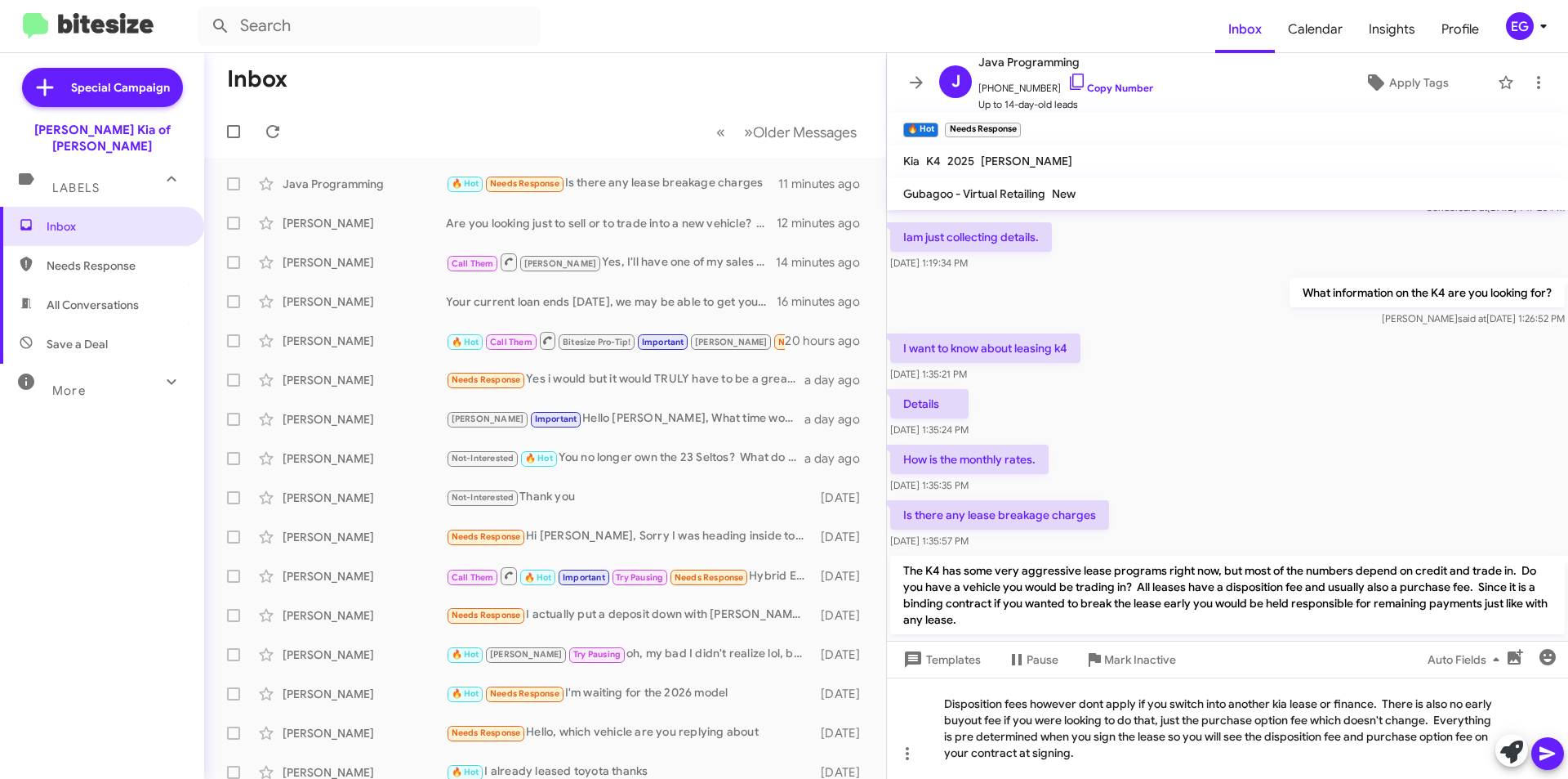
click at [1538, 750] on icon at bounding box center [1548, 753] width 20 height 20
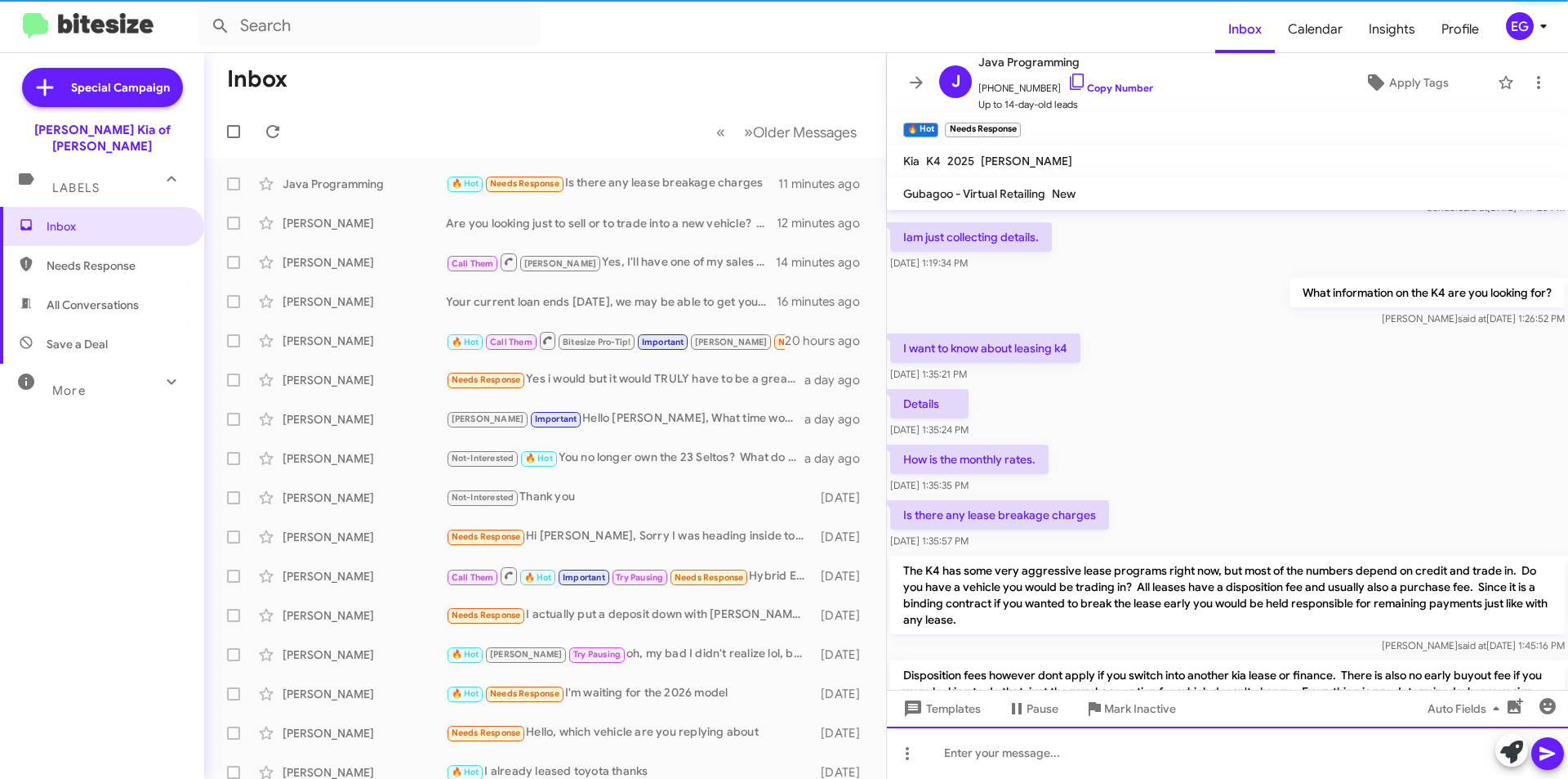
scroll to position [155, 0]
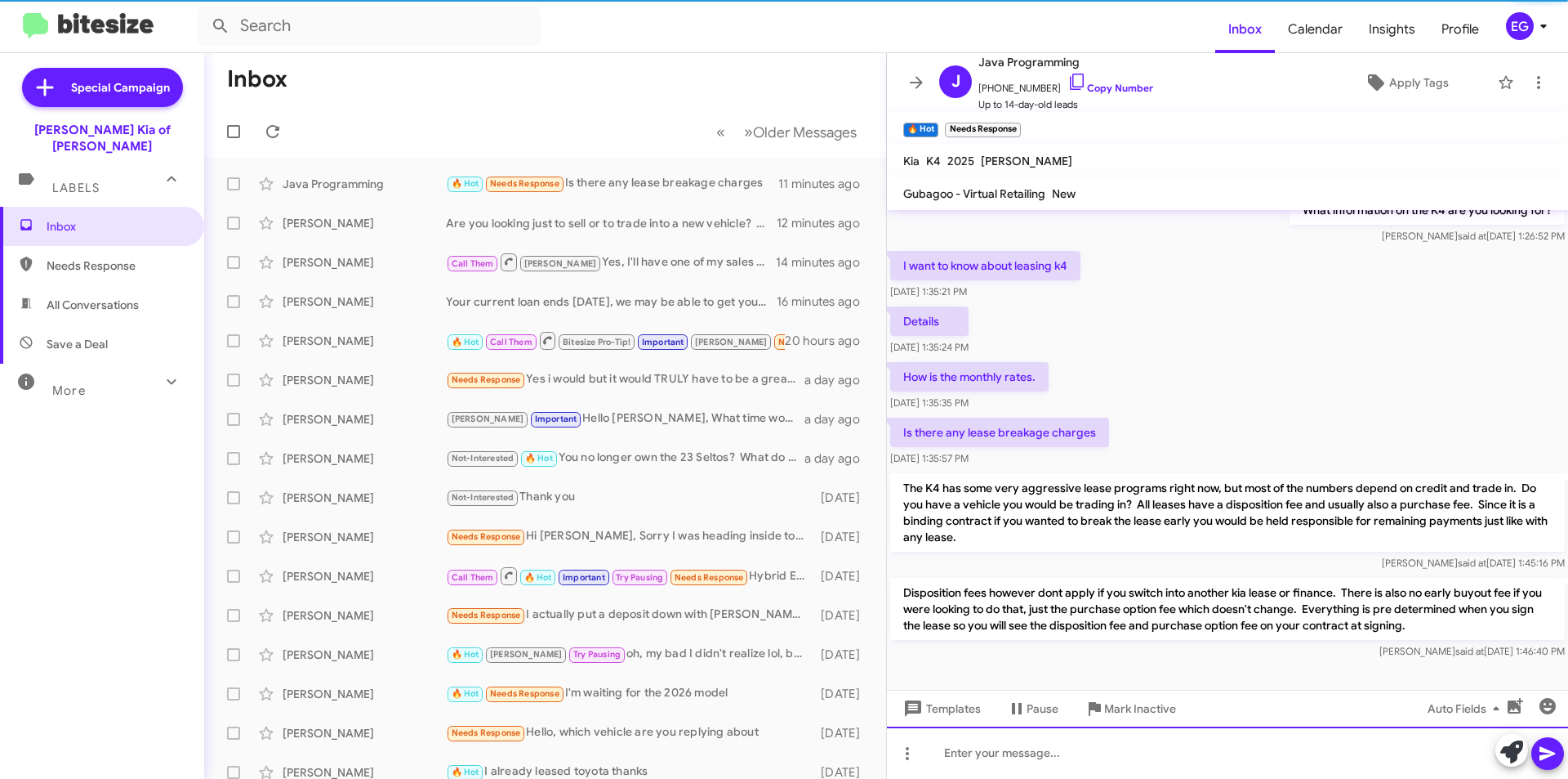
click at [1059, 757] on div at bounding box center [1227, 752] width 681 height 52
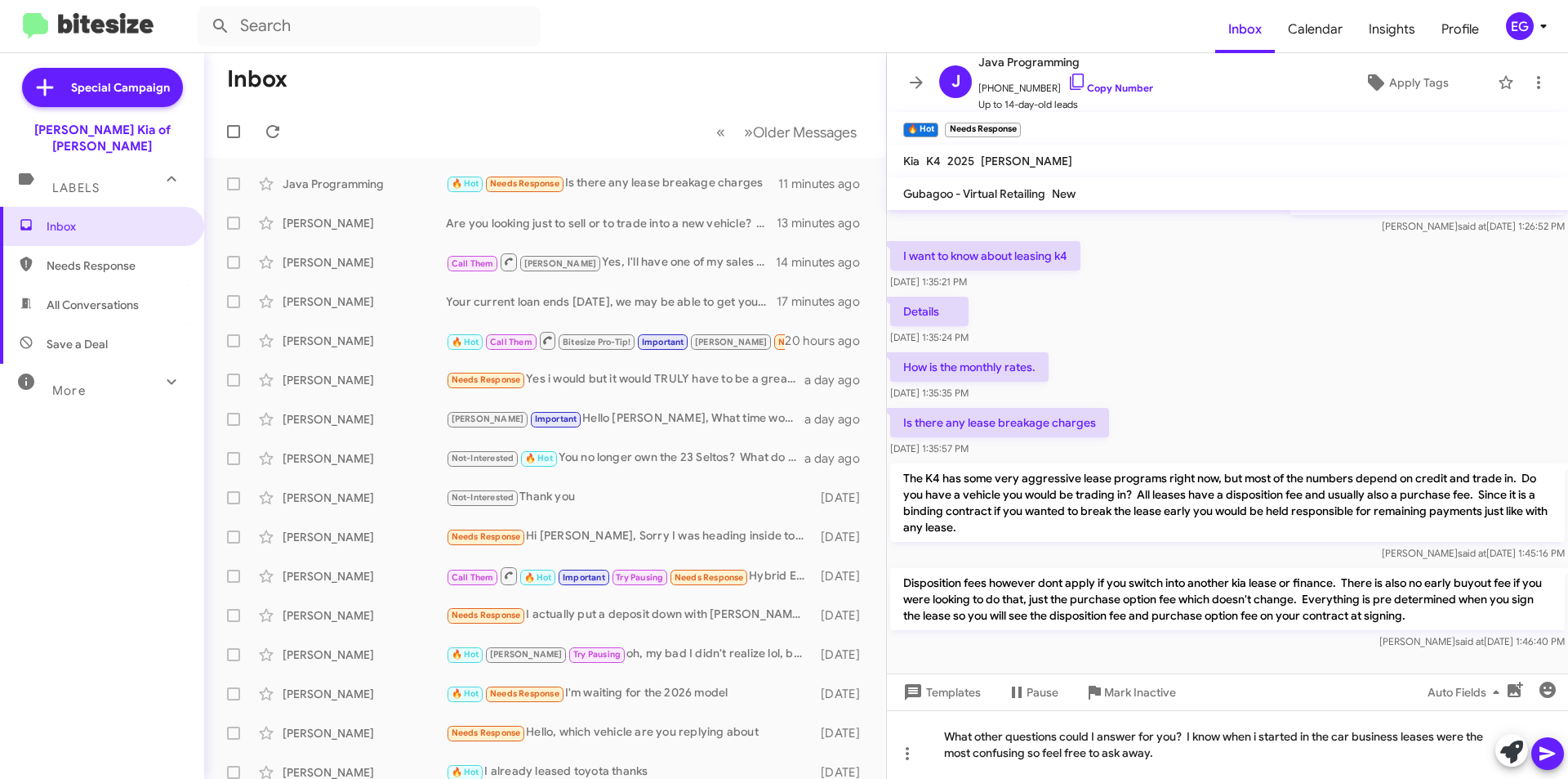
click at [1541, 751] on icon at bounding box center [1547, 754] width 15 height 14
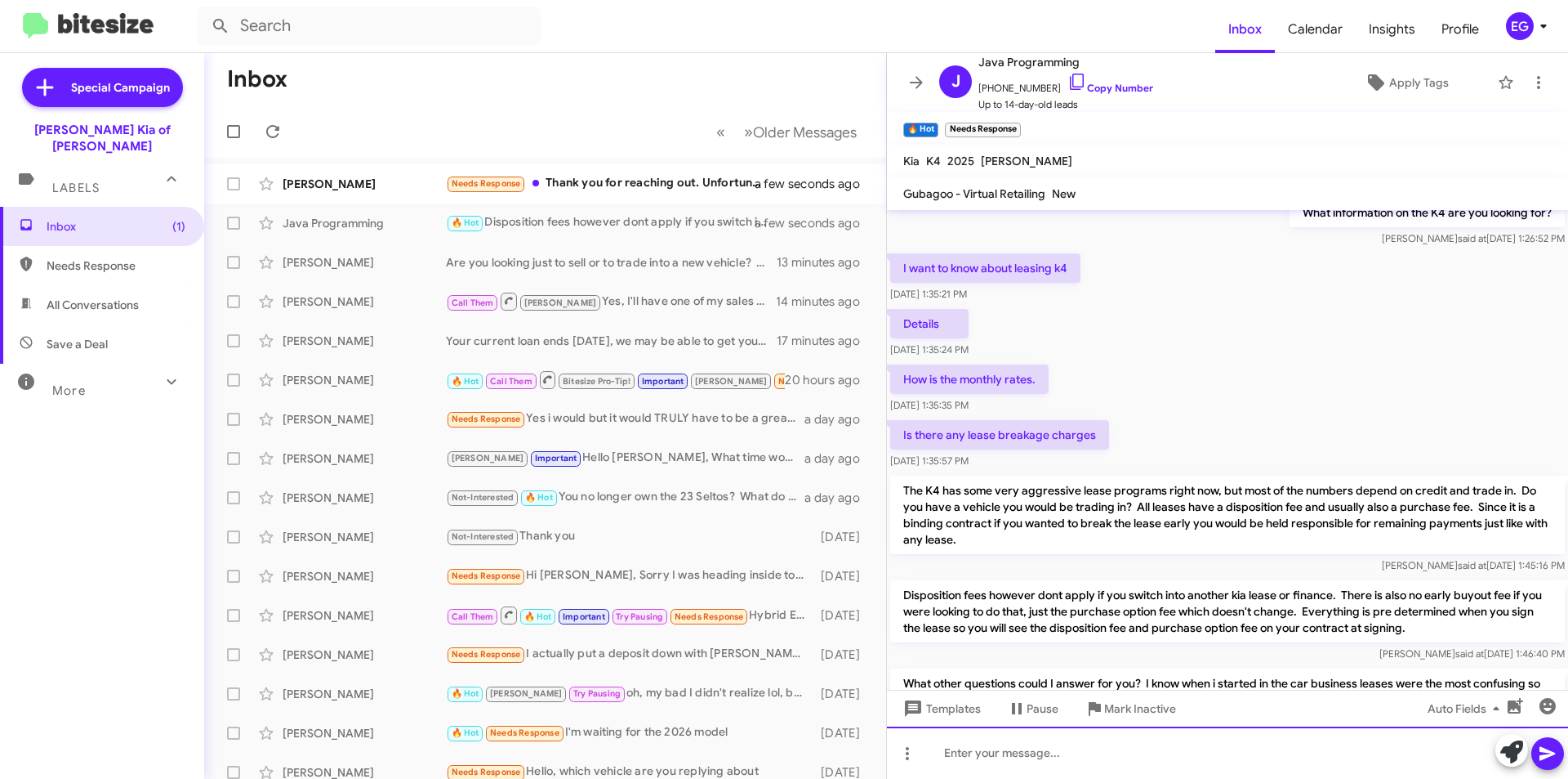
scroll to position [231, 0]
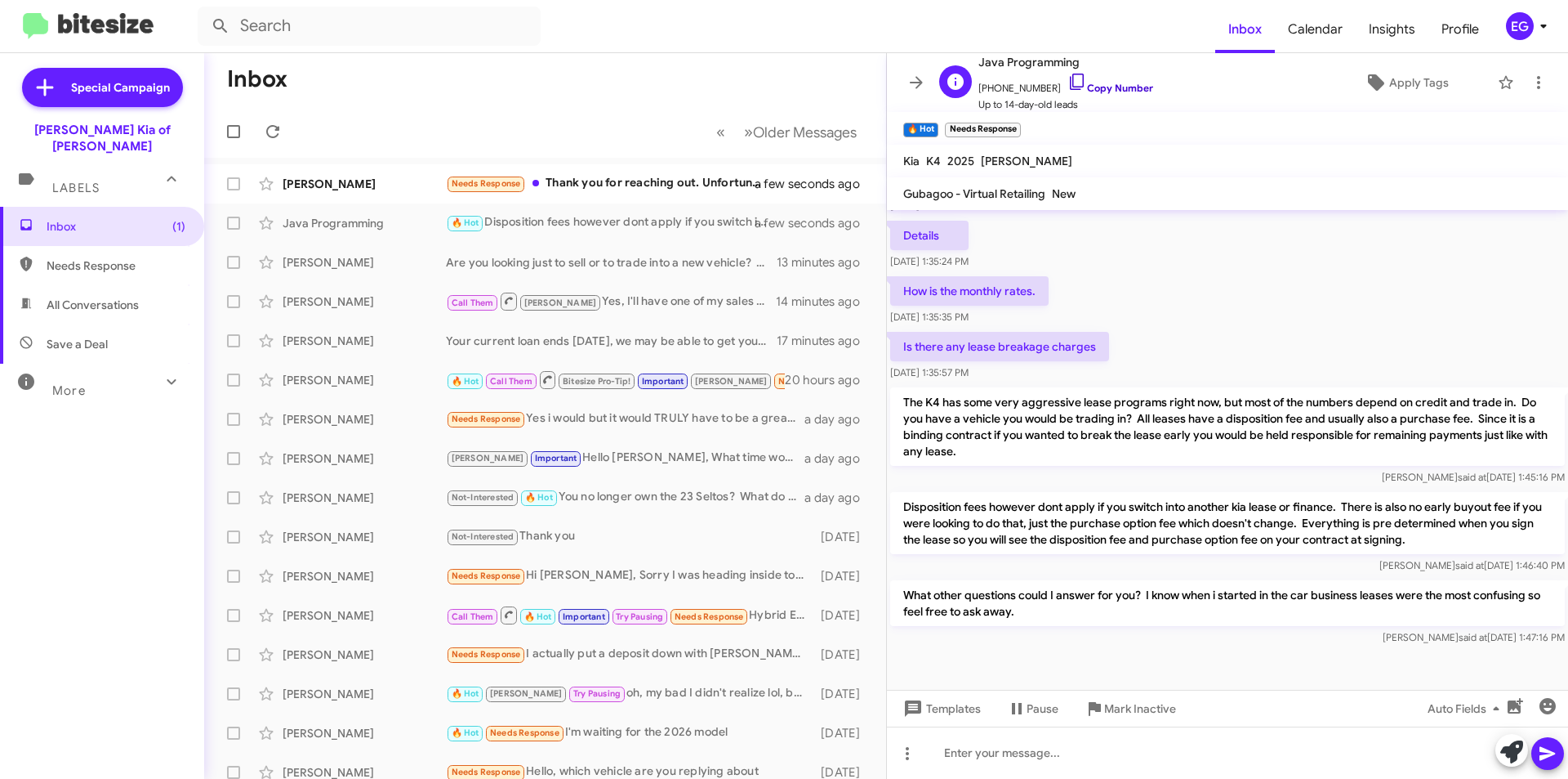
click at [1126, 85] on link "Copy Number" at bounding box center [1110, 88] width 86 height 12
click at [595, 185] on div "Needs Response Thank you for reaching out. Unfortunately, the trade value amoun…" at bounding box center [626, 183] width 361 height 19
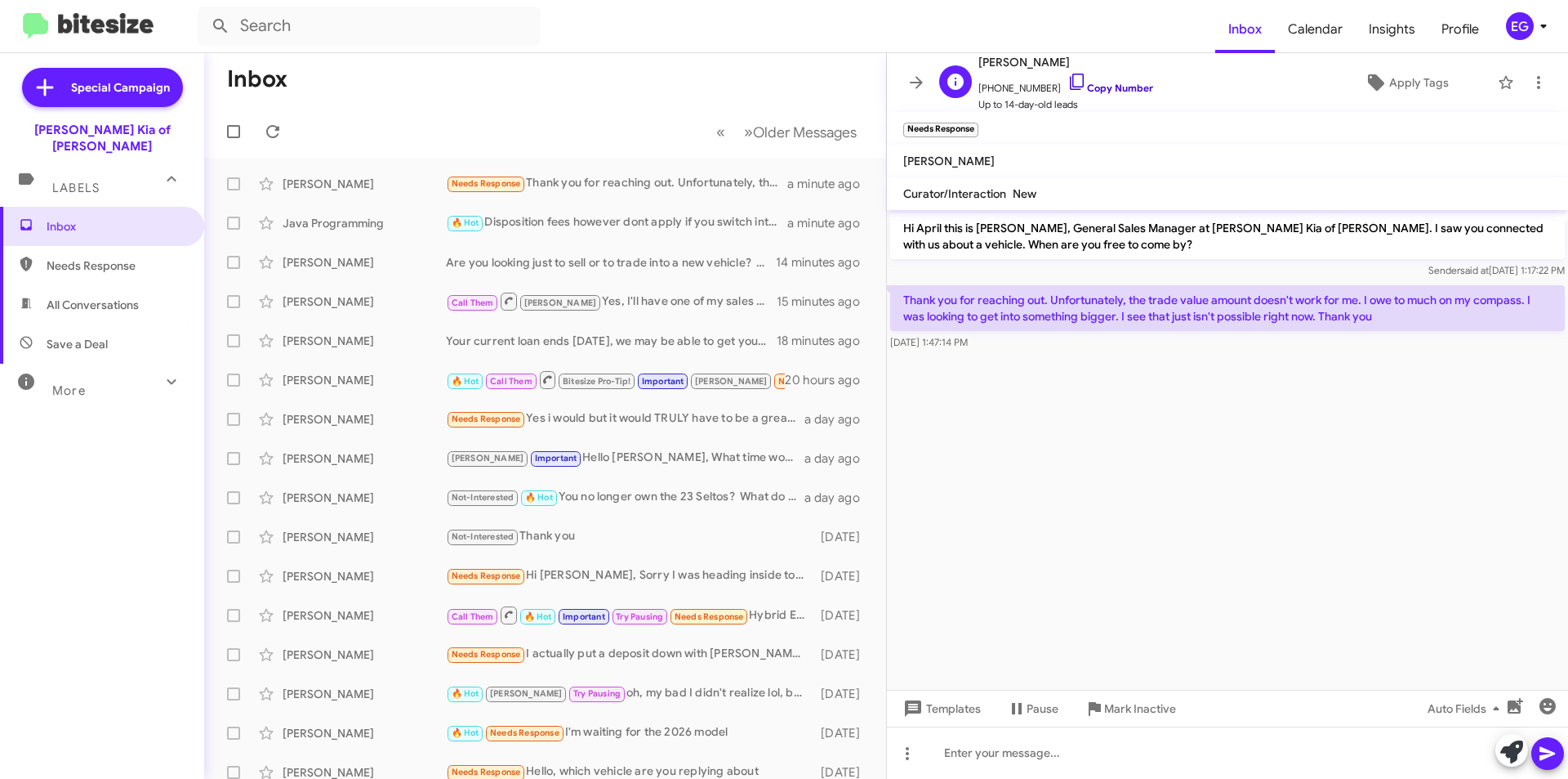
click at [1116, 89] on link "Copy Number" at bounding box center [1110, 88] width 86 height 12
click at [627, 183] on div "Needs Response 🔥 Hot 12/16" at bounding box center [626, 183] width 361 height 19
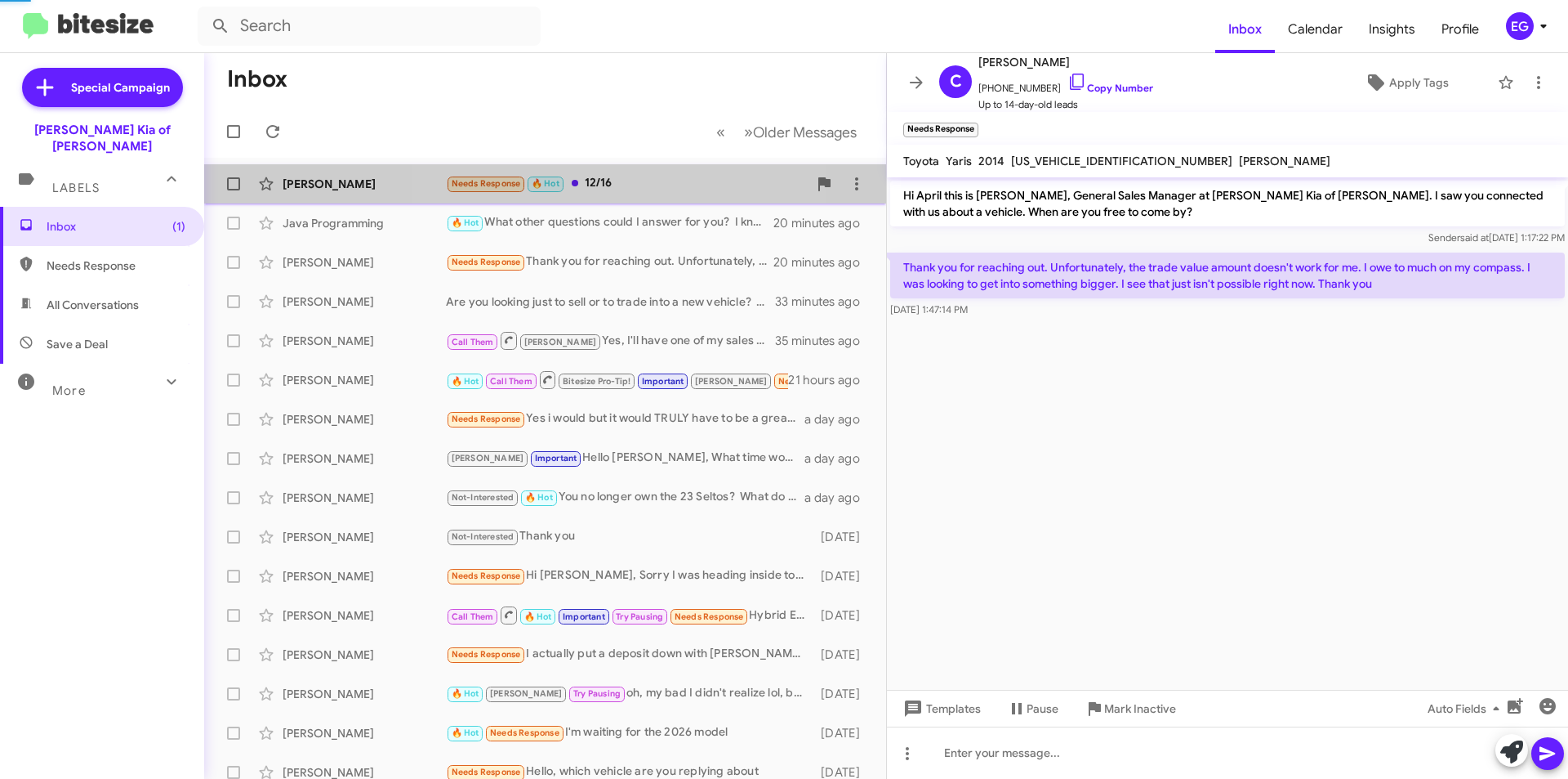
scroll to position [600, 0]
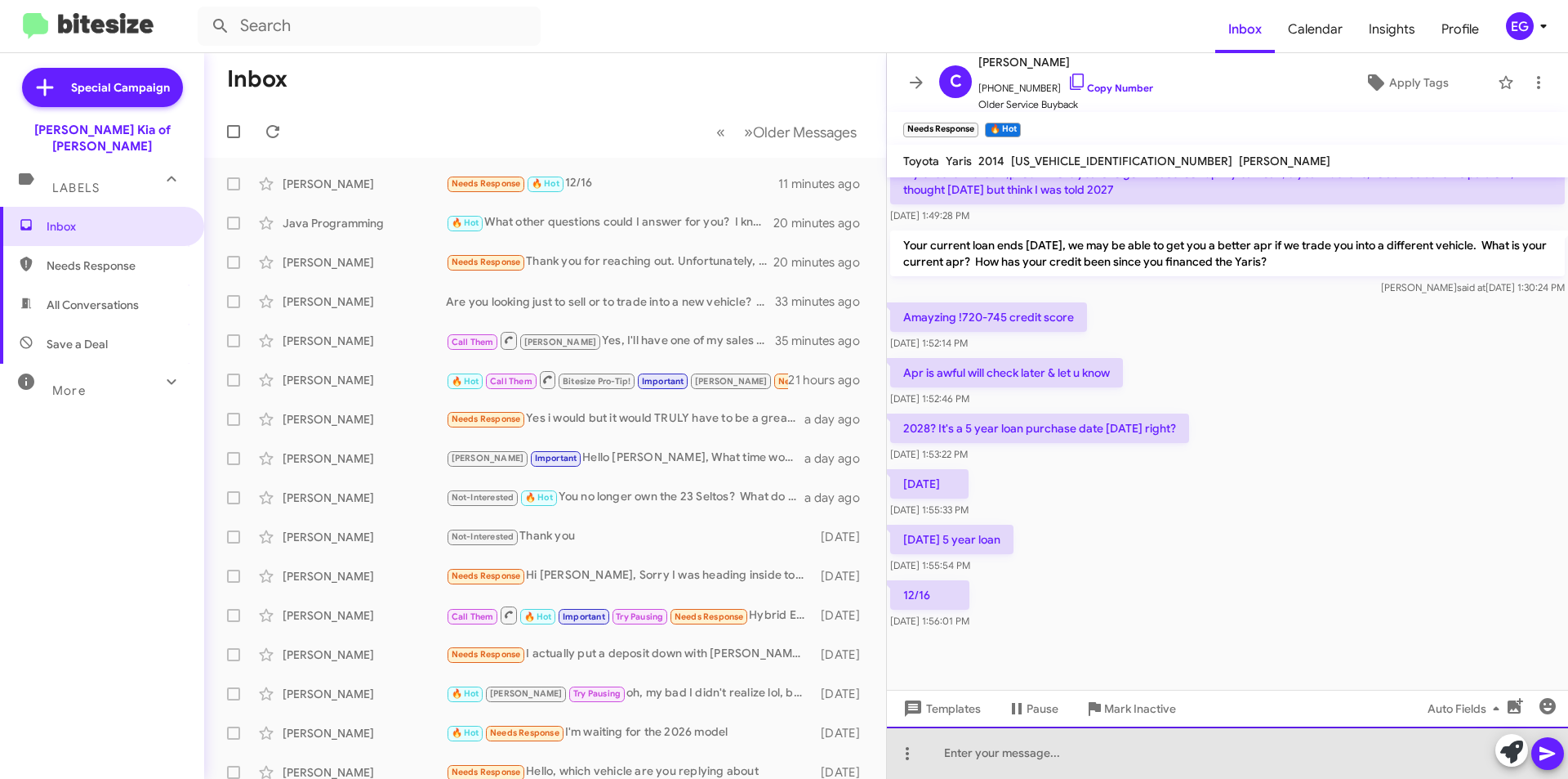
click at [1003, 758] on div at bounding box center [1227, 752] width 681 height 52
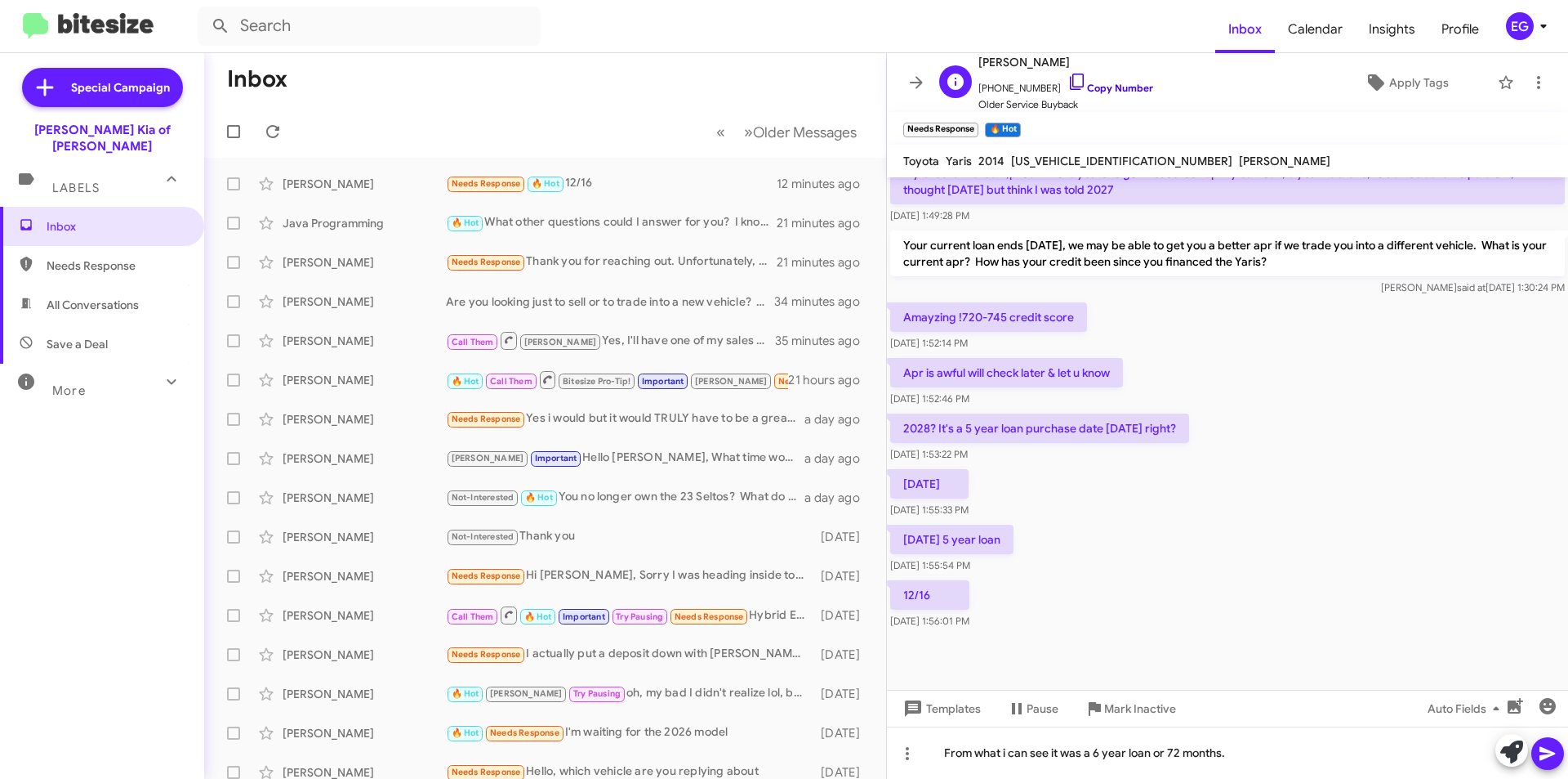
click at [1110, 84] on link "Copy Number" at bounding box center [1110, 88] width 86 height 12
click at [1291, 763] on div "From what i can see it was a 6 year loan or 72 months." at bounding box center [1227, 752] width 681 height 52
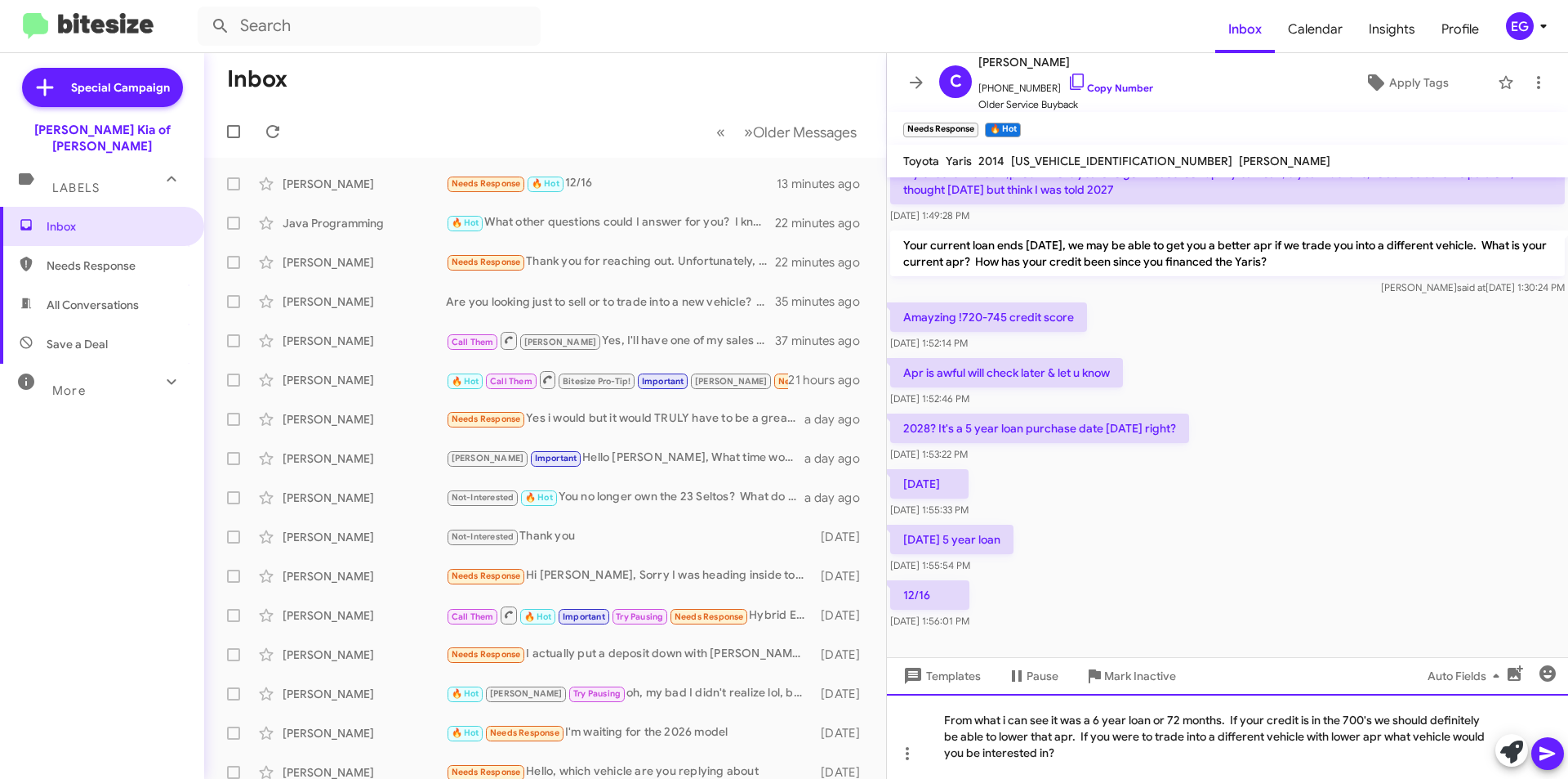
click at [1084, 736] on div "From what i can see it was a 6 year loan or 72 months. If your credit is in the…" at bounding box center [1227, 736] width 681 height 85
click at [1541, 750] on icon at bounding box center [1547, 754] width 15 height 14
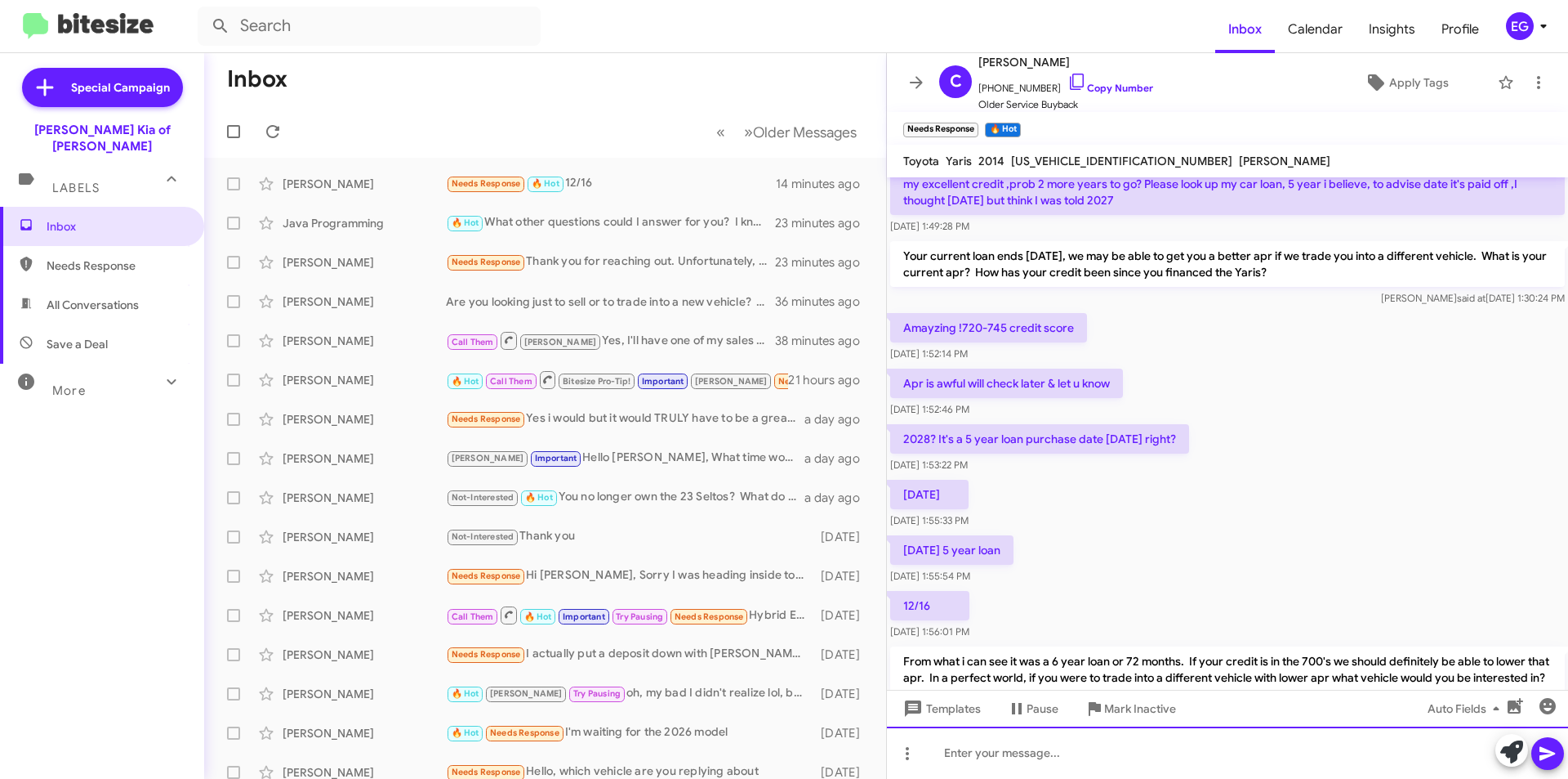
scroll to position [693, 0]
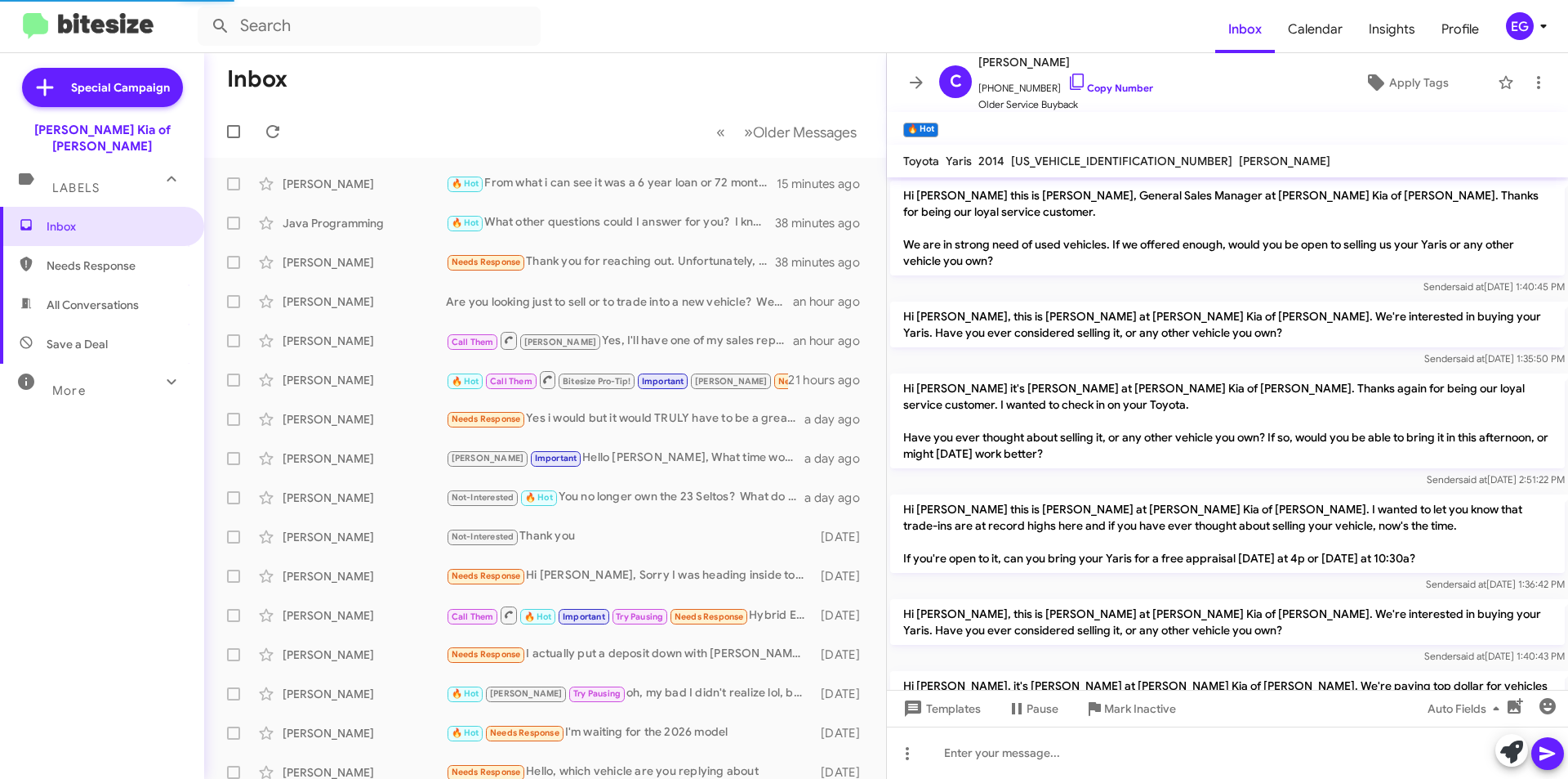
scroll to position [660, 0]
click at [411, 182] on div "[PERSON_NAME]" at bounding box center [364, 184] width 163 height 16
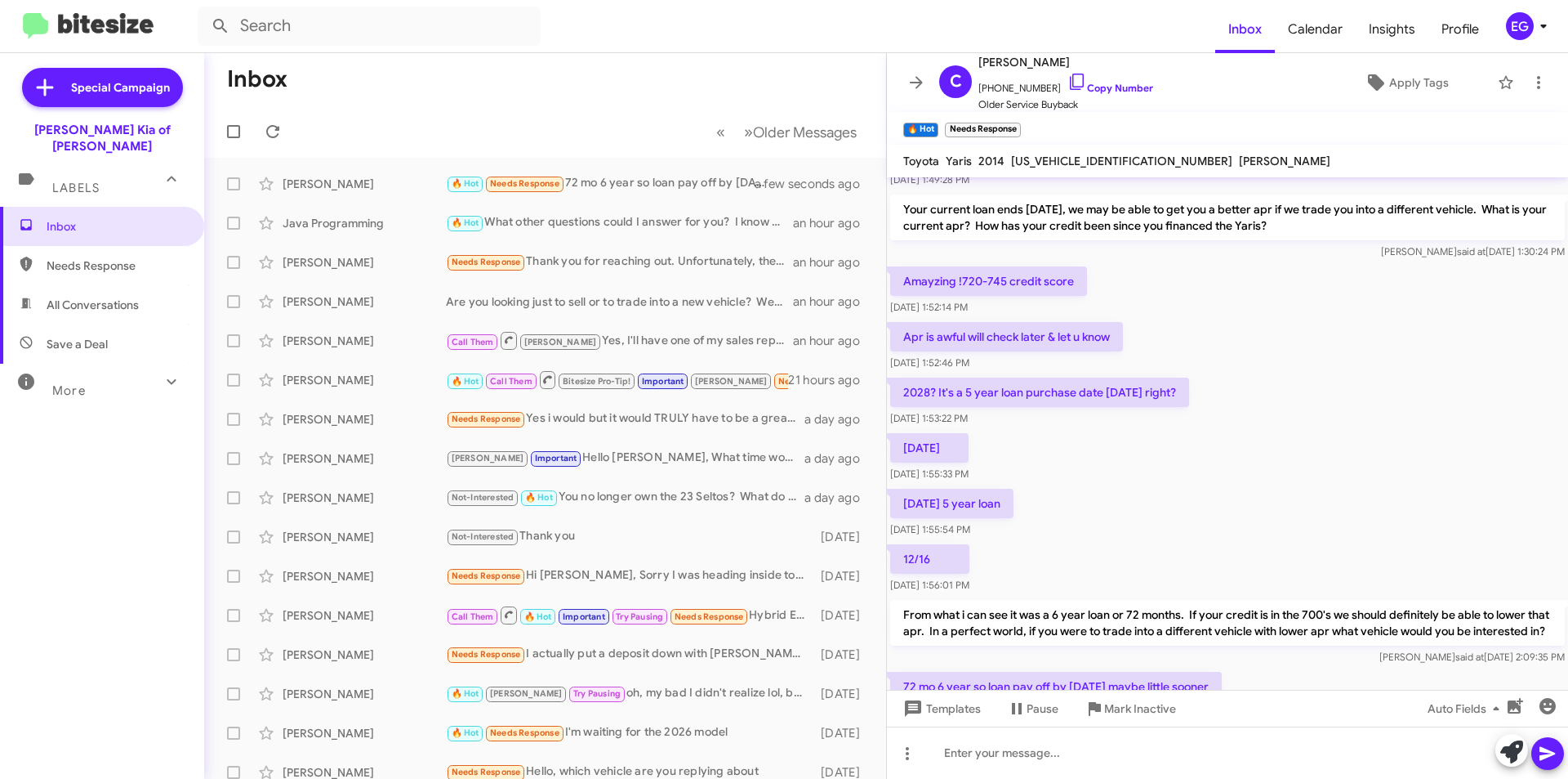
scroll to position [752, 0]
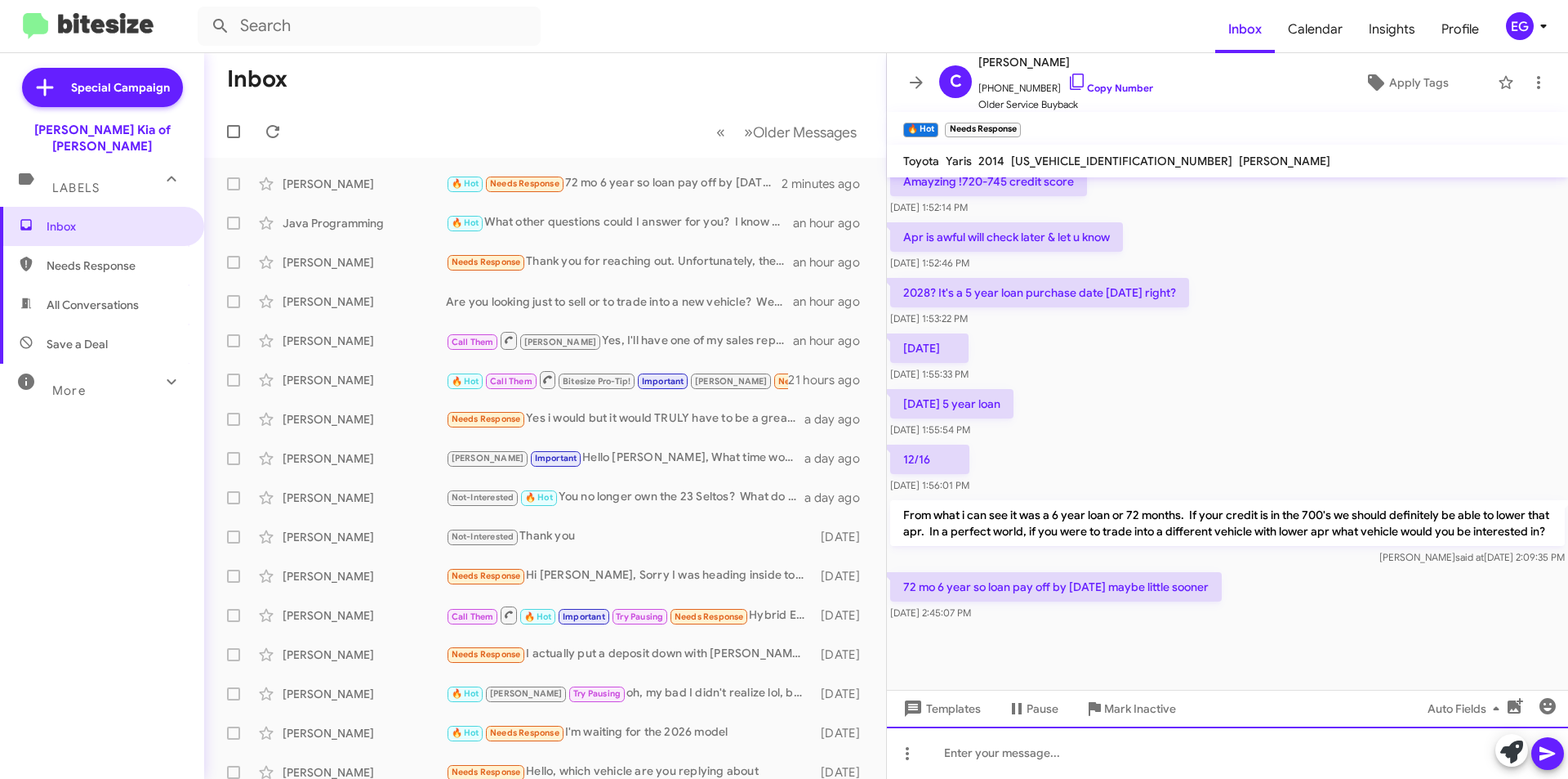
click at [994, 760] on div at bounding box center [1227, 752] width 681 height 52
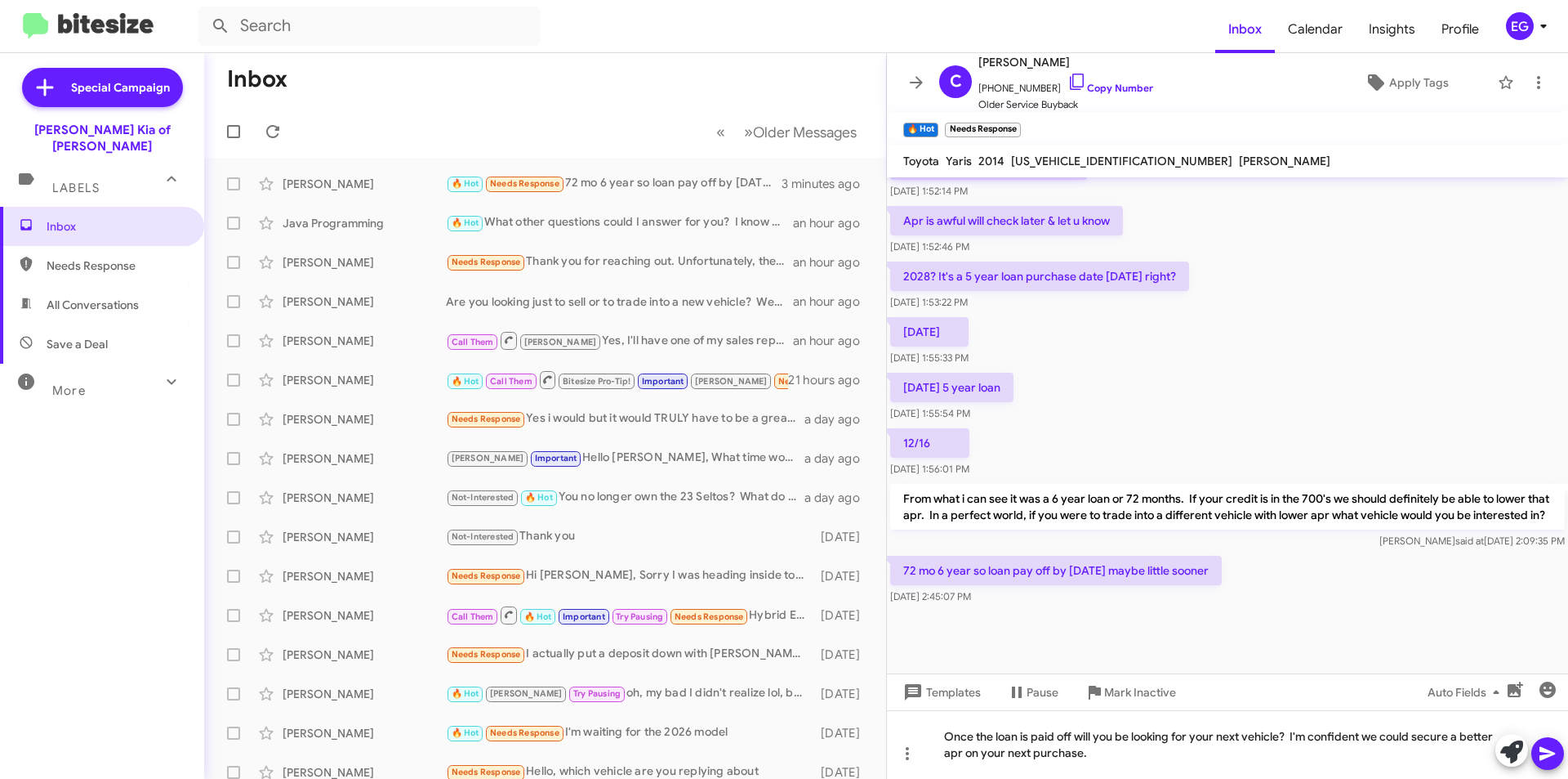
click at [1552, 749] on icon at bounding box center [1548, 753] width 20 height 20
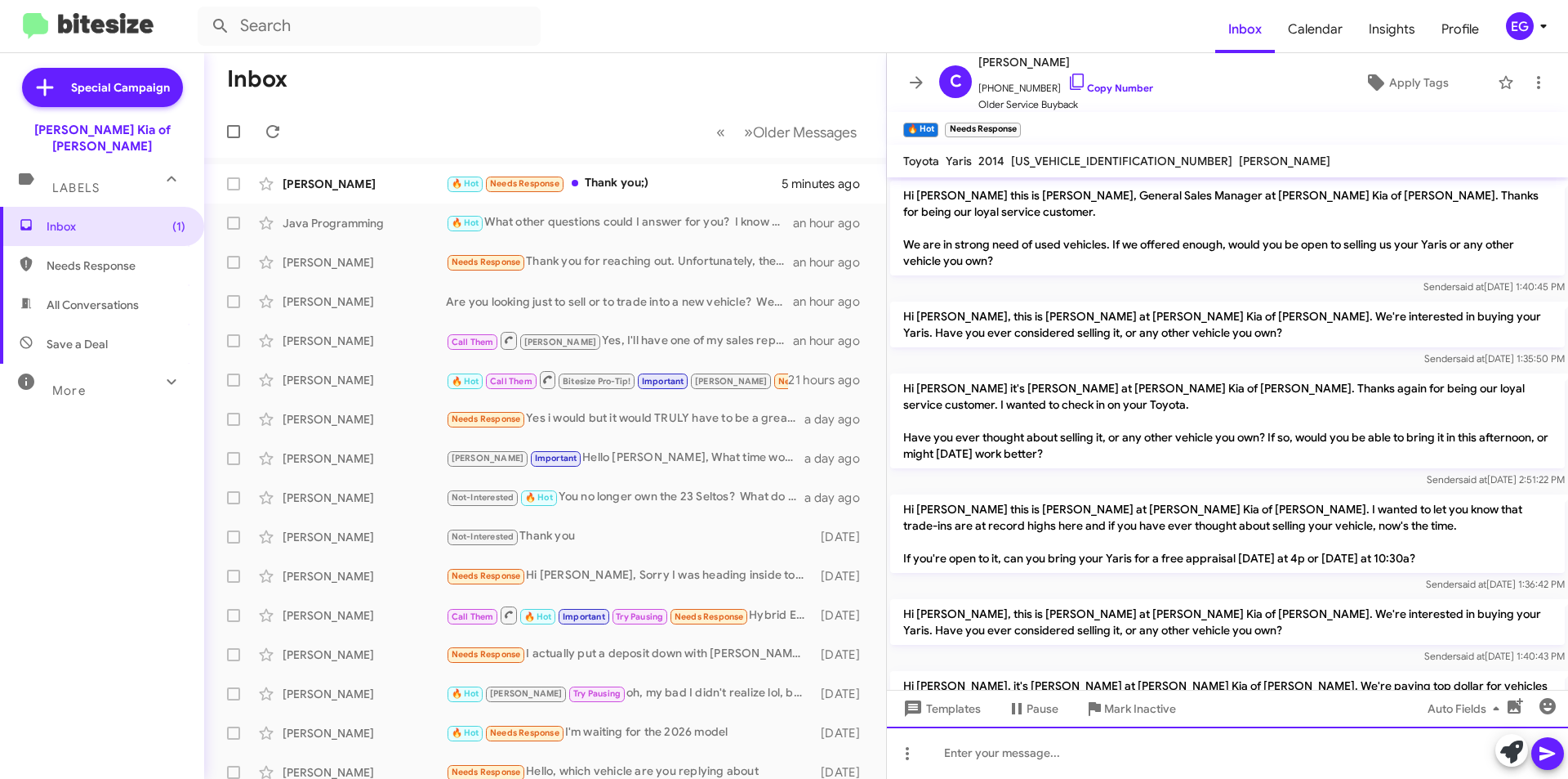
scroll to position [0, 0]
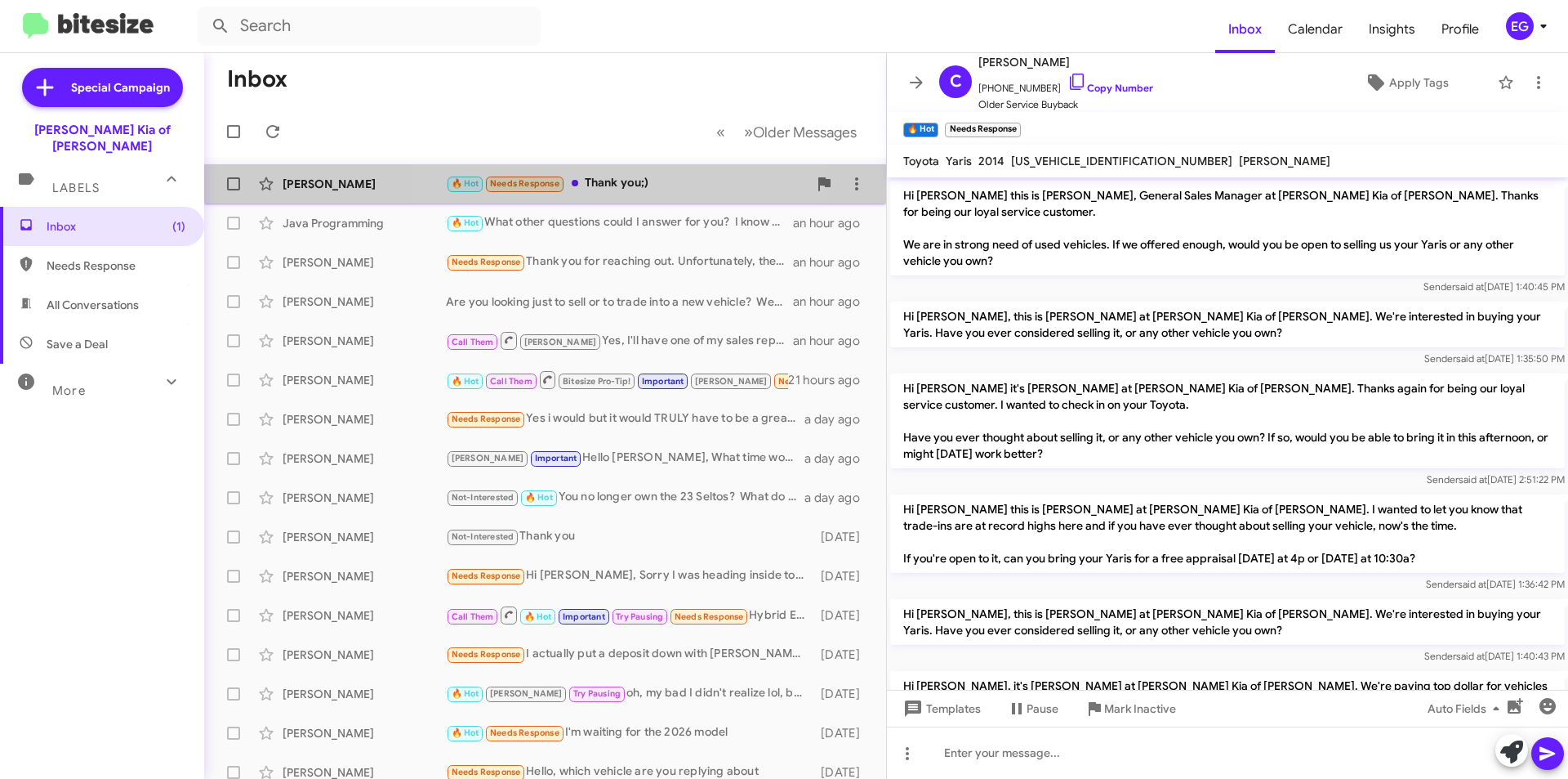
click at [638, 187] on div "🔥 Hot Needs Response Thank you;)" at bounding box center [626, 183] width 361 height 19
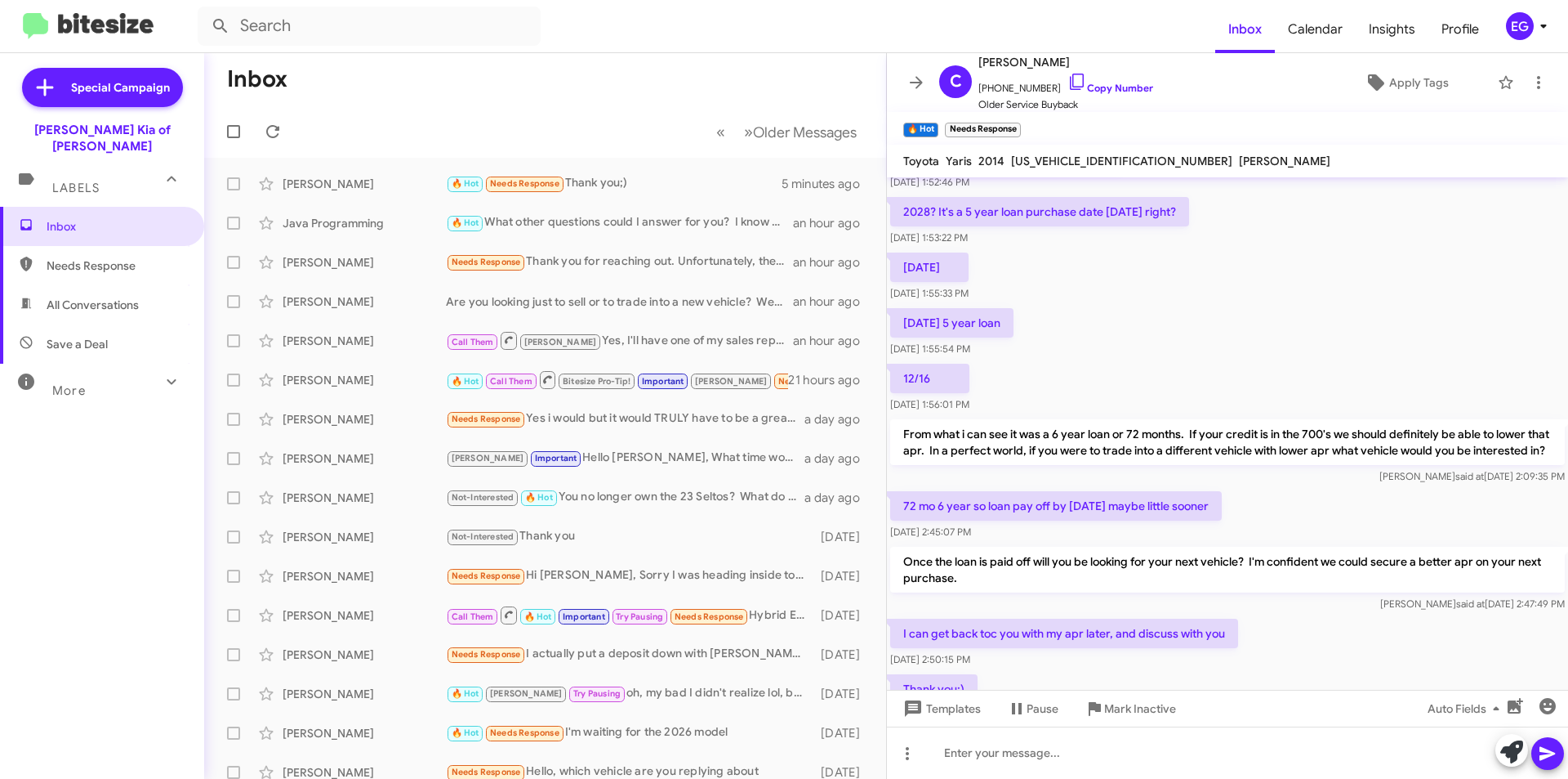
scroll to position [948, 0]
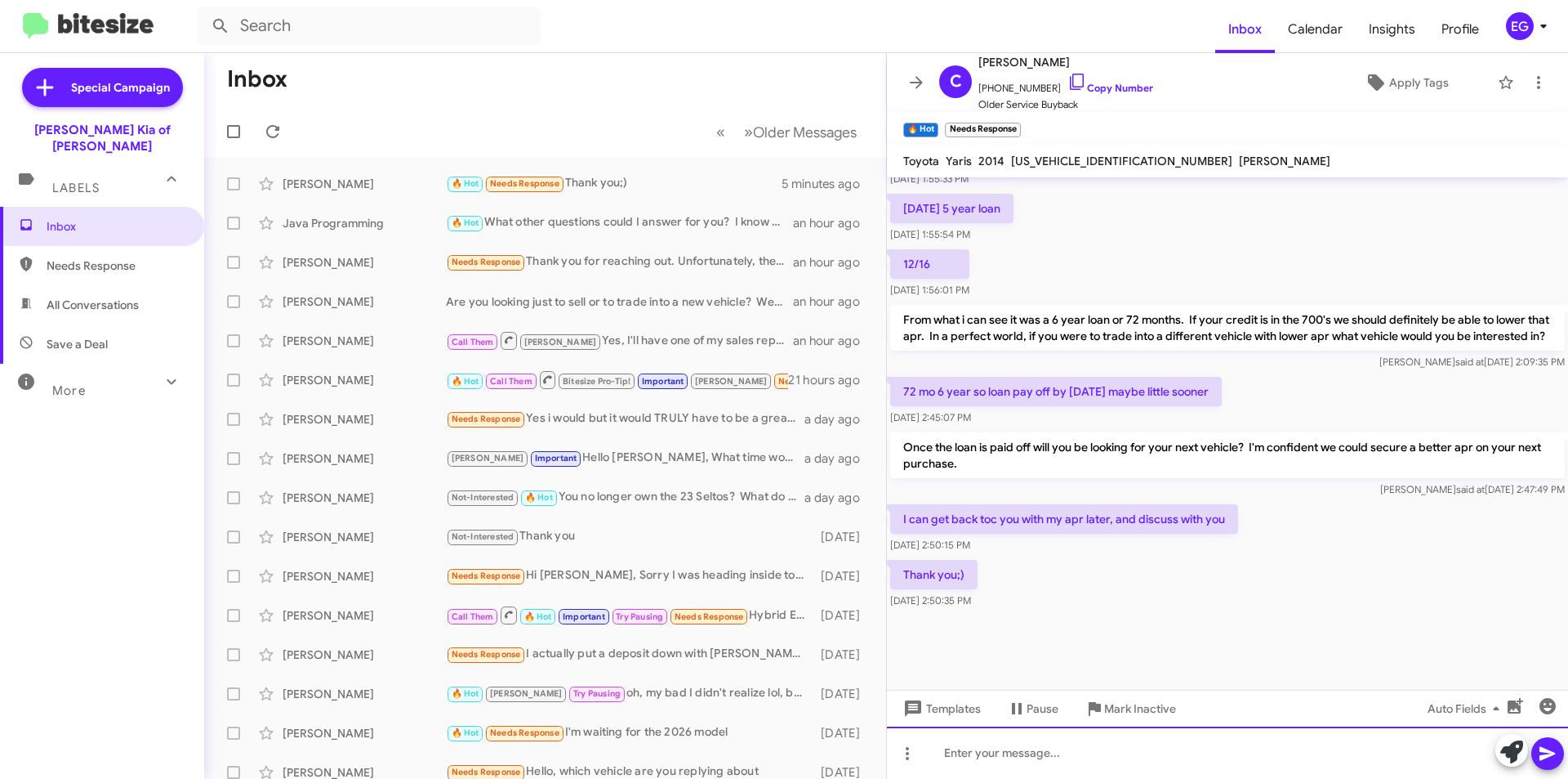
click at [1028, 741] on div at bounding box center [1227, 752] width 681 height 52
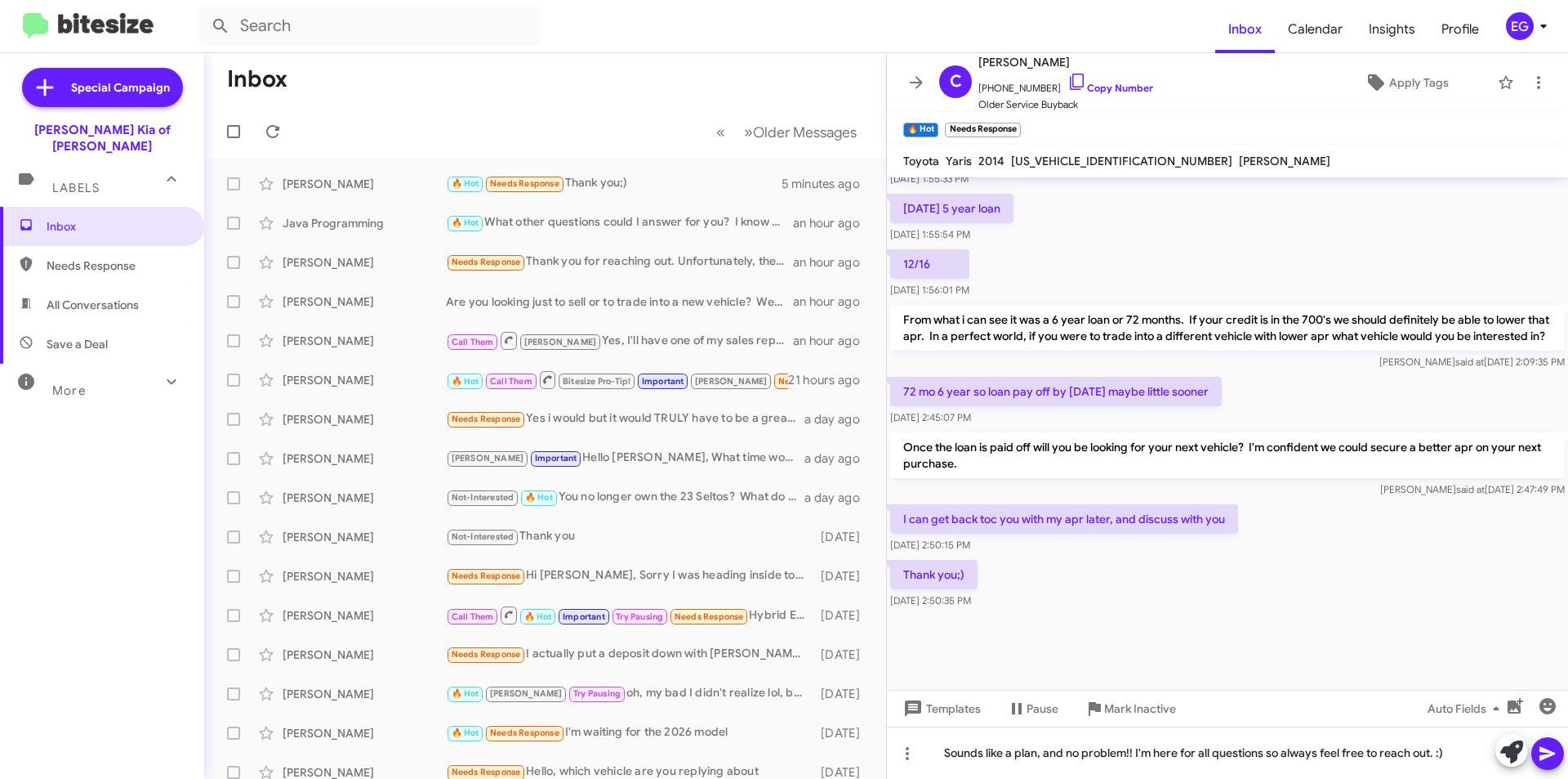
click at [1548, 748] on icon at bounding box center [1548, 753] width 20 height 20
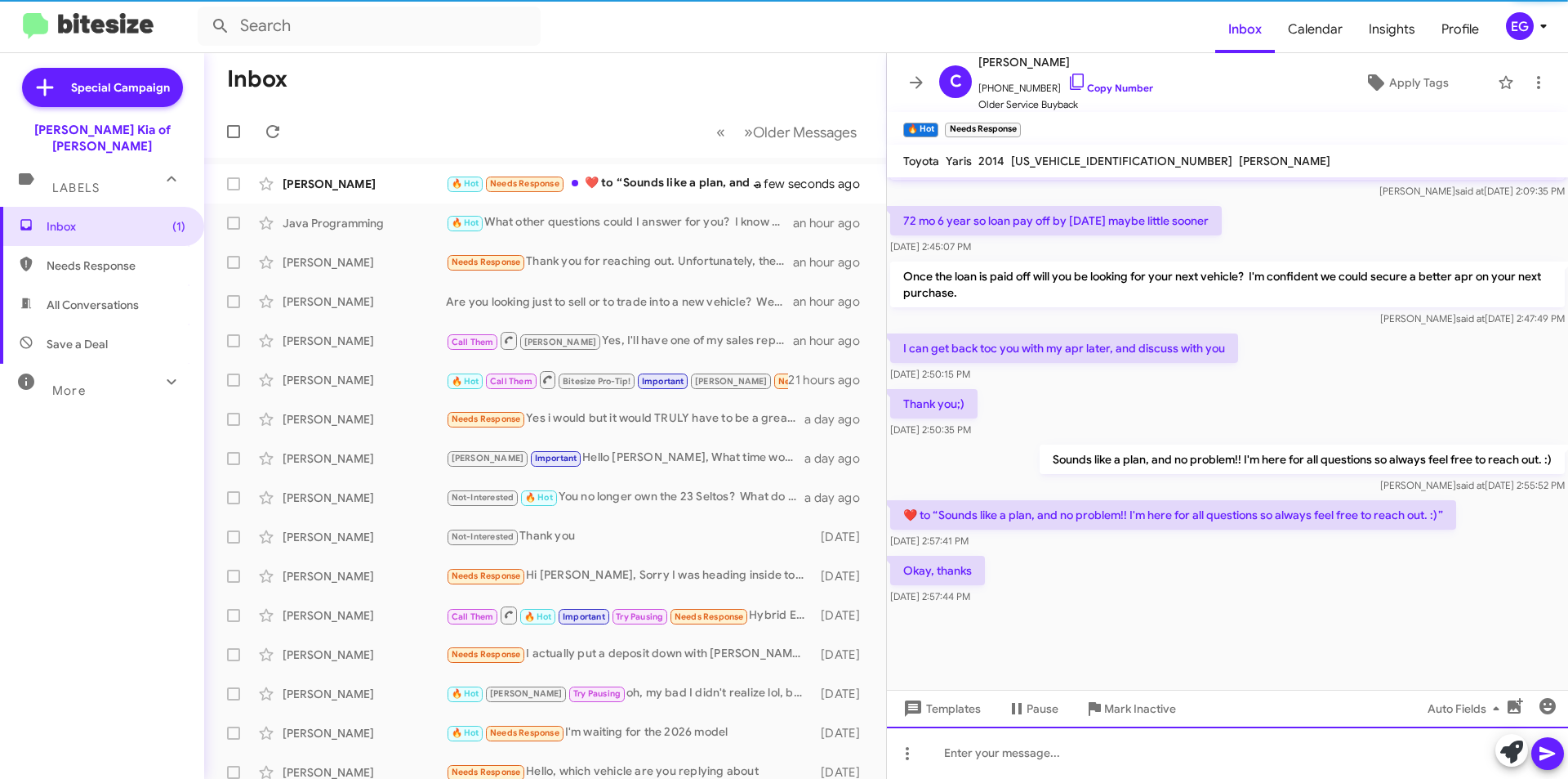
scroll to position [926, 0]
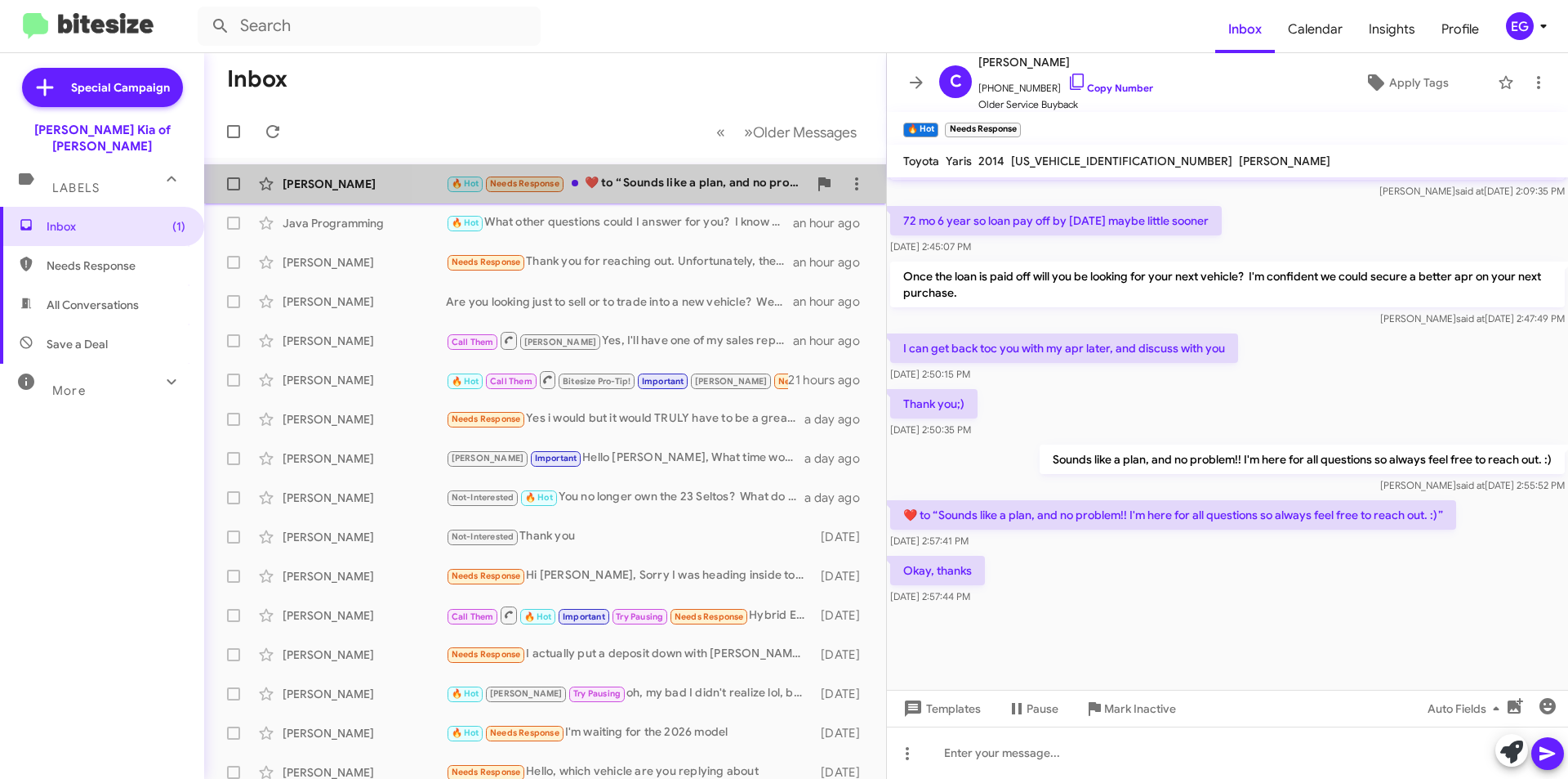
click at [664, 187] on div "🔥 Hot Needs Response ​❤️​ to “ Sounds like a plan, and no problem!! I'm here fo…" at bounding box center [626, 183] width 361 height 19
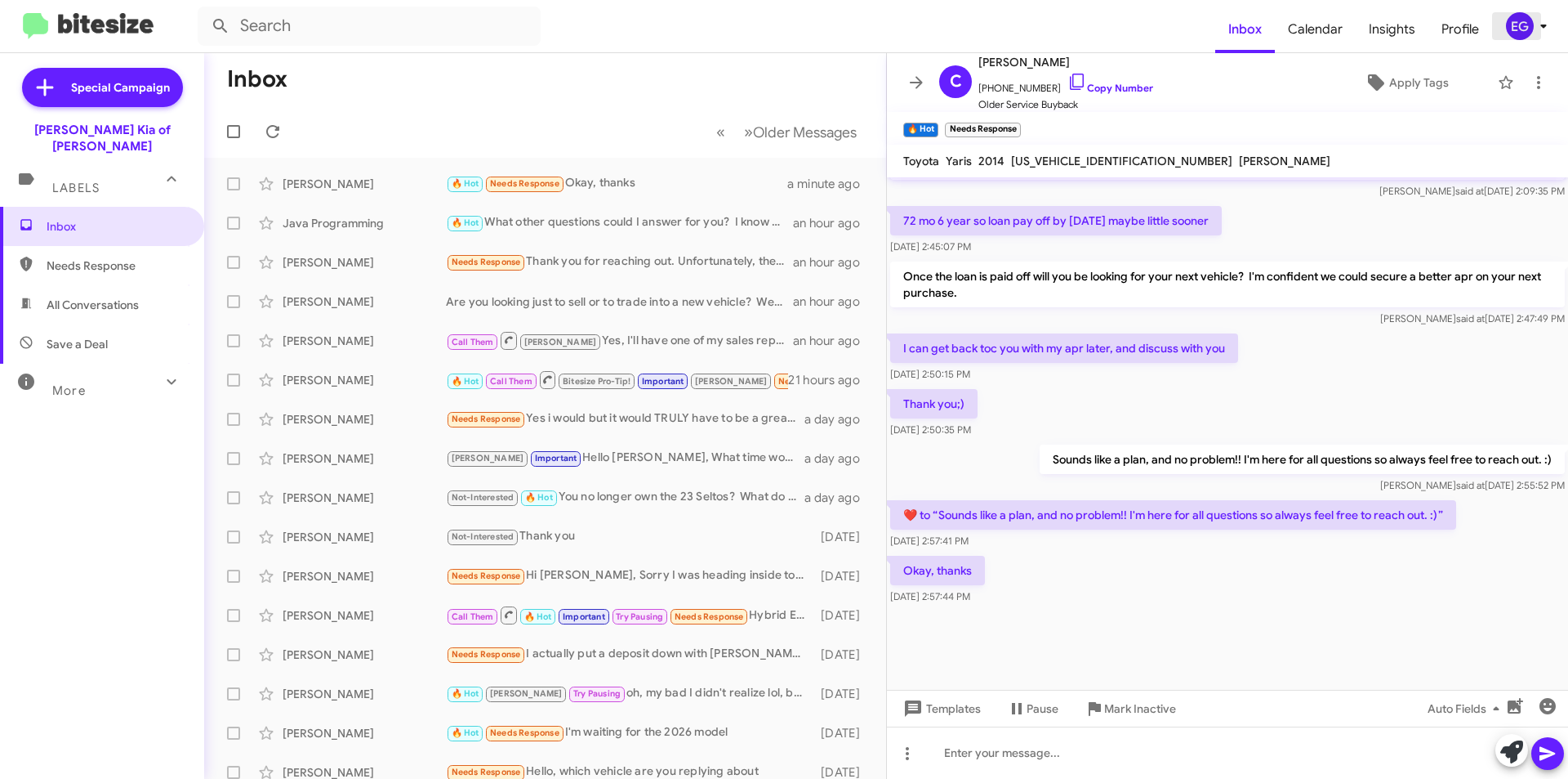
click at [1539, 20] on icon at bounding box center [1543, 26] width 20 height 20
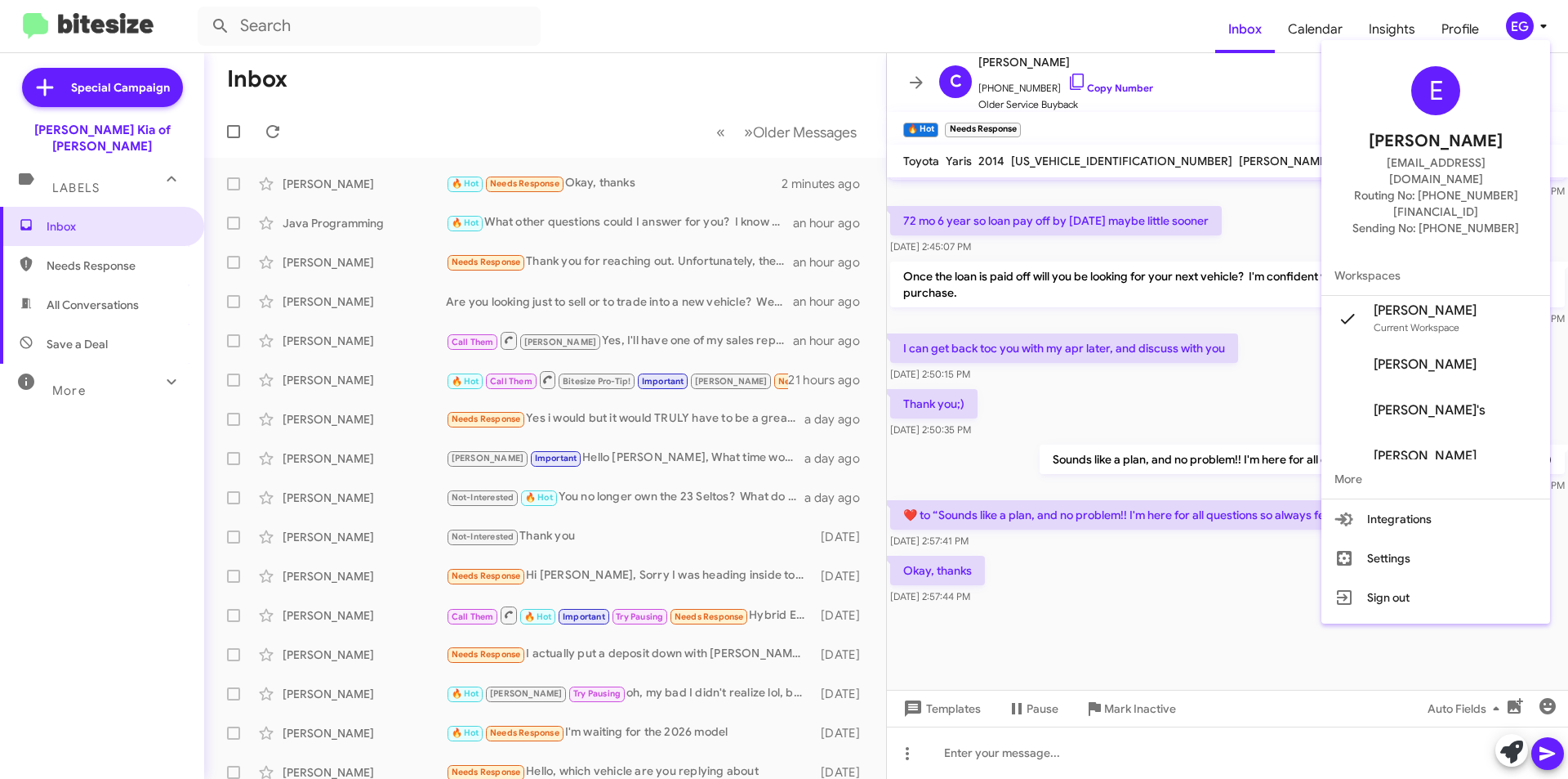
scroll to position [20, 0]
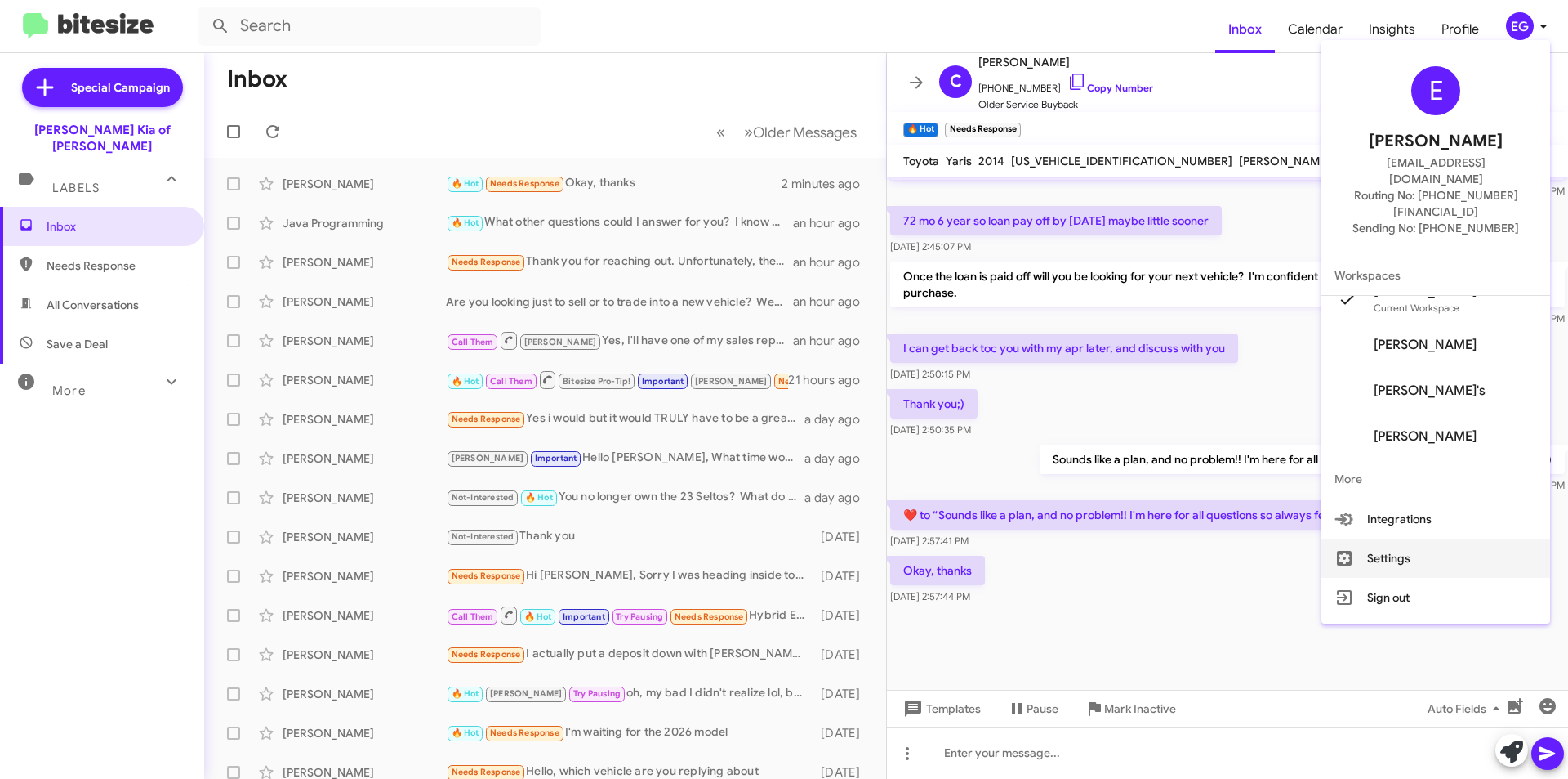
click at [1414, 538] on button "Settings" at bounding box center [1436, 558] width 229 height 39
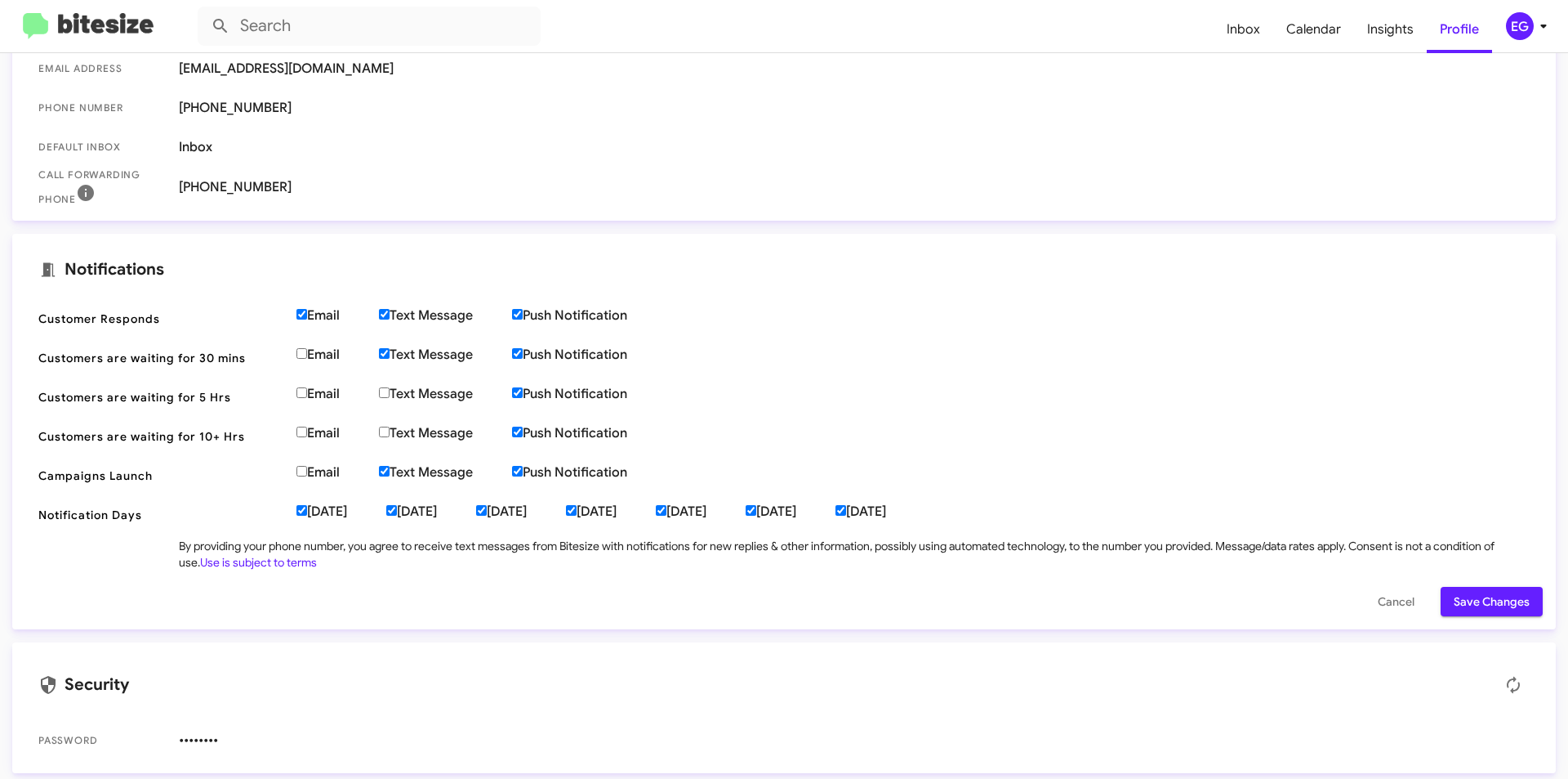
scroll to position [348, 0]
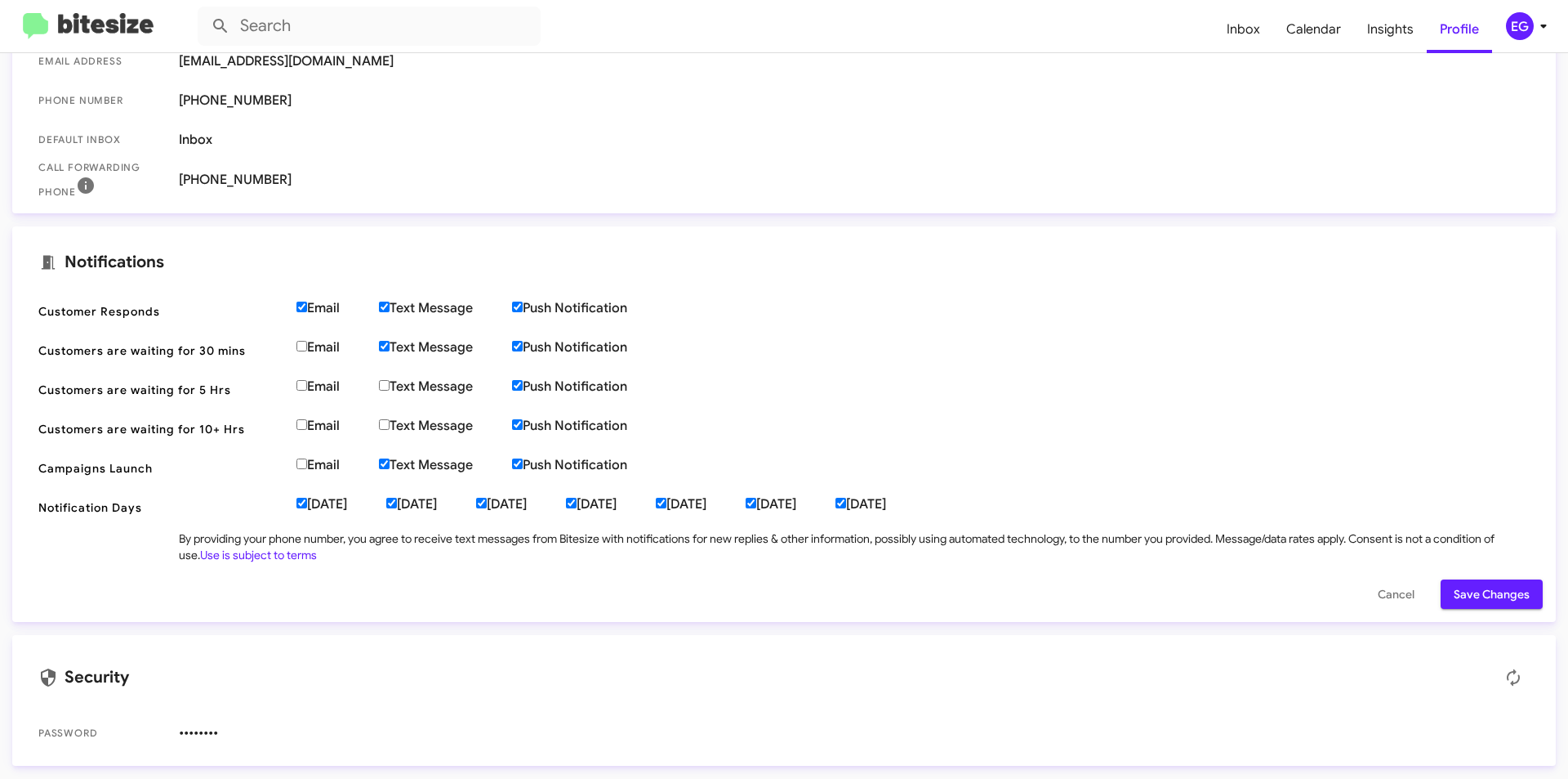
click at [199, 730] on span "••••••••" at bounding box center [853, 733] width 1350 height 16
click at [1503, 673] on icon at bounding box center [1513, 678] width 20 height 20
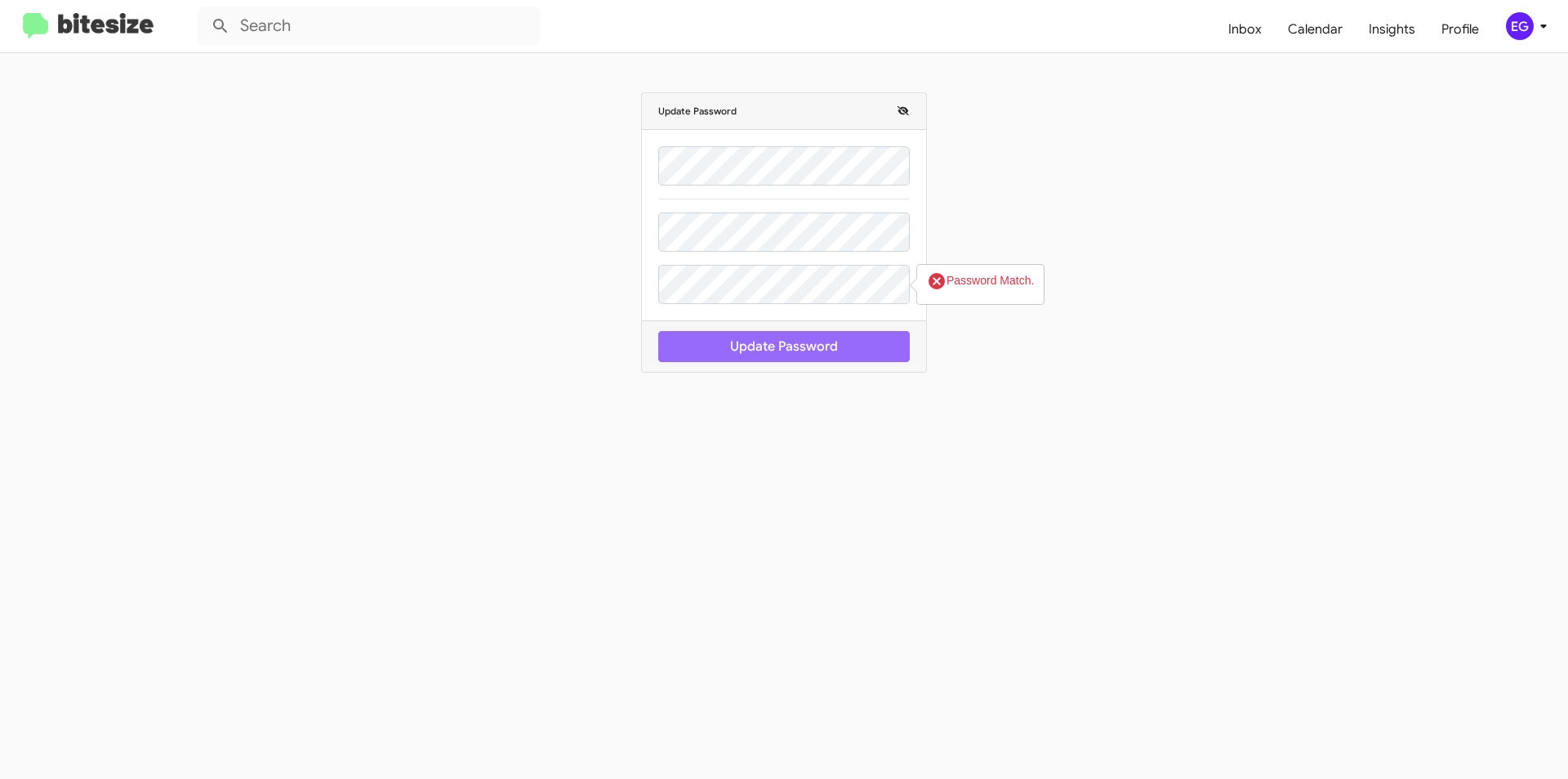
click at [1044, 348] on div "Update Password cancel Password Match. Update Password" at bounding box center [784, 213] width 931 height 320
click at [776, 352] on button "Update Password" at bounding box center [783, 346] width 251 height 31
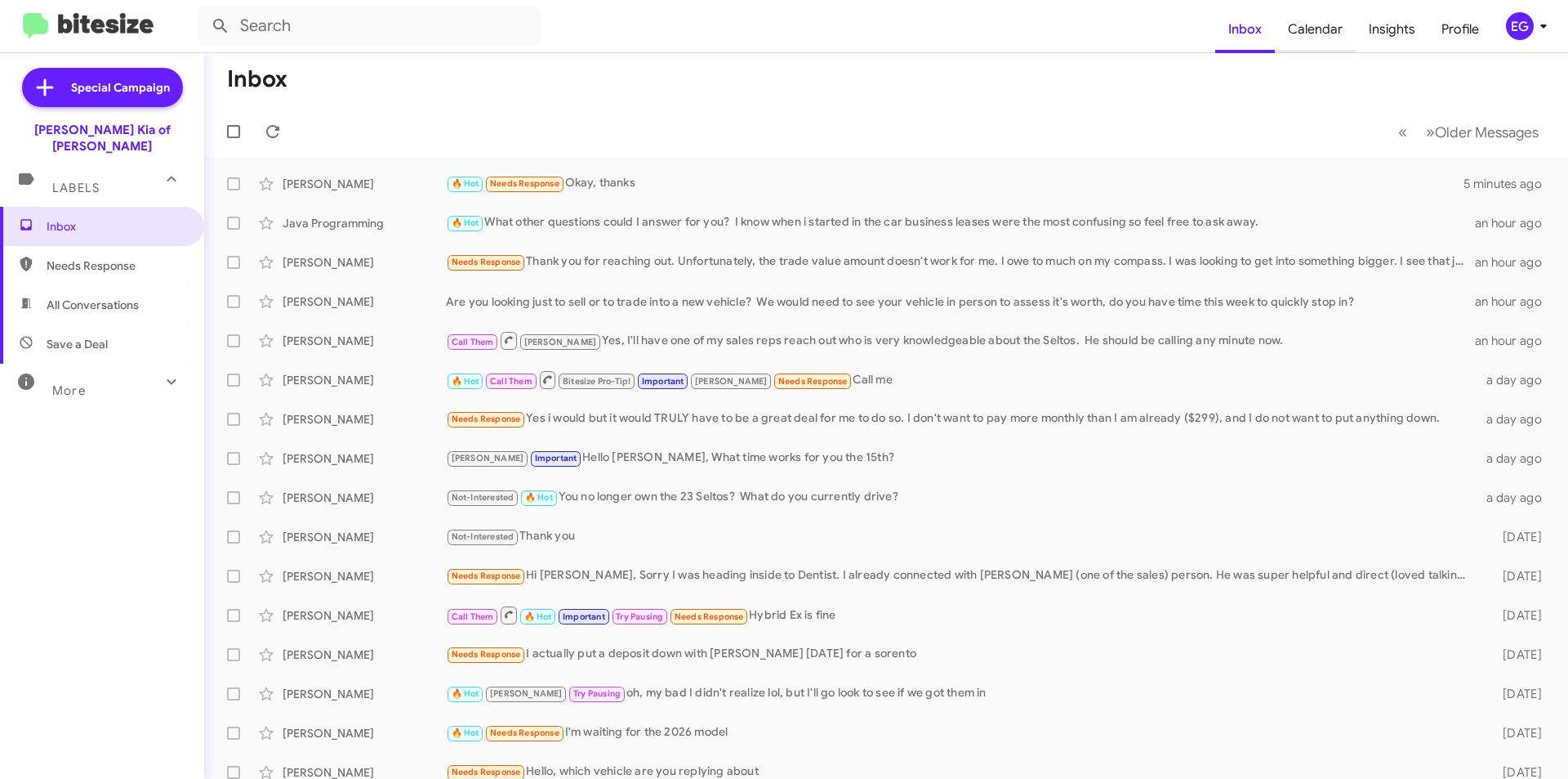
click at [1326, 20] on span "Calendar" at bounding box center [1315, 28] width 81 height 47
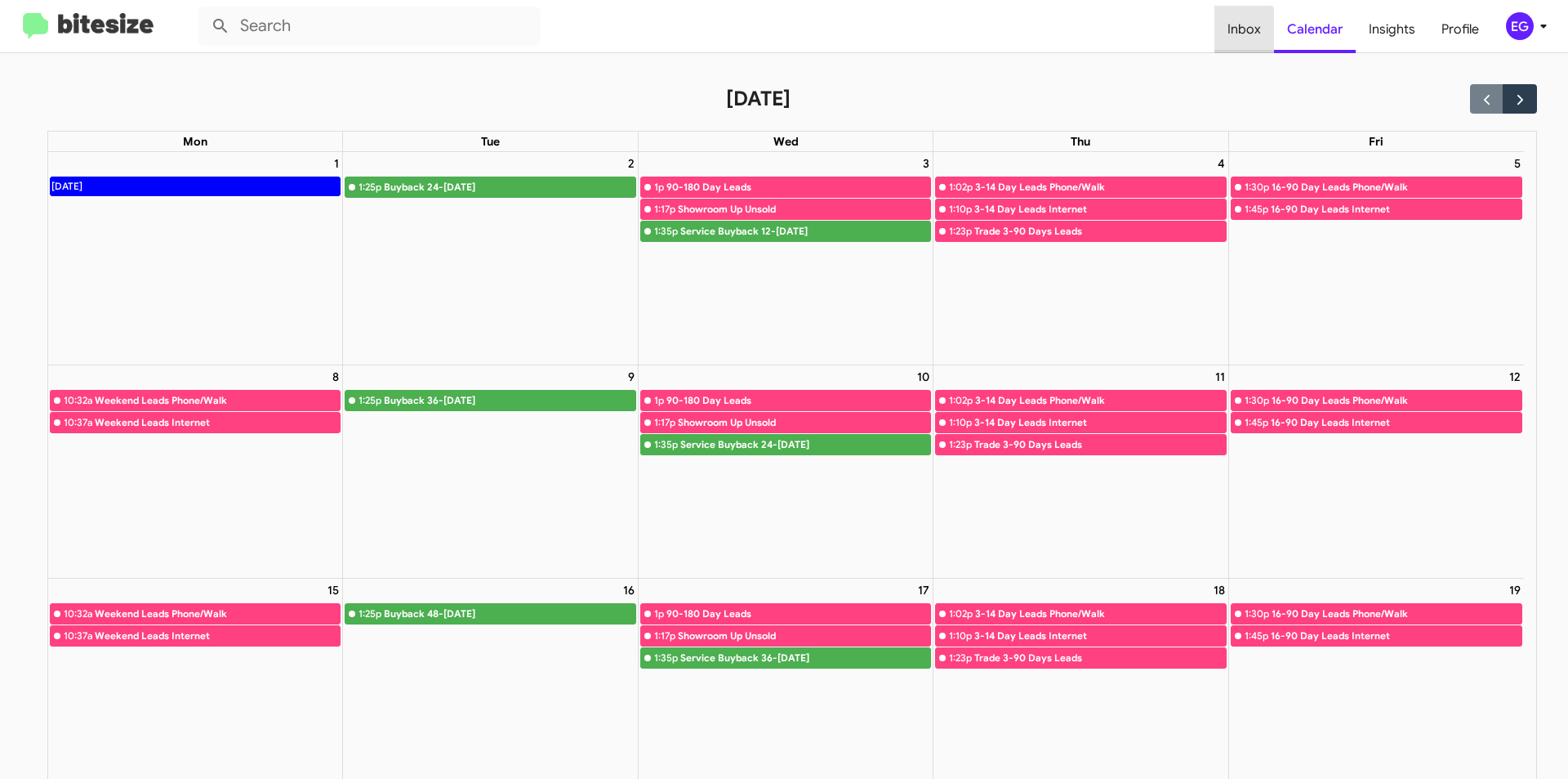
click at [1231, 33] on span "Inbox" at bounding box center [1244, 28] width 59 height 47
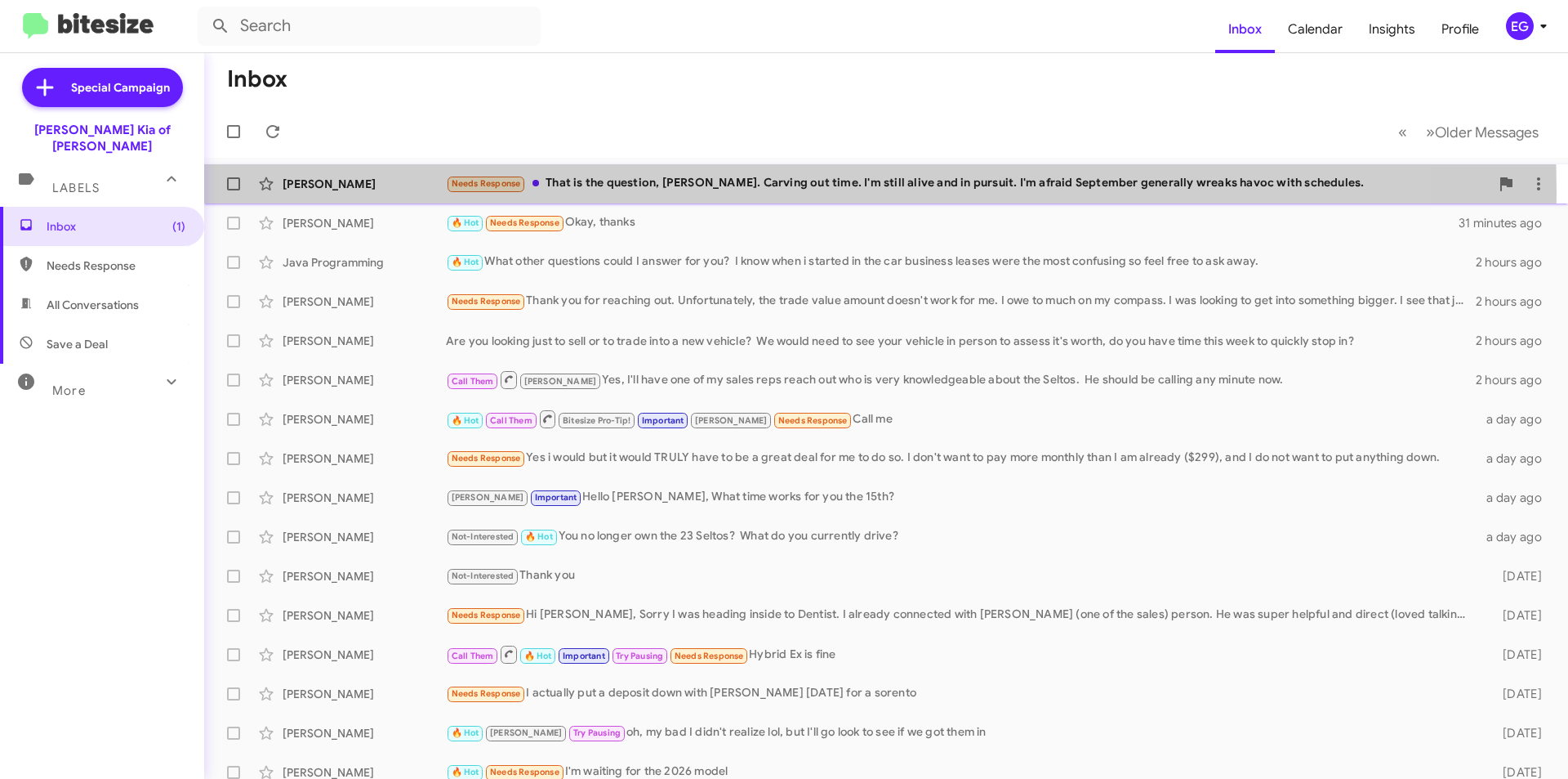
click at [559, 193] on div "Needs Response That is the question, [PERSON_NAME]. Carving out time. I'm still…" at bounding box center [968, 183] width 1044 height 19
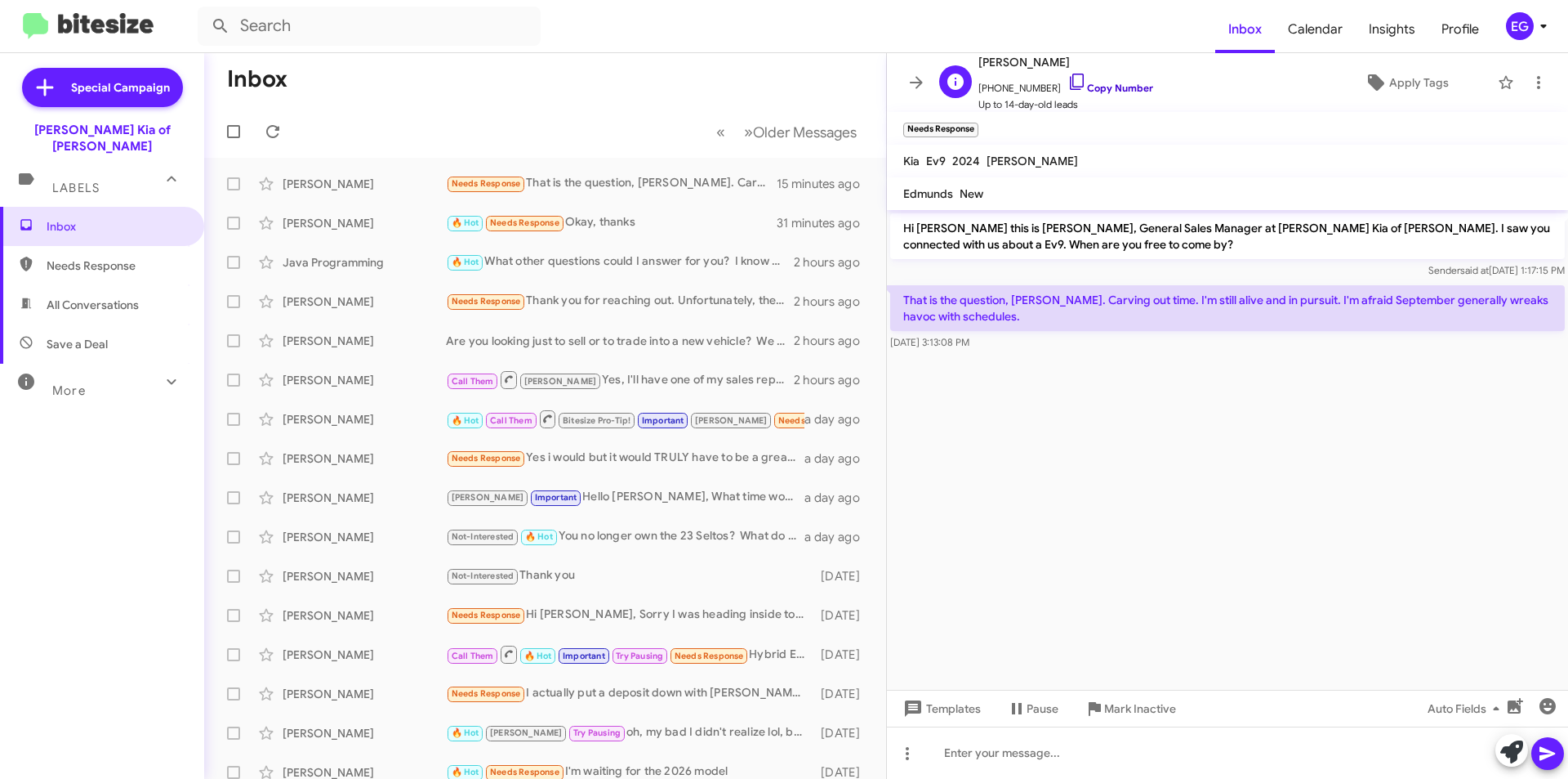
click at [1113, 89] on link "Copy Number" at bounding box center [1110, 88] width 86 height 12
click at [1000, 743] on div at bounding box center [1227, 752] width 681 height 52
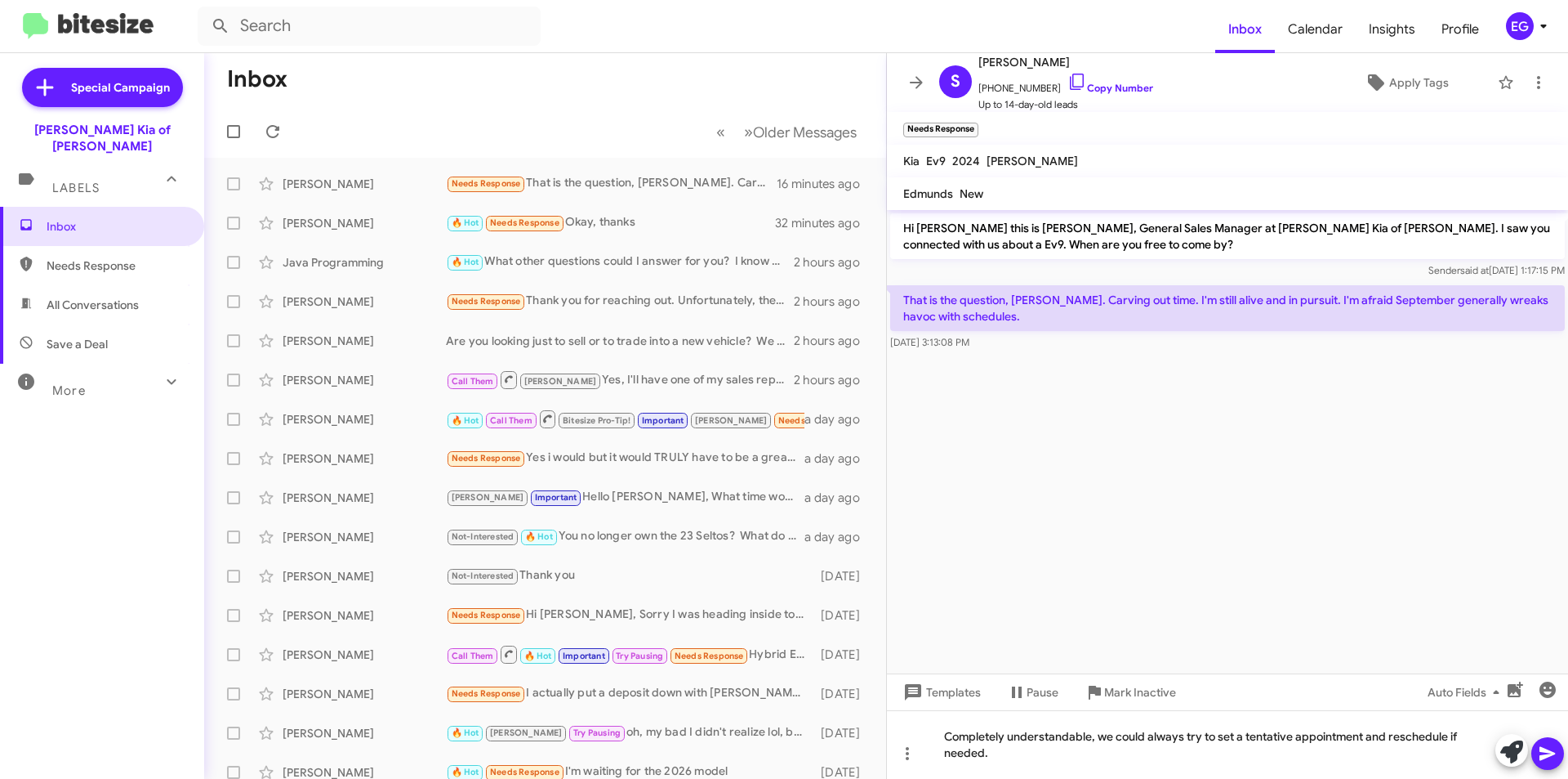
click at [1550, 751] on icon at bounding box center [1547, 754] width 15 height 14
